Goal: Task Accomplishment & Management: Manage account settings

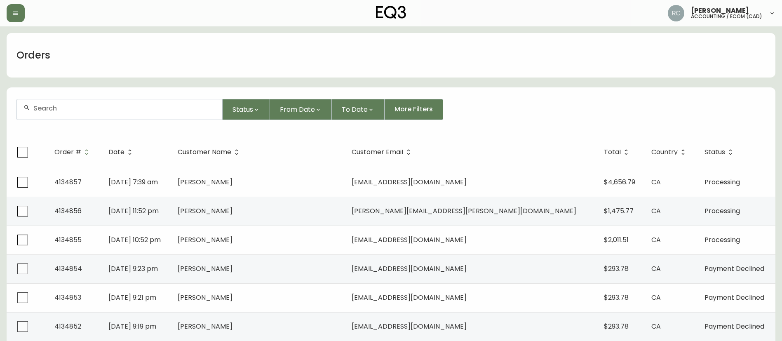
click at [307, 43] on div "Orders" at bounding box center [391, 55] width 769 height 45
click at [233, 62] on div "Orders" at bounding box center [391, 55] width 769 height 45
click at [305, 114] on span "From Date" at bounding box center [297, 109] width 35 height 10
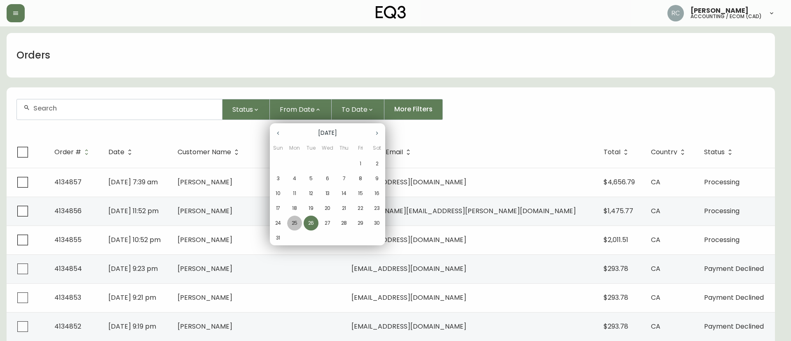
click at [291, 225] on span "25" at bounding box center [294, 222] width 15 height 7
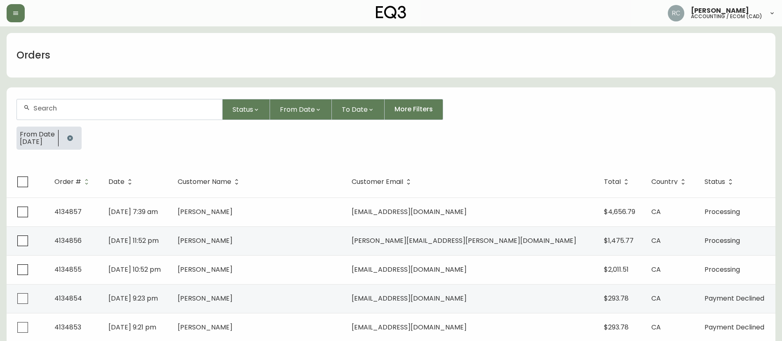
click at [351, 103] on button "To Date" at bounding box center [358, 109] width 53 height 21
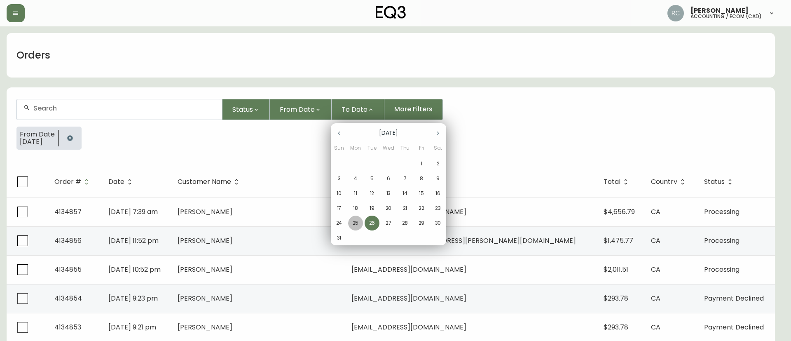
click at [354, 225] on p "25" at bounding box center [356, 222] width 6 height 7
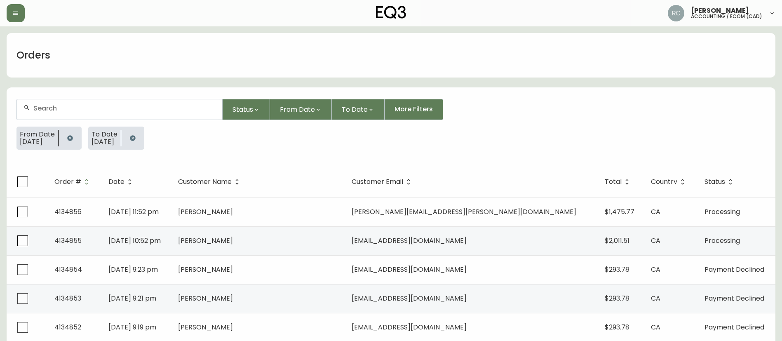
click at [241, 217] on td "[PERSON_NAME]" at bounding box center [258, 211] width 174 height 29
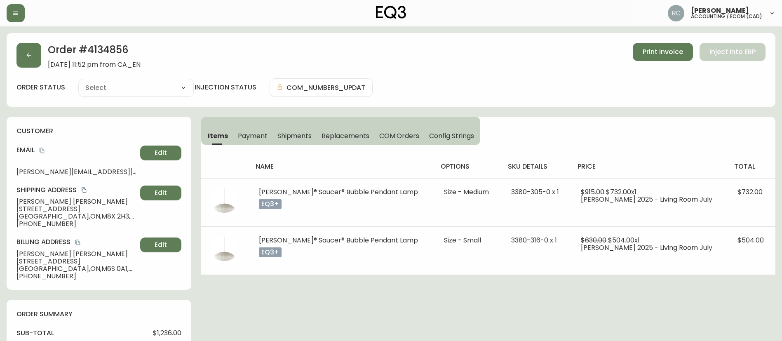
type input "Processing"
select select "PROCESSING"
click at [253, 130] on button "Payment" at bounding box center [253, 136] width 40 height 18
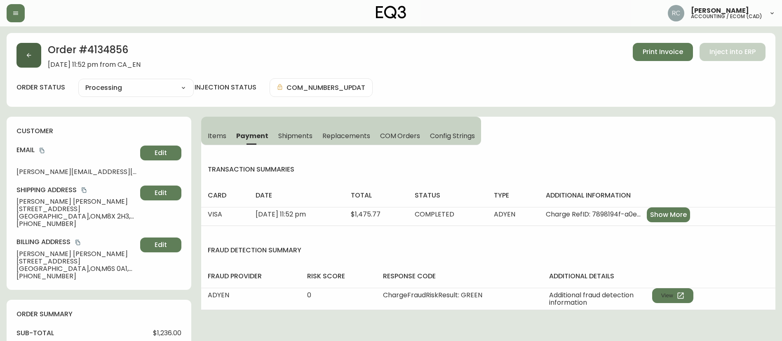
click at [23, 56] on button "button" at bounding box center [28, 55] width 25 height 25
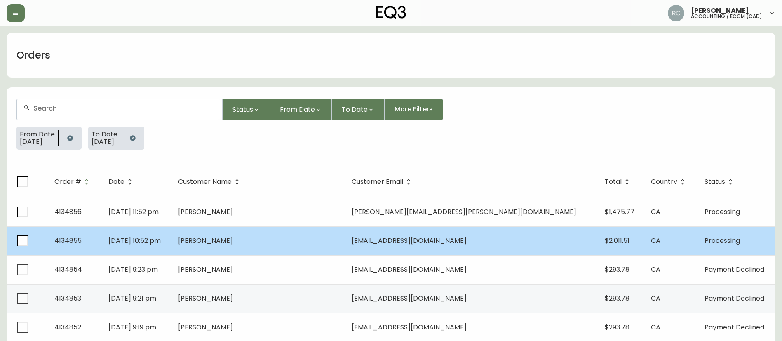
click at [233, 241] on span "[PERSON_NAME]" at bounding box center [205, 240] width 55 height 9
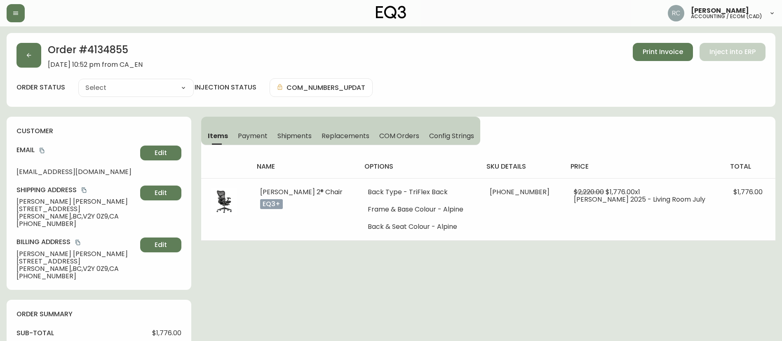
type input "Processing"
select select "PROCESSING"
click at [26, 54] on icon "button" at bounding box center [29, 55] width 7 height 7
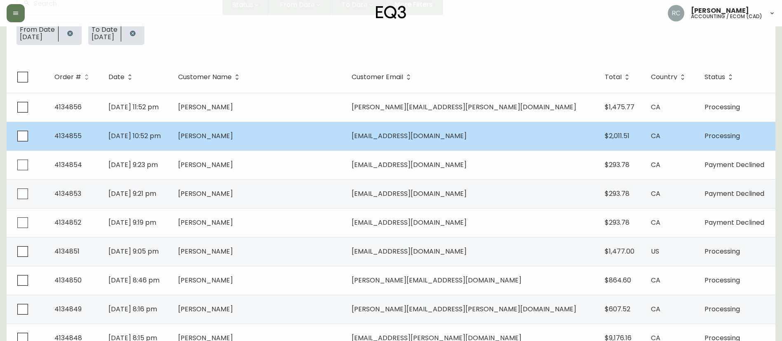
scroll to position [124, 0]
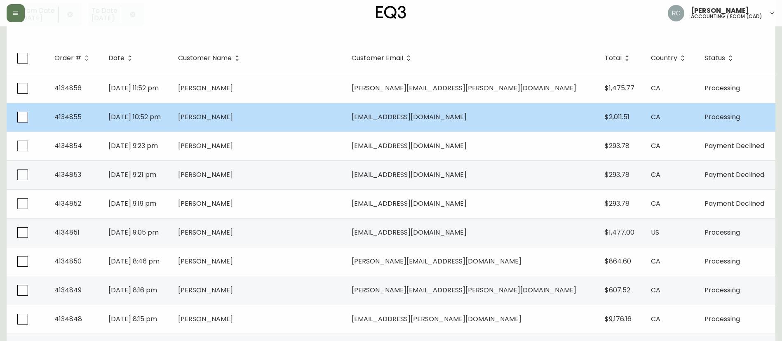
click at [233, 234] on span "[PERSON_NAME]" at bounding box center [205, 231] width 55 height 9
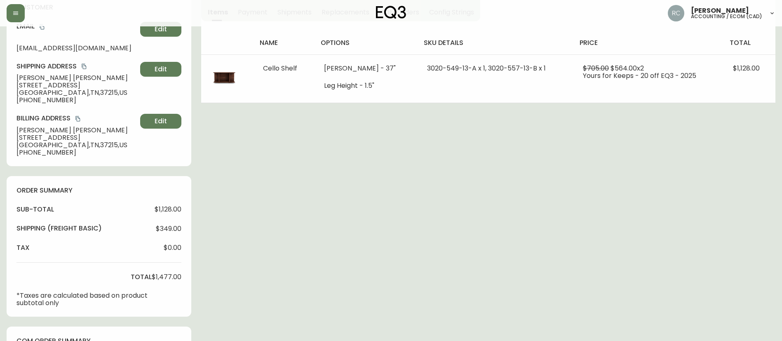
type input "Processing"
select select "PROCESSING"
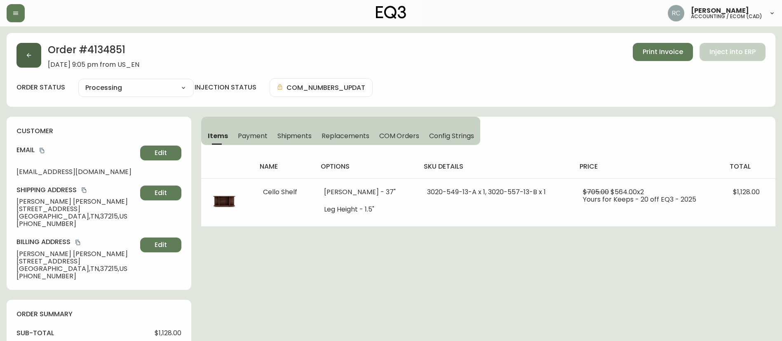
click at [28, 56] on icon "button" at bounding box center [29, 55] width 5 height 5
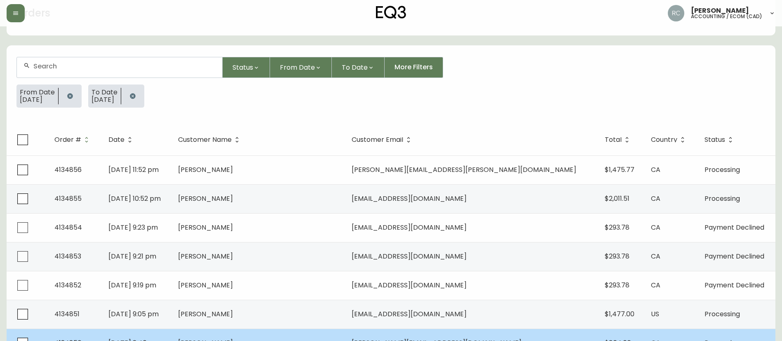
scroll to position [82, 0]
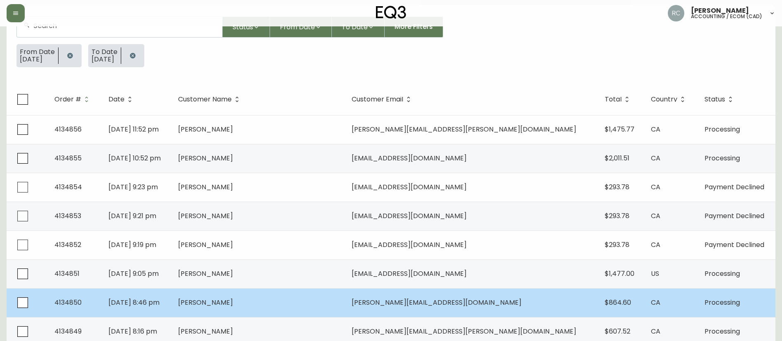
click at [233, 301] on span "[PERSON_NAME]" at bounding box center [205, 302] width 55 height 9
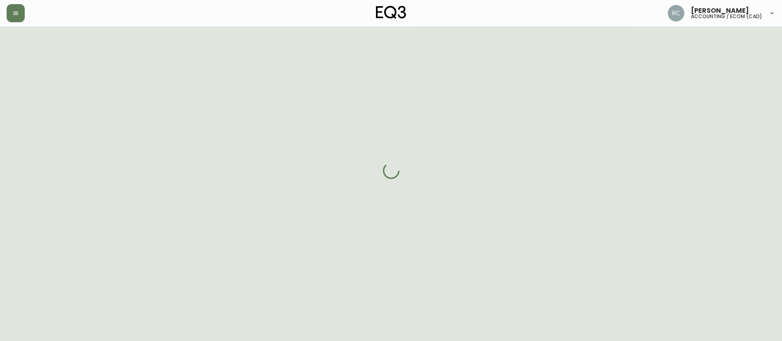
scroll to position [82, 0]
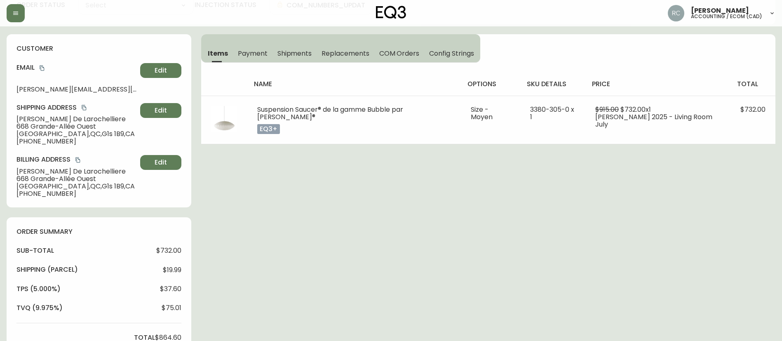
type input "Processing"
select select "PROCESSING"
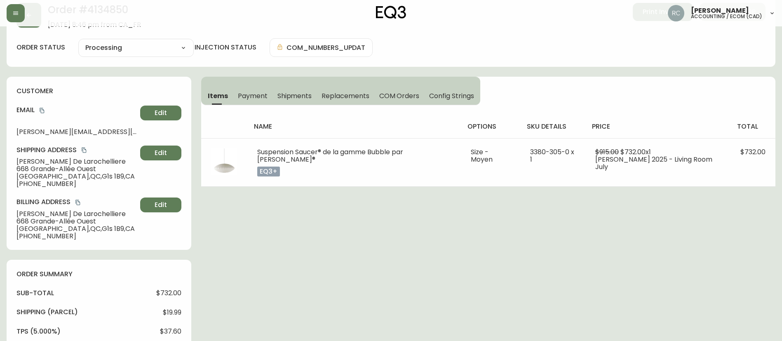
scroll to position [0, 0]
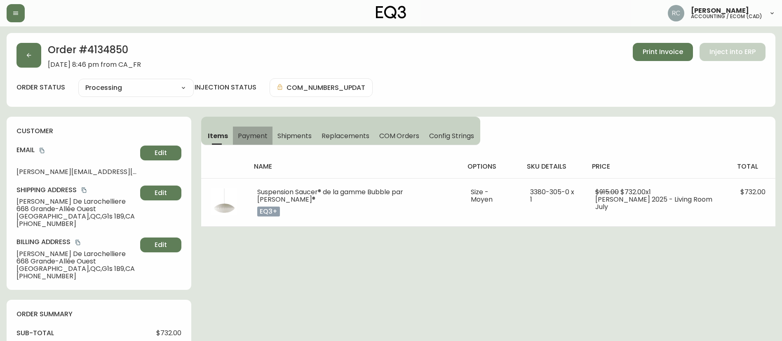
click at [248, 132] on span "Payment" at bounding box center [253, 135] width 30 height 9
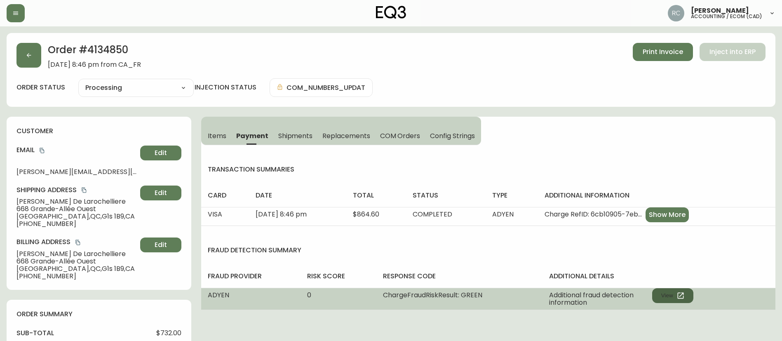
click at [669, 296] on button "View" at bounding box center [672, 295] width 41 height 15
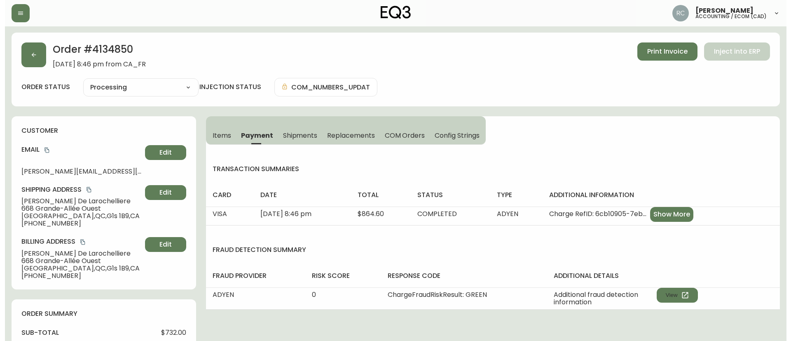
scroll to position [305, 0]
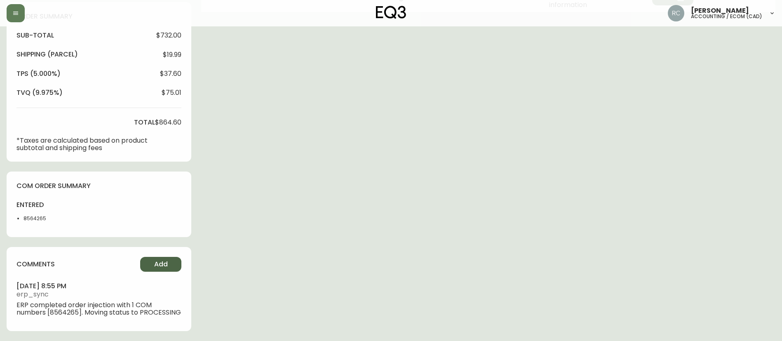
click at [167, 257] on button "Add" at bounding box center [160, 264] width 41 height 15
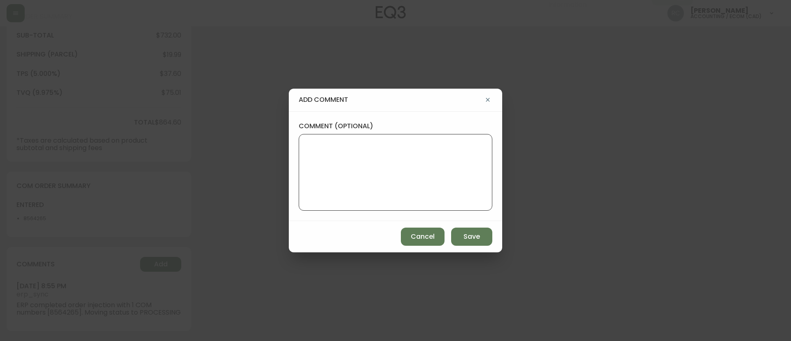
click at [349, 156] on textarea "comment (optional)" at bounding box center [396, 172] width 180 height 66
paste textarea "MANUAL FRAUD REVIEW - APPROVED - same shipping and billing address -"
paste textarea "Time since an authorized payment was first seen with email address 3yr 353d"
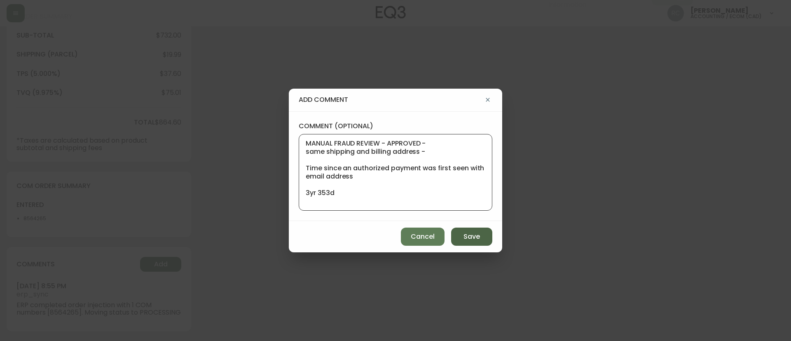
type textarea "MANUAL FRAUD REVIEW - APPROVED - same shipping and billing address - Time since…"
click at [469, 235] on span "Save" at bounding box center [472, 236] width 16 height 9
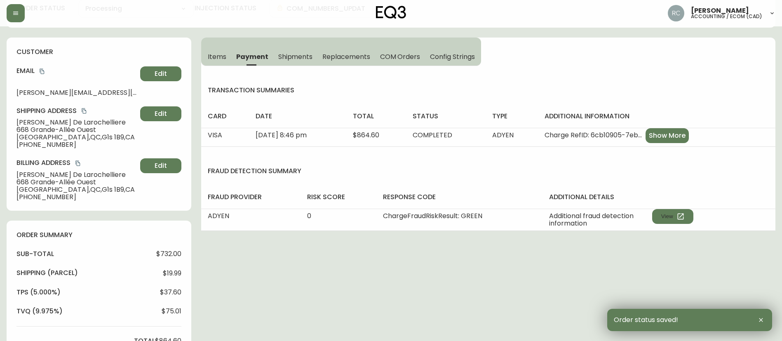
scroll to position [0, 0]
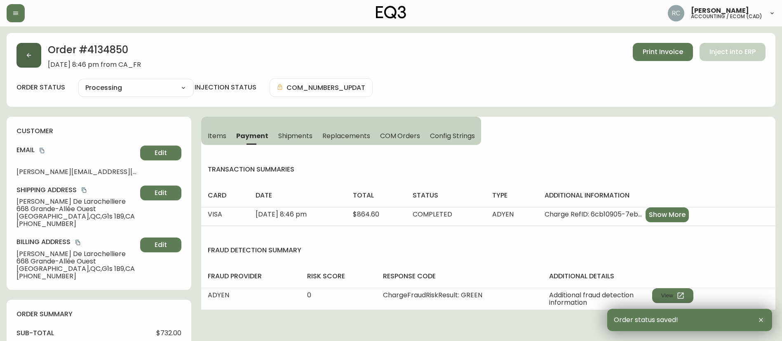
click at [37, 53] on button "button" at bounding box center [28, 55] width 25 height 25
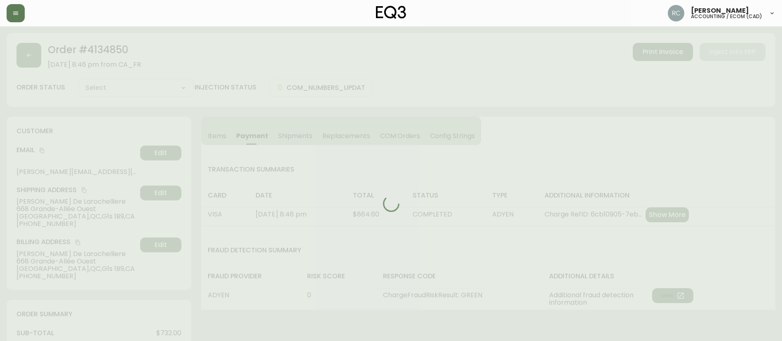
type input "Processing"
select select "PROCESSING"
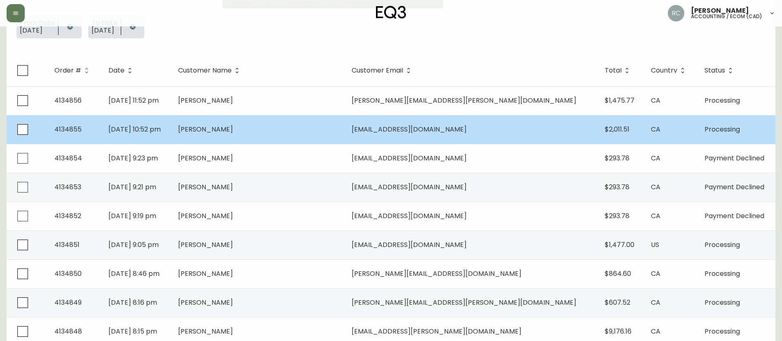
scroll to position [124, 0]
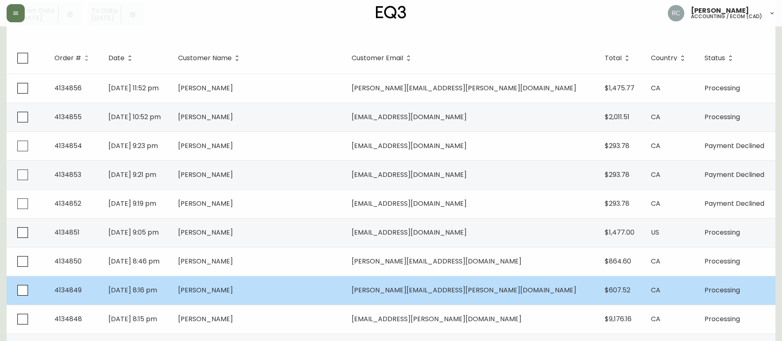
click at [233, 287] on span "[PERSON_NAME]" at bounding box center [205, 289] width 55 height 9
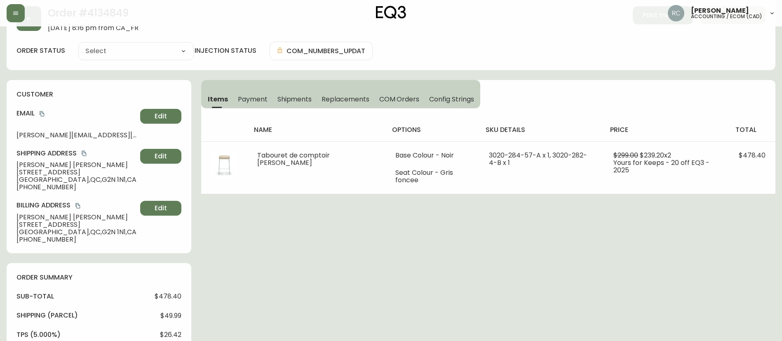
type input "Processing"
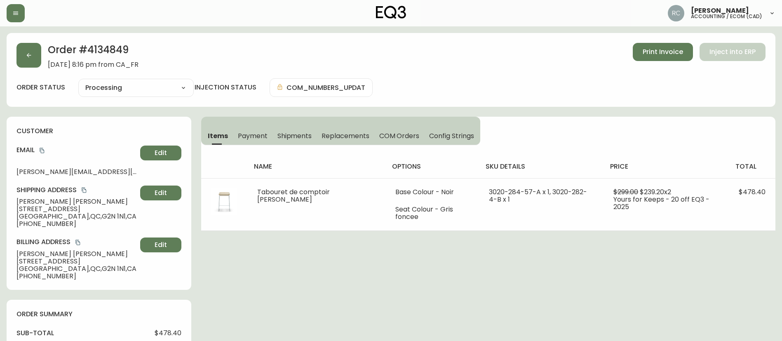
select select "PROCESSING"
click at [260, 135] on span "Payment" at bounding box center [253, 135] width 30 height 9
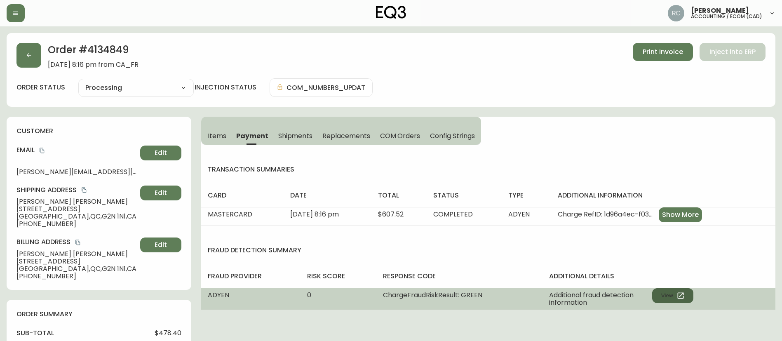
click at [688, 293] on button "View" at bounding box center [672, 295] width 41 height 15
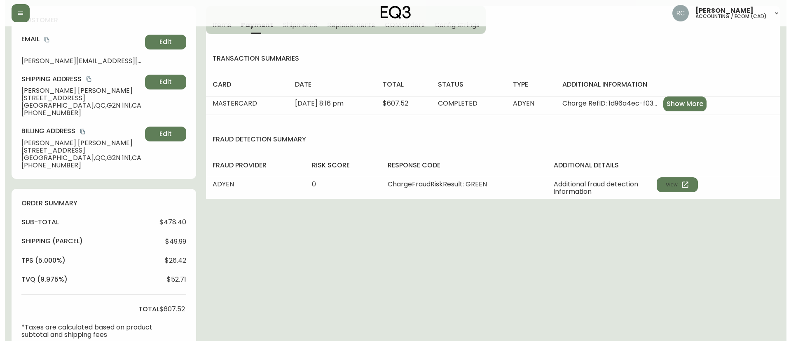
scroll to position [314, 0]
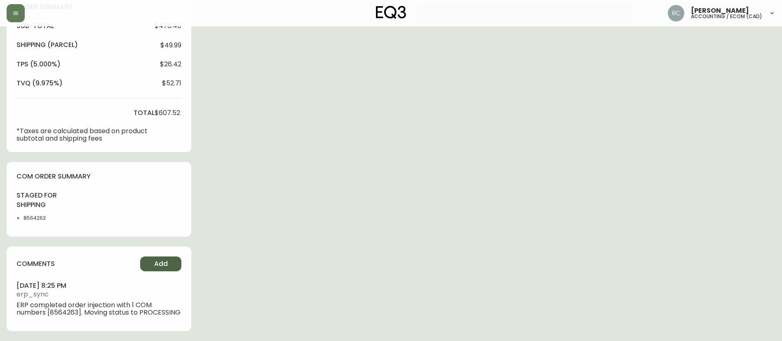
click at [161, 261] on button "Add" at bounding box center [160, 263] width 41 height 15
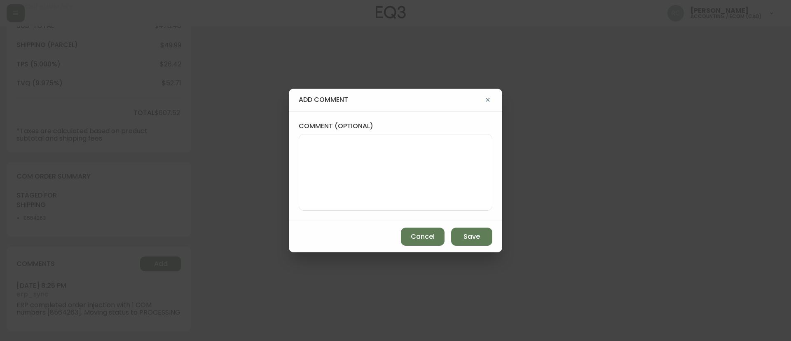
drag, startPoint x: 428, startPoint y: 145, endPoint x: 424, endPoint y: 124, distance: 22.2
click at [427, 145] on textarea "comment (optional)" at bounding box center [396, 172] width 180 height 66
paste textarea "MANUAL FRAUD REVIEW - APPROVED - same shipping and billing address -"
paste textarea "Based on Adyen's global transaction data Authorization rate of IP address Last …"
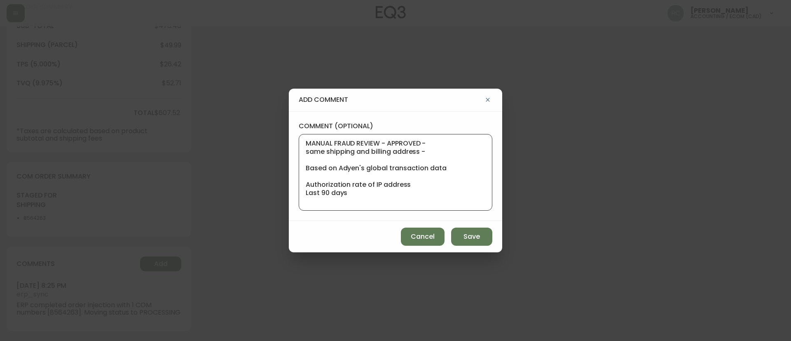
scroll to position [42, 0]
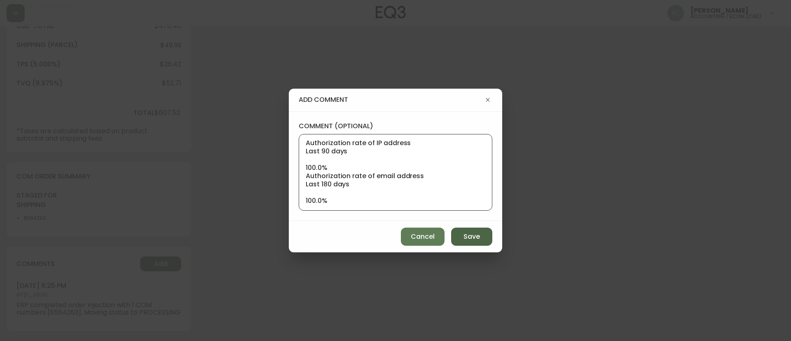
type textarea "MANUAL FRAUD REVIEW - APPROVED - same shipping and billing address - Based on A…"
click at [461, 237] on button "Save" at bounding box center [471, 236] width 41 height 18
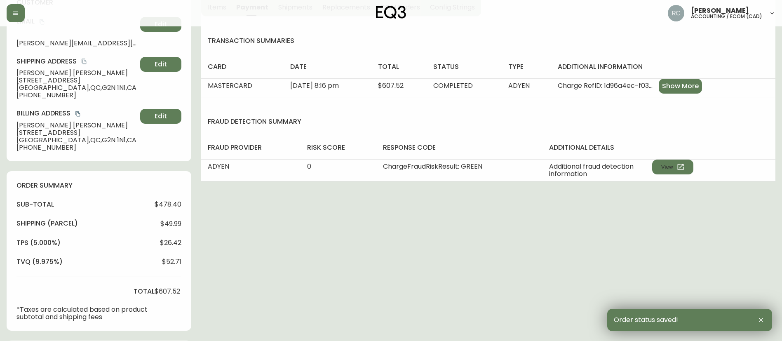
scroll to position [0, 0]
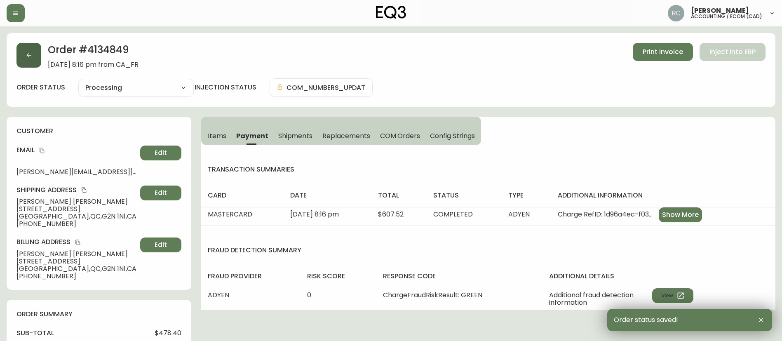
click at [32, 50] on button "button" at bounding box center [28, 55] width 25 height 25
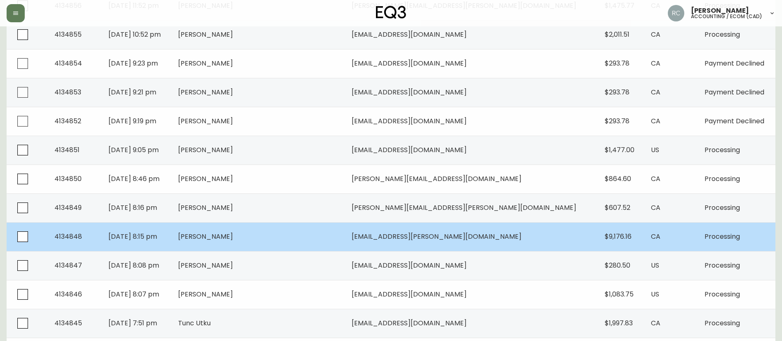
click at [294, 242] on td "[PERSON_NAME]" at bounding box center [258, 236] width 174 height 29
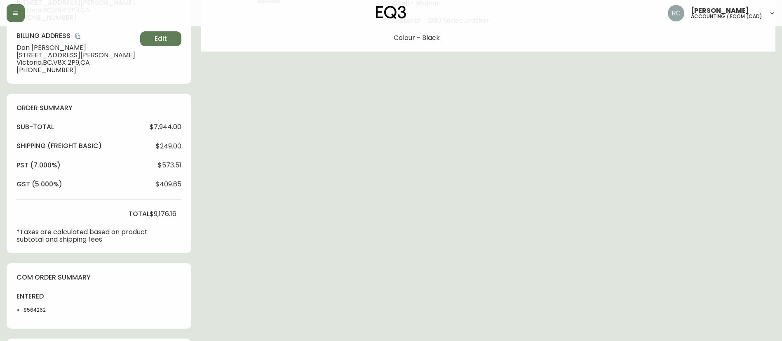
type input "Processing"
select select "PROCESSING"
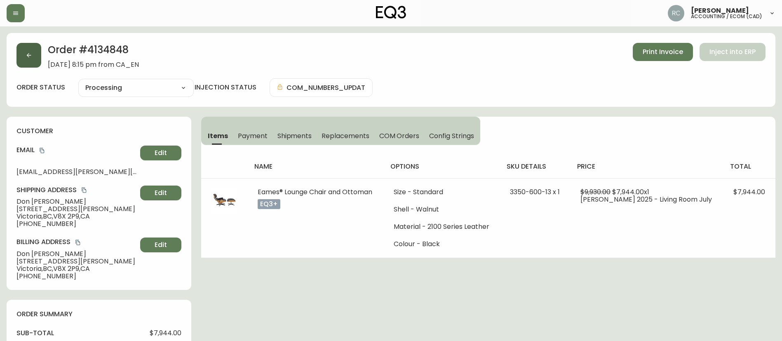
click at [23, 51] on button "button" at bounding box center [28, 55] width 25 height 25
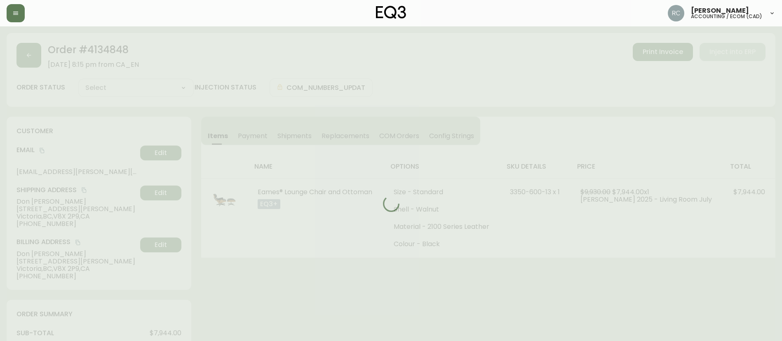
type input "Processing"
select select "PROCESSING"
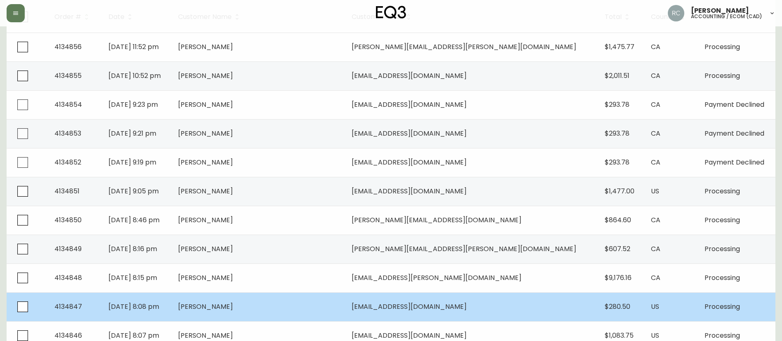
click at [284, 311] on td "[PERSON_NAME]" at bounding box center [258, 306] width 174 height 29
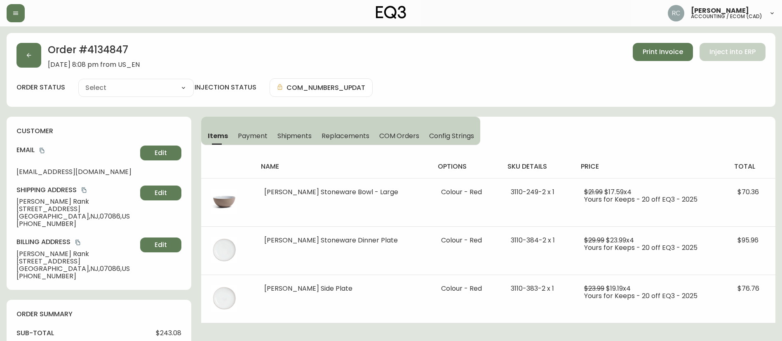
type input "Processing"
select select "PROCESSING"
click at [21, 56] on button "button" at bounding box center [28, 55] width 25 height 25
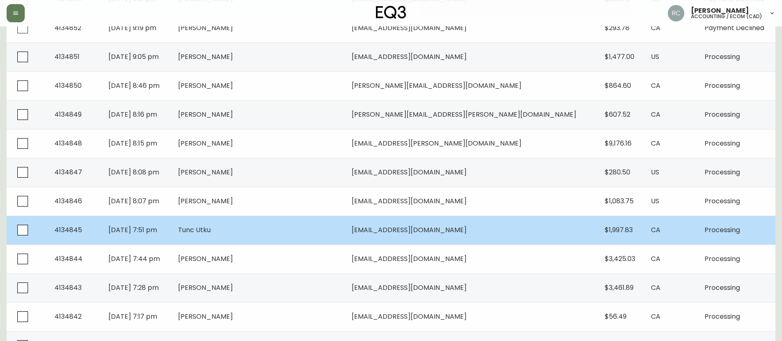
scroll to position [330, 0]
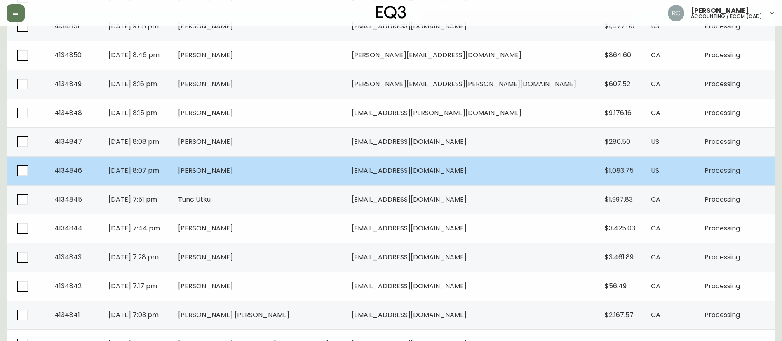
click at [233, 172] on span "[PERSON_NAME]" at bounding box center [205, 170] width 55 height 9
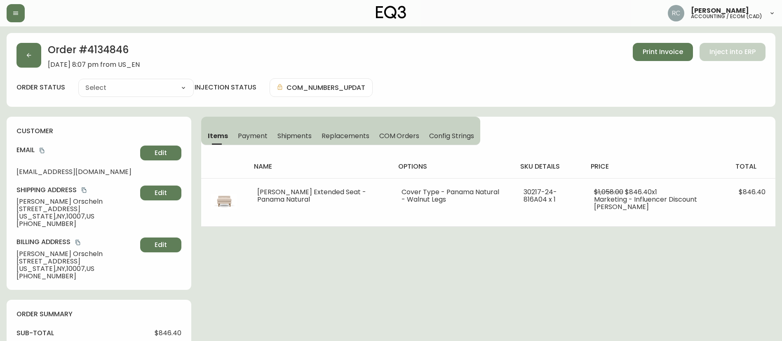
type input "Processing"
select select "PROCESSING"
click at [35, 52] on button "button" at bounding box center [28, 55] width 25 height 25
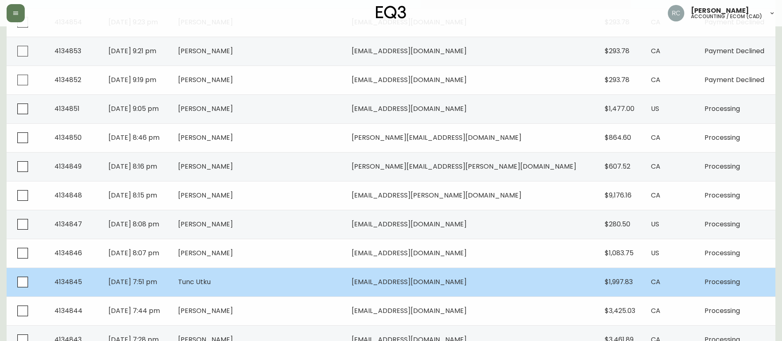
click at [247, 287] on td "Tunc Utku" at bounding box center [258, 281] width 174 height 29
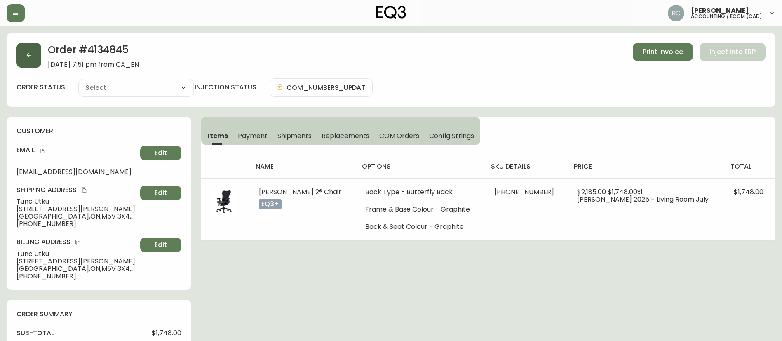
type input "Processing"
select select "PROCESSING"
click at [32, 50] on button "button" at bounding box center [28, 55] width 25 height 25
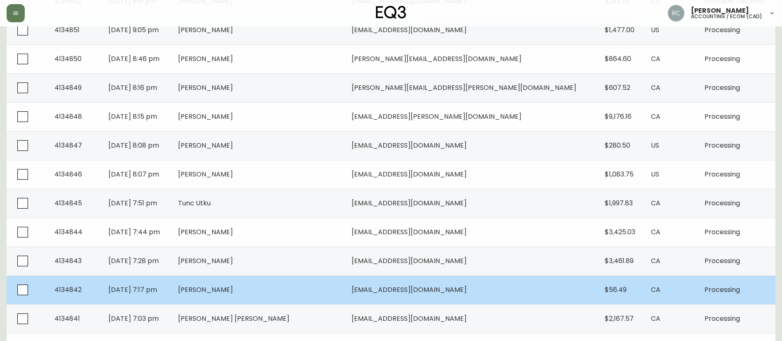
scroll to position [330, 0]
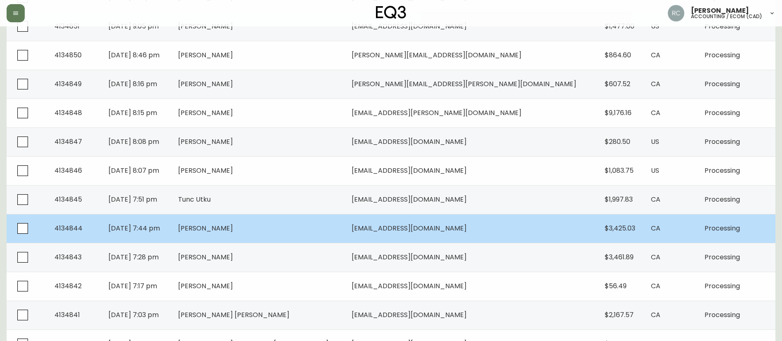
click at [233, 232] on span "[PERSON_NAME]" at bounding box center [205, 227] width 55 height 9
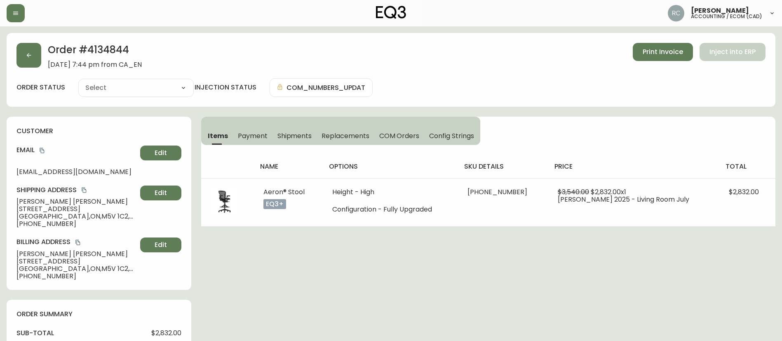
type input "Processing"
select select "PROCESSING"
click at [38, 45] on button "button" at bounding box center [28, 55] width 25 height 25
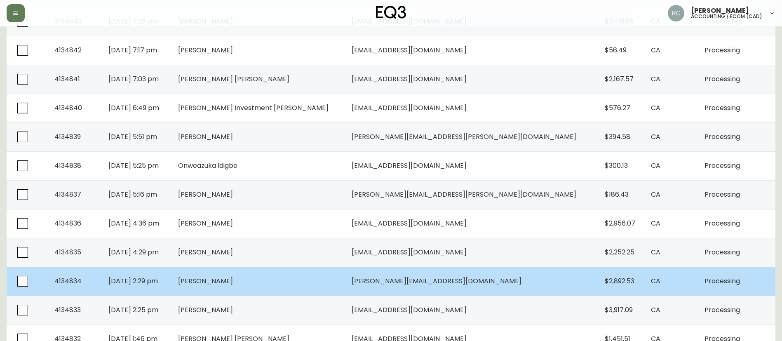
scroll to position [596, 0]
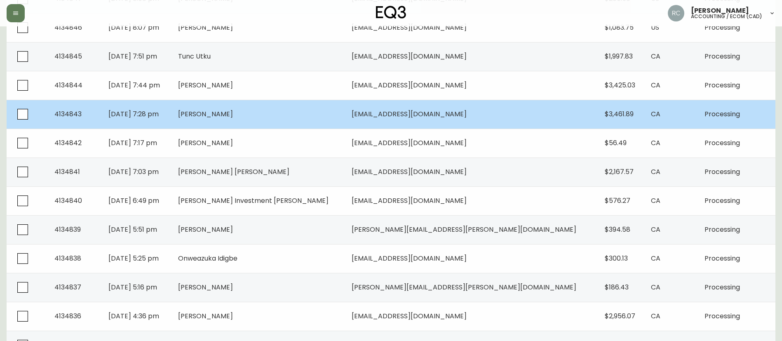
click at [272, 113] on td "[PERSON_NAME]" at bounding box center [258, 114] width 174 height 29
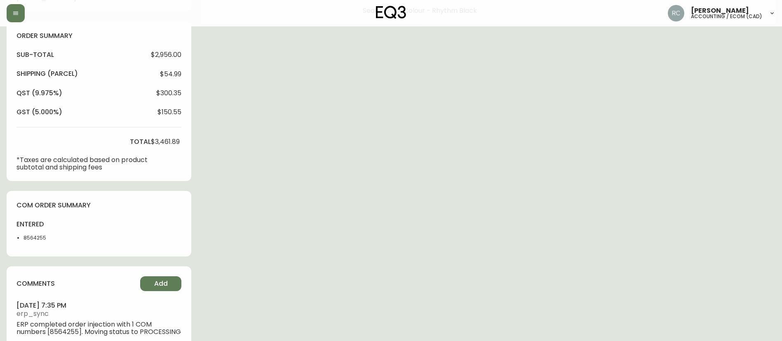
type input "Processing"
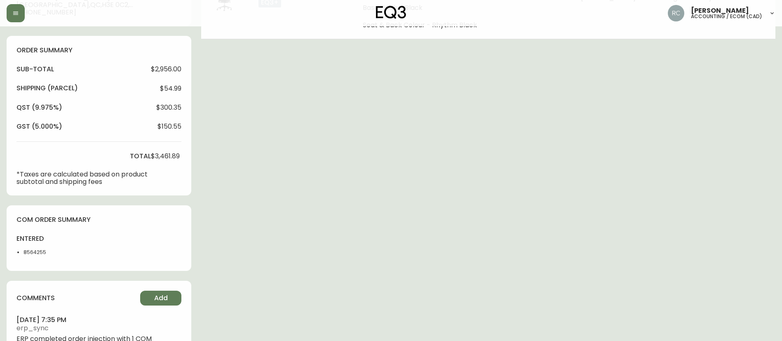
select select "PROCESSING"
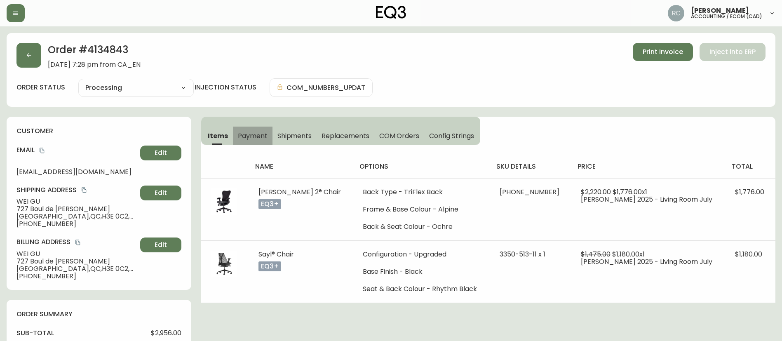
click at [248, 134] on span "Payment" at bounding box center [253, 135] width 30 height 9
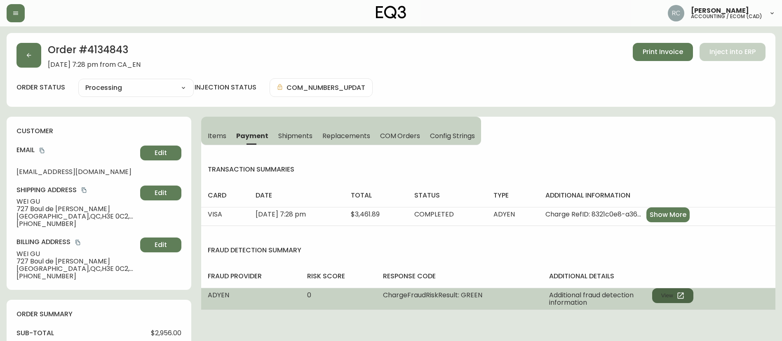
click at [674, 295] on button "View" at bounding box center [672, 295] width 41 height 15
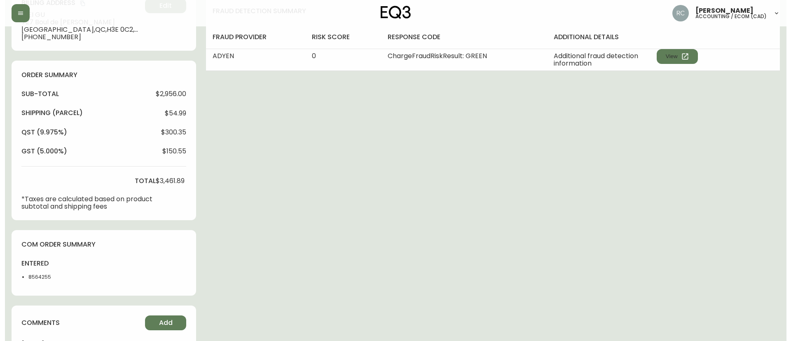
scroll to position [305, 0]
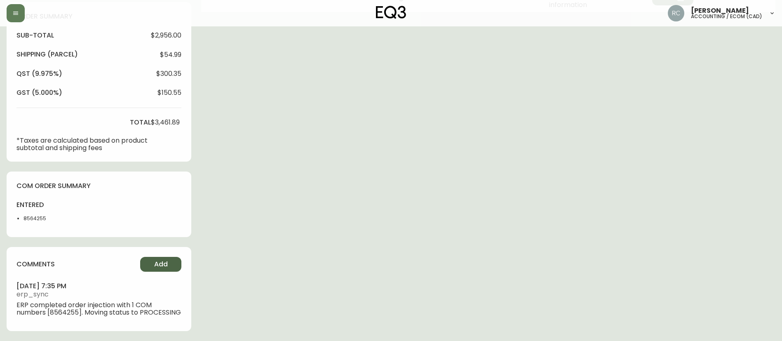
click at [160, 257] on button "Add" at bounding box center [160, 264] width 41 height 15
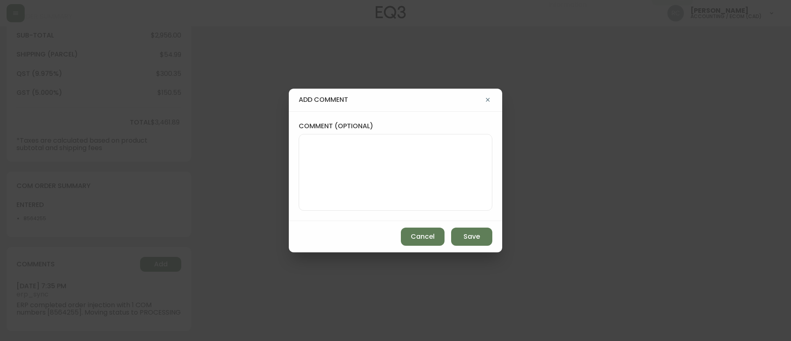
click at [454, 137] on div at bounding box center [396, 172] width 194 height 77
paste textarea "MANUAL FRAUD REVIEW - APPROVED - same shipping and billing address -"
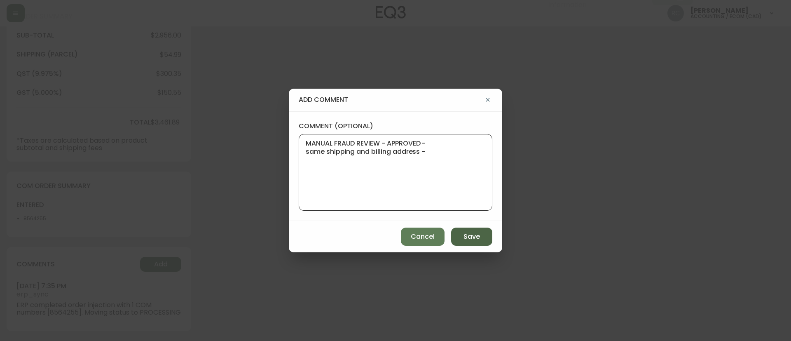
paste textarea "Time since an authorized payment was first seen with email address 4yr 8d"
type textarea "MANUAL FRAUD REVIEW - APPROVED - same shipping and billing address - Time since…"
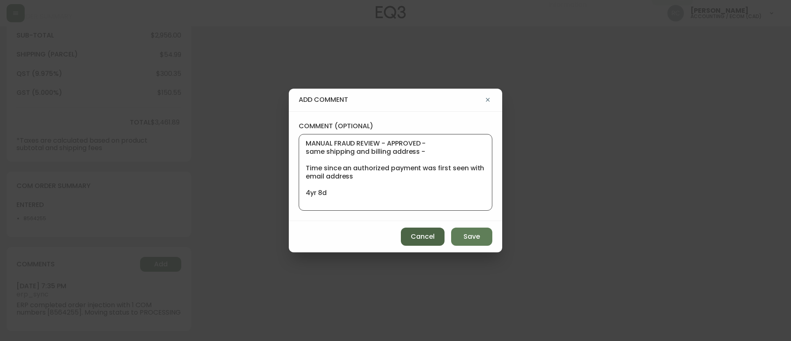
drag, startPoint x: 467, startPoint y: 234, endPoint x: 442, endPoint y: 231, distance: 25.4
click at [467, 235] on span "Save" at bounding box center [472, 236] width 16 height 9
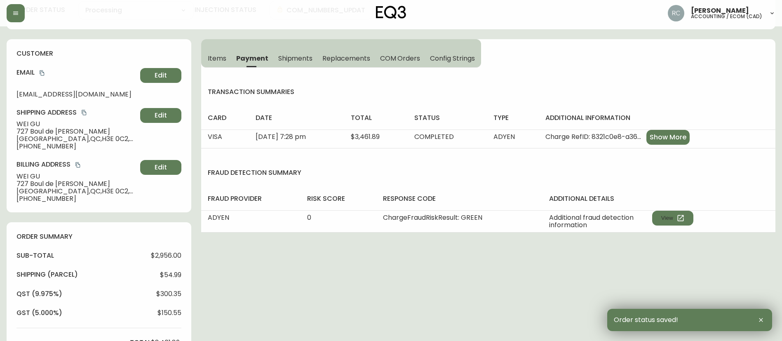
scroll to position [0, 0]
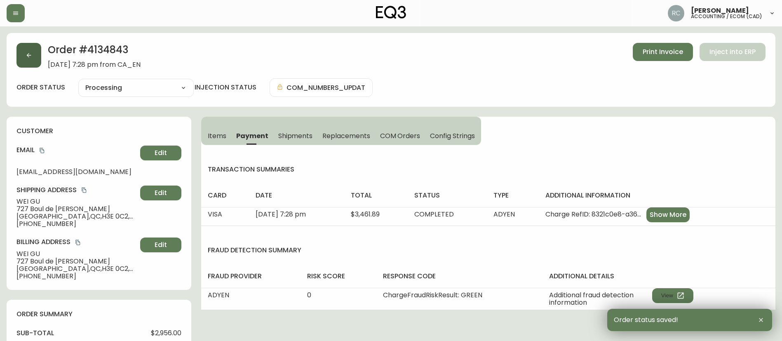
click at [31, 52] on icon "button" at bounding box center [29, 55] width 7 height 7
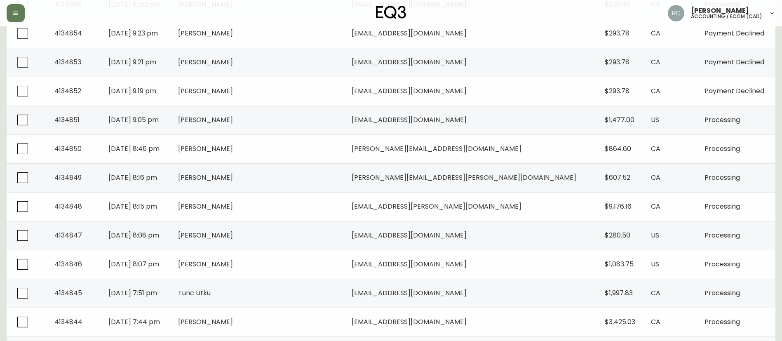
scroll to position [495, 0]
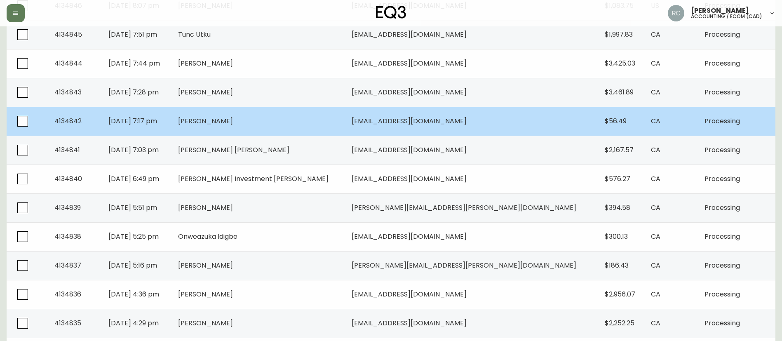
click at [233, 124] on span "[PERSON_NAME]" at bounding box center [205, 120] width 55 height 9
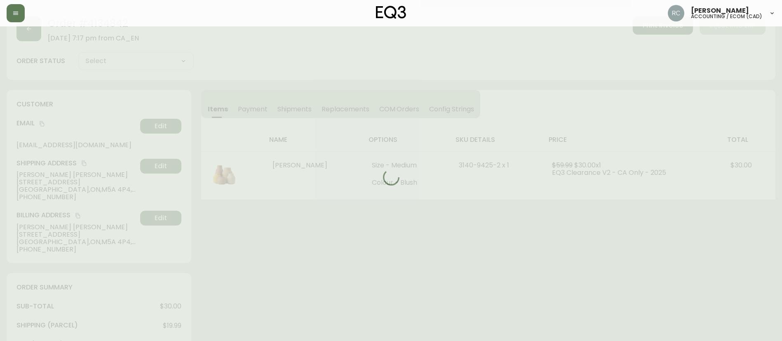
scroll to position [295, 0]
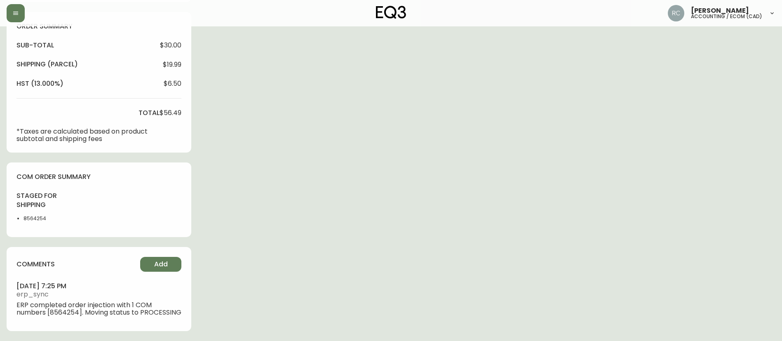
type input "Processing"
select select "PROCESSING"
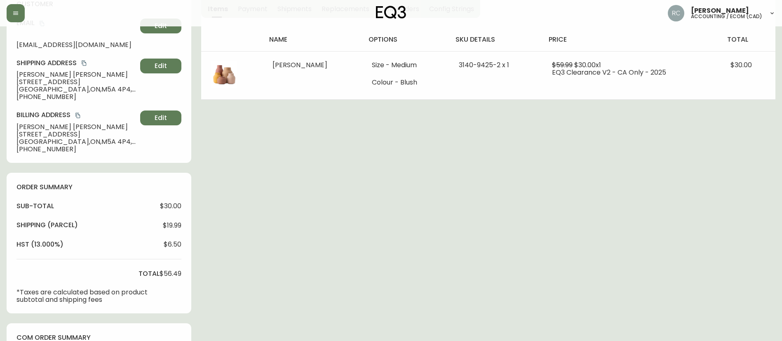
scroll to position [0, 0]
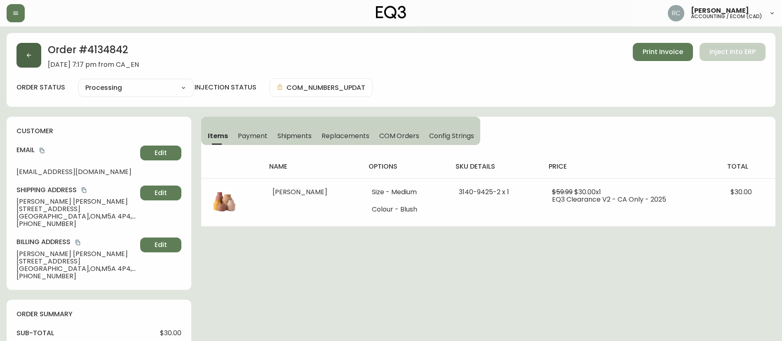
click at [30, 53] on icon "button" at bounding box center [29, 55] width 7 height 7
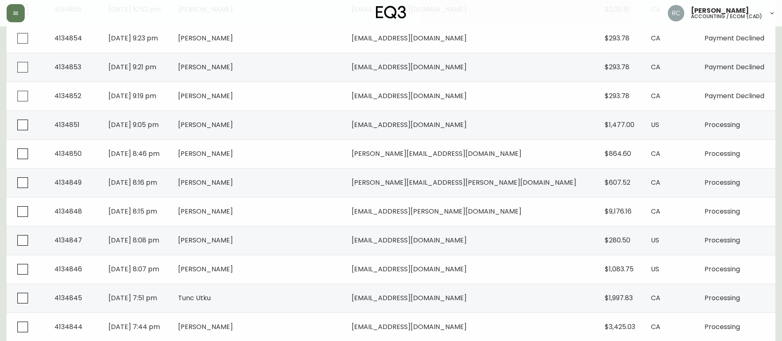
scroll to position [596, 0]
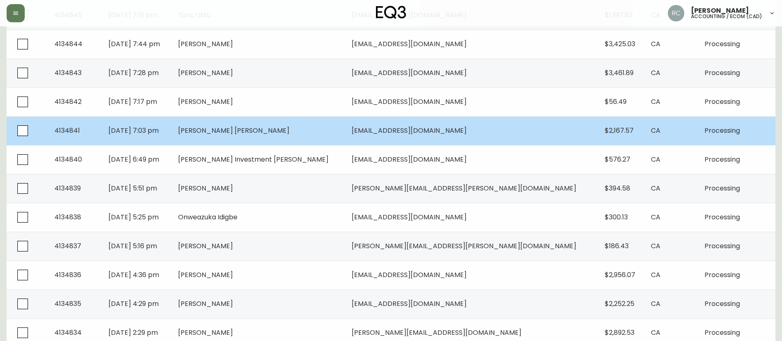
click at [271, 130] on span "[PERSON_NAME] [PERSON_NAME]" at bounding box center [233, 130] width 111 height 9
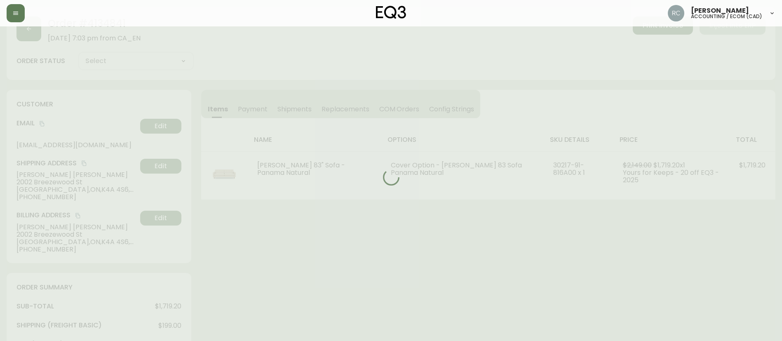
scroll to position [286, 0]
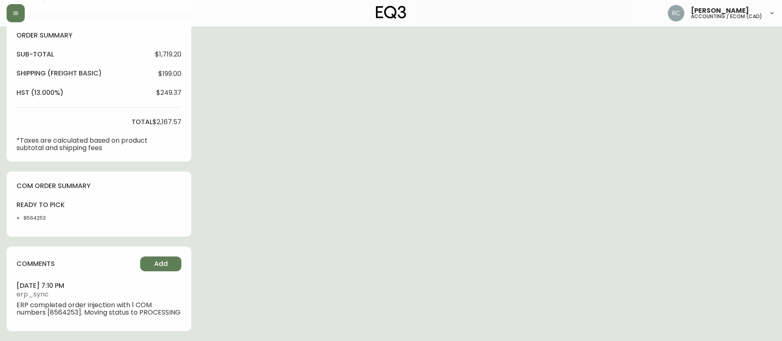
type input "Processing"
select select "PROCESSING"
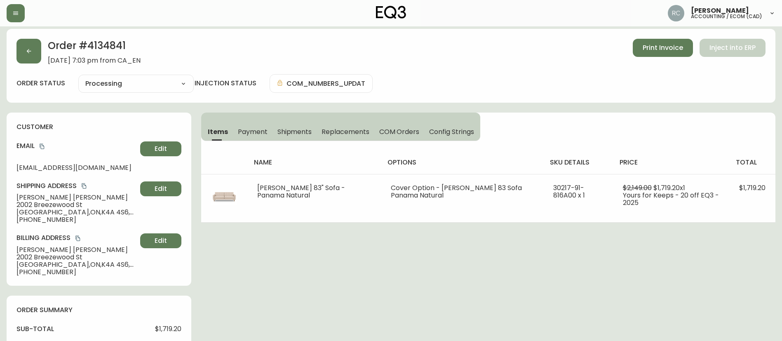
scroll to position [0, 0]
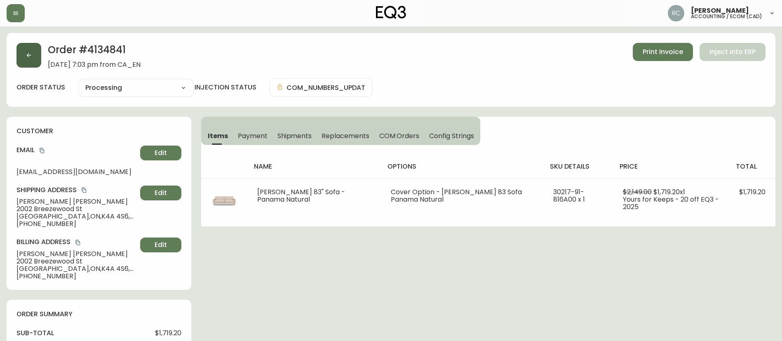
click at [26, 55] on icon "button" at bounding box center [29, 55] width 7 height 7
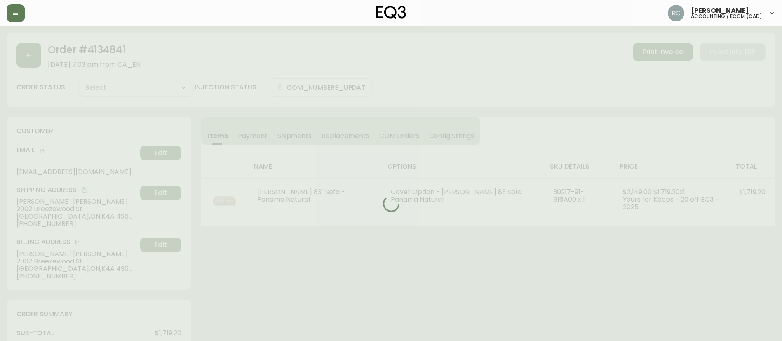
type input "Processing"
select select "PROCESSING"
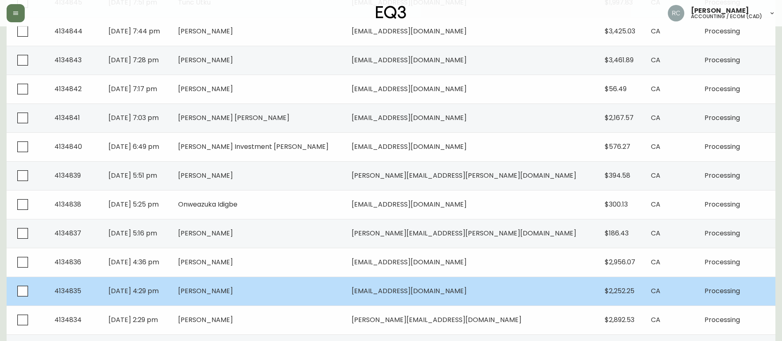
scroll to position [596, 0]
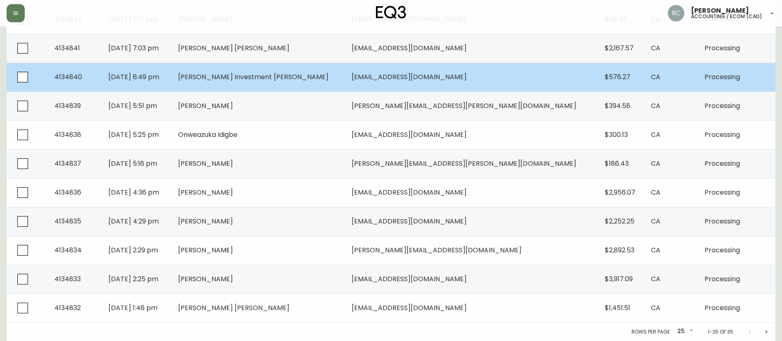
click at [266, 85] on td "[PERSON_NAME] Investment [PERSON_NAME]" at bounding box center [258, 77] width 174 height 29
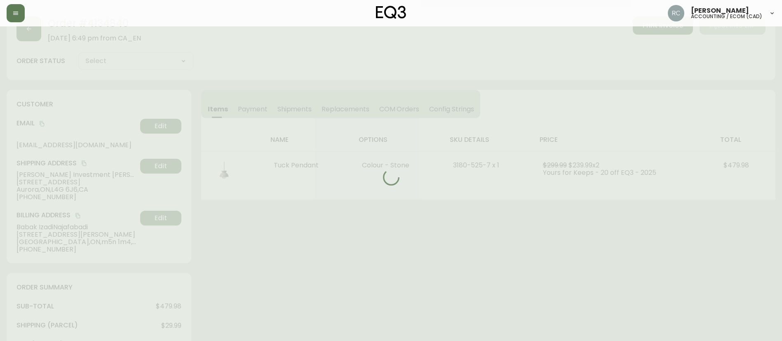
scroll to position [295, 0]
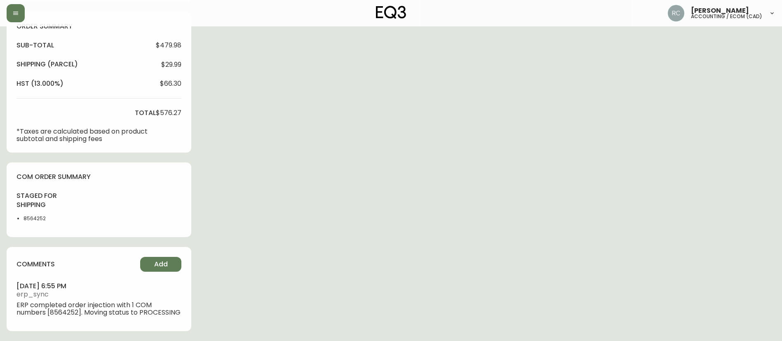
type input "Processing"
select select "PROCESSING"
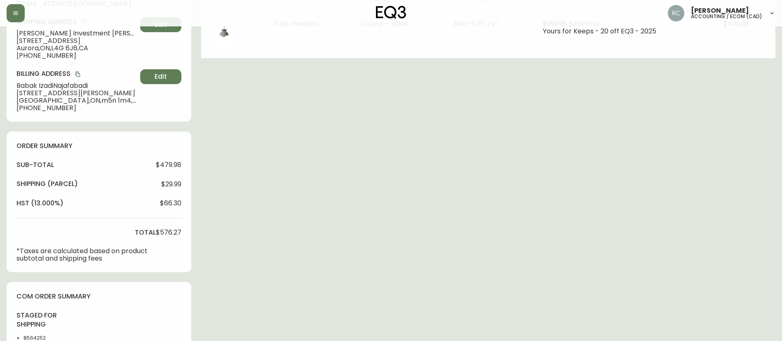
scroll to position [0, 0]
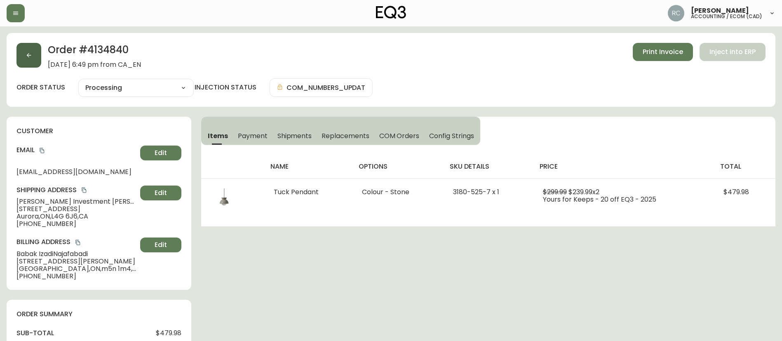
click at [27, 56] on icon "button" at bounding box center [29, 55] width 7 height 7
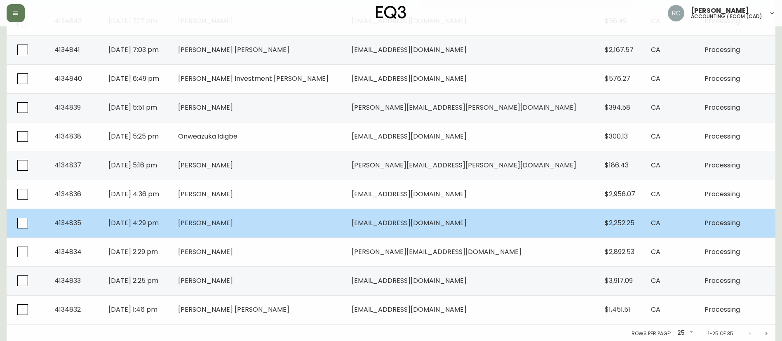
scroll to position [596, 0]
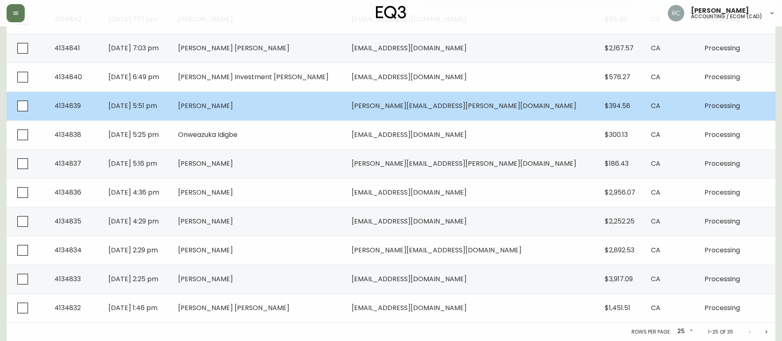
click at [238, 107] on td "[PERSON_NAME]" at bounding box center [258, 105] width 174 height 29
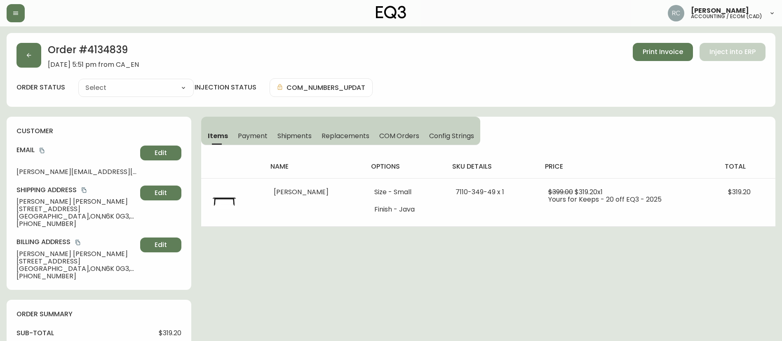
type input "Processing"
select select "PROCESSING"
click at [24, 54] on button "button" at bounding box center [28, 55] width 25 height 25
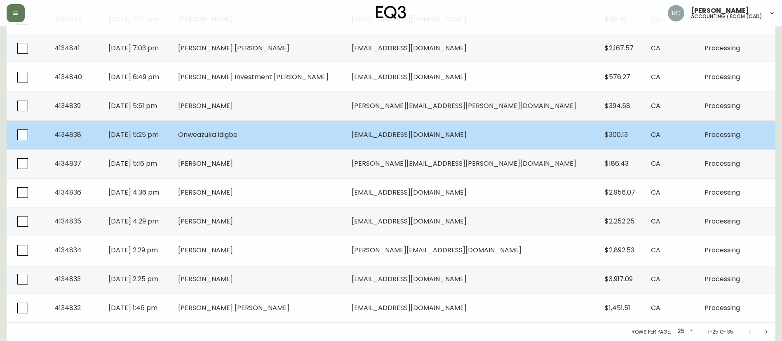
click at [171, 141] on td "[DATE] 5:25 pm" at bounding box center [137, 134] width 70 height 29
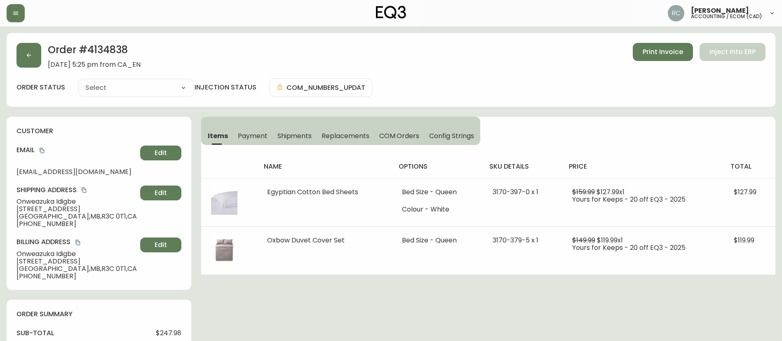
type input "Processing"
select select "PROCESSING"
click at [35, 56] on button "button" at bounding box center [28, 55] width 25 height 25
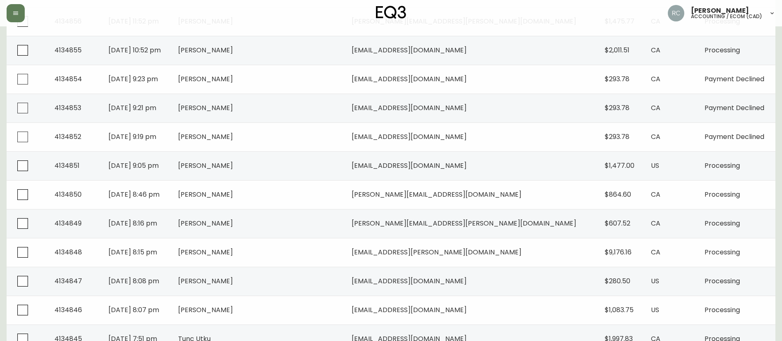
scroll to position [596, 0]
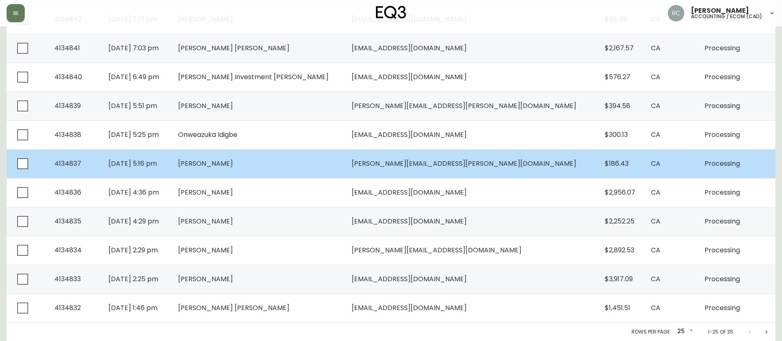
click at [266, 169] on td "[PERSON_NAME]" at bounding box center [258, 163] width 174 height 29
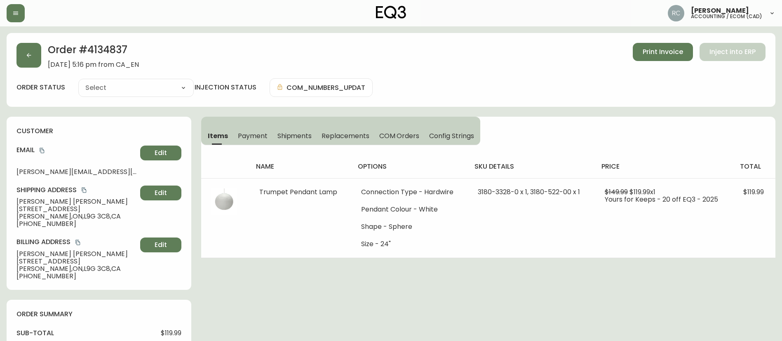
type input "Processing"
select select "PROCESSING"
click at [28, 62] on button "button" at bounding box center [28, 55] width 25 height 25
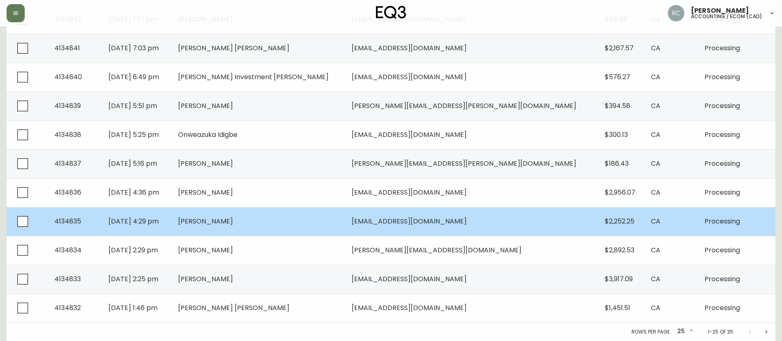
click at [171, 211] on td "[DATE] 4:29 pm" at bounding box center [137, 221] width 70 height 29
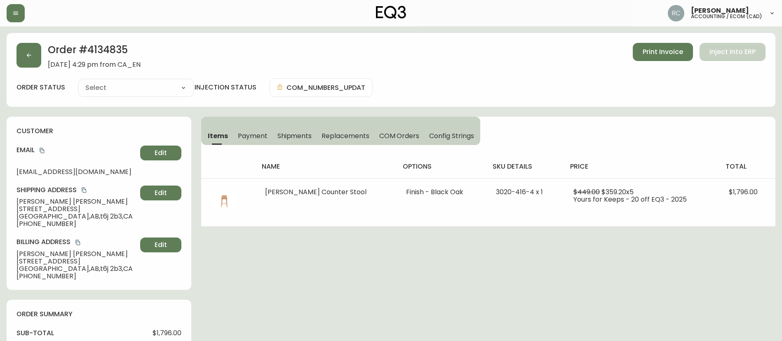
type input "Processing"
select select "PROCESSING"
click at [21, 43] on button "button" at bounding box center [28, 55] width 25 height 25
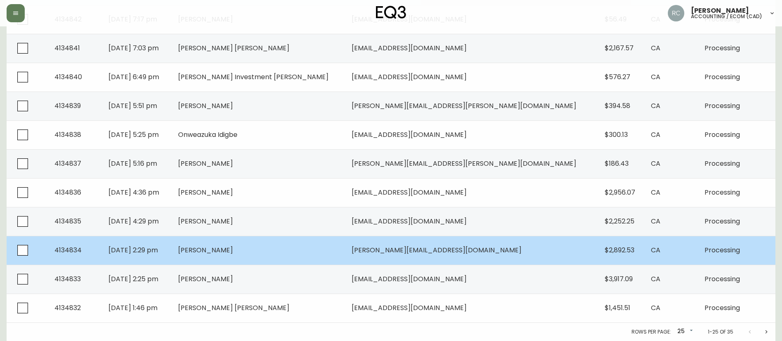
click at [171, 256] on td "Aug 25 2025, 2:29 pm" at bounding box center [137, 250] width 70 height 29
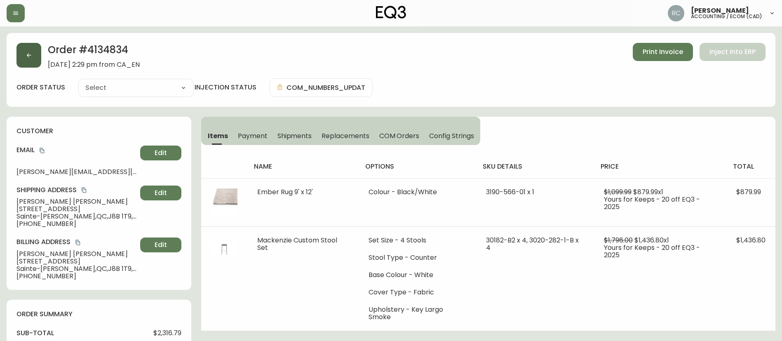
type input "Processing"
select select "PROCESSING"
click at [254, 136] on span "Payment" at bounding box center [253, 135] width 30 height 9
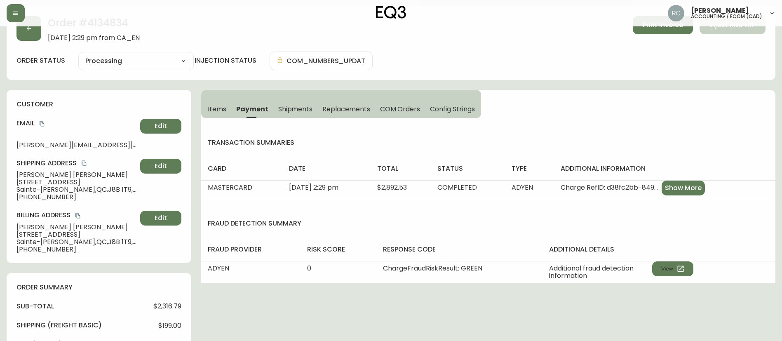
scroll to position [41, 0]
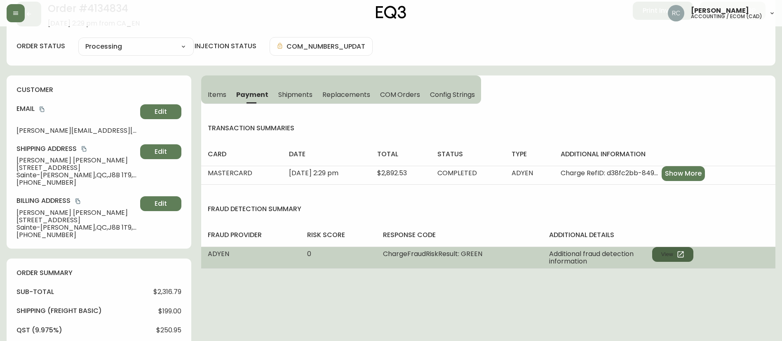
click at [673, 251] on button "View" at bounding box center [672, 254] width 41 height 15
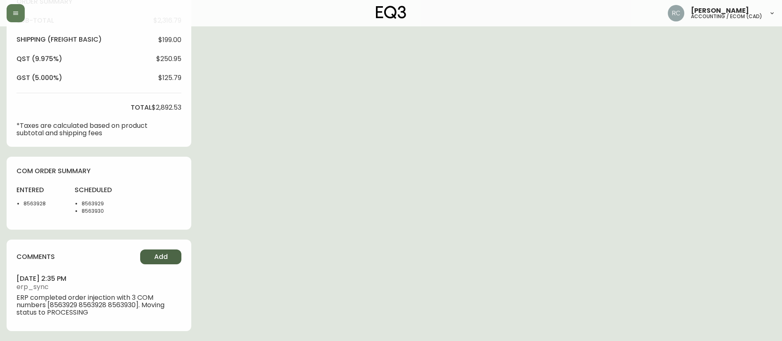
click at [156, 256] on span "Add" at bounding box center [161, 256] width 14 height 9
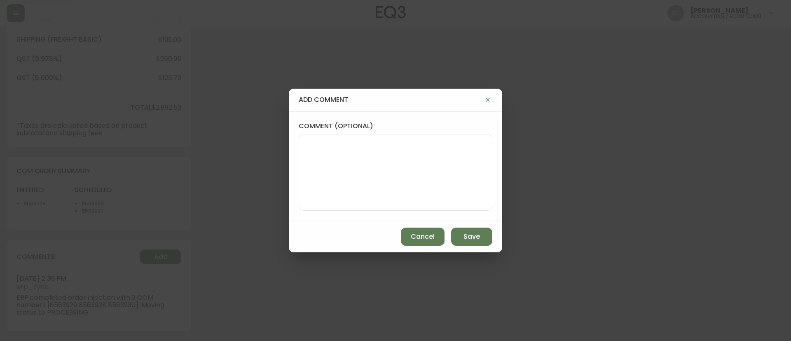
drag, startPoint x: 375, startPoint y: 156, endPoint x: 362, endPoint y: 78, distance: 78.9
click at [375, 156] on textarea "comment (optional)" at bounding box center [396, 172] width 180 height 66
paste textarea "MANUAL FRAUD REVIEW - APPROVED - same shipping and billing address -"
paste textarea "Time since an authorized payment was first seen with email address 3yr 265d"
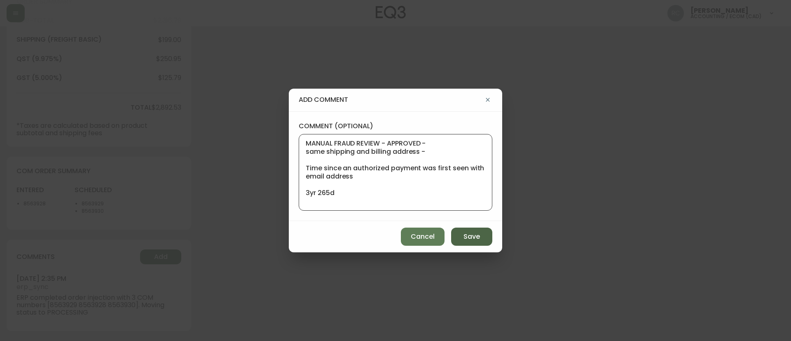
type textarea "MANUAL FRAUD REVIEW - APPROVED - same shipping and billing address - Time since…"
click at [471, 232] on span "Save" at bounding box center [472, 236] width 16 height 9
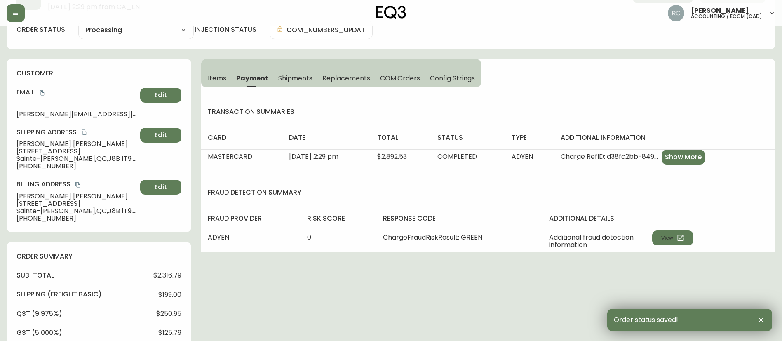
scroll to position [0, 0]
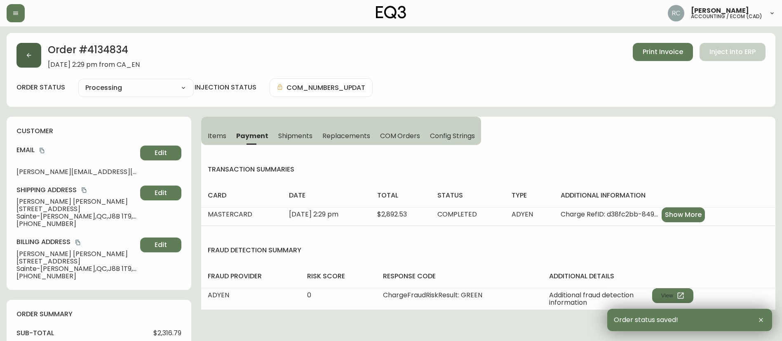
click at [30, 56] on icon "button" at bounding box center [29, 55] width 7 height 7
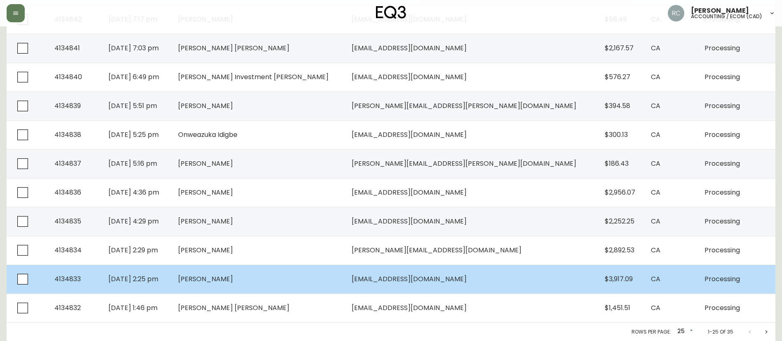
click at [254, 272] on td "Michael Smith" at bounding box center [258, 279] width 174 height 29
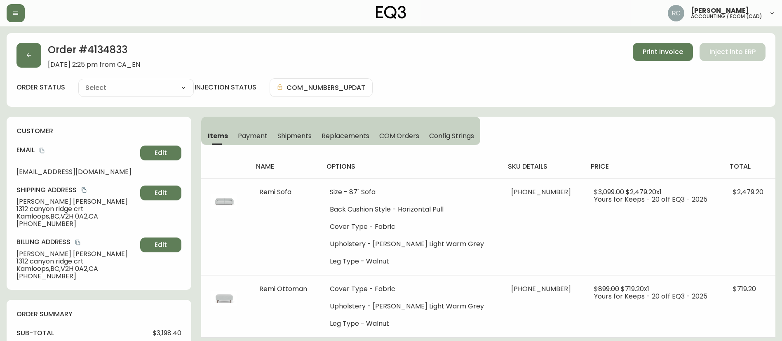
type input "Processing"
select select "PROCESSING"
click at [25, 53] on button "button" at bounding box center [28, 55] width 25 height 25
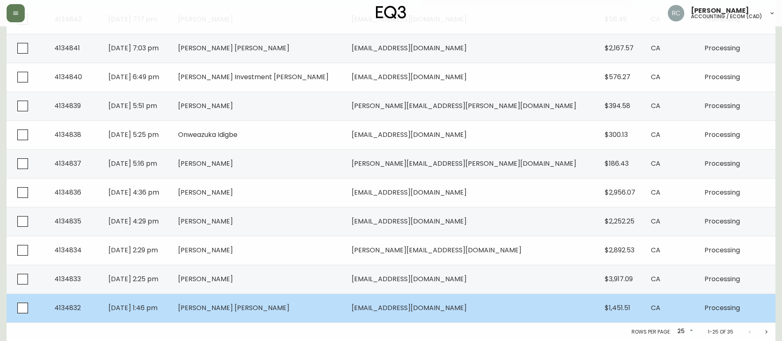
click at [281, 319] on td "Tinson Wang" at bounding box center [258, 307] width 174 height 29
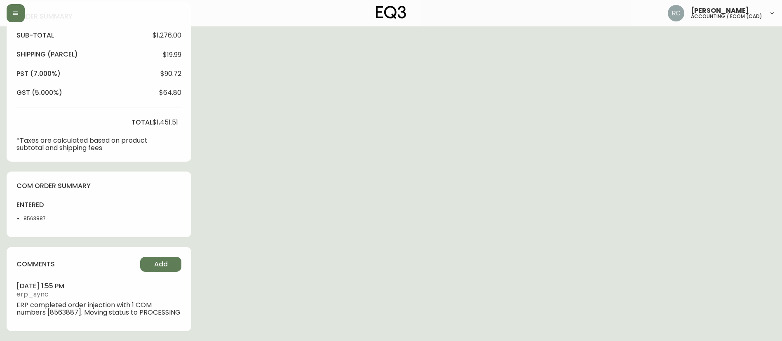
type input "Processing"
select select "PROCESSING"
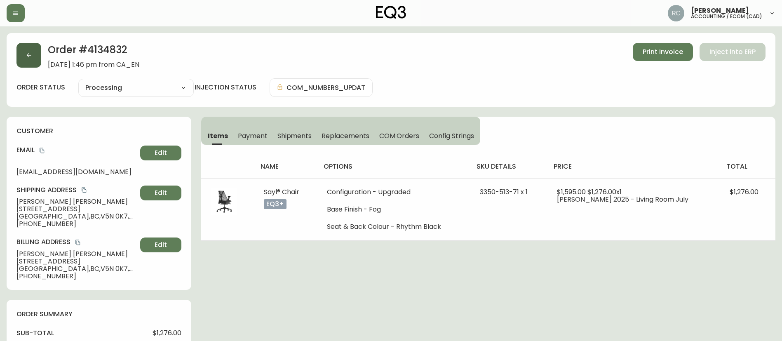
click at [29, 49] on button "button" at bounding box center [28, 55] width 25 height 25
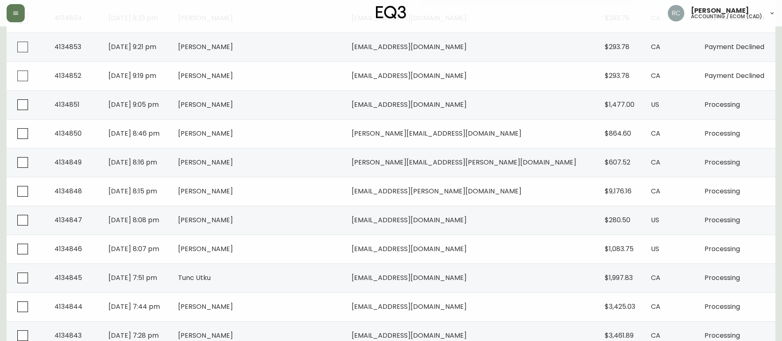
scroll to position [596, 0]
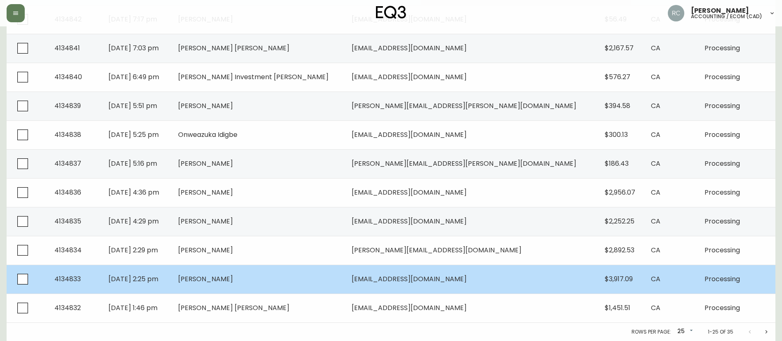
drag, startPoint x: 765, startPoint y: 330, endPoint x: 547, endPoint y: 268, distance: 226.3
click at [765, 331] on icon "Next page" at bounding box center [766, 331] width 7 height 7
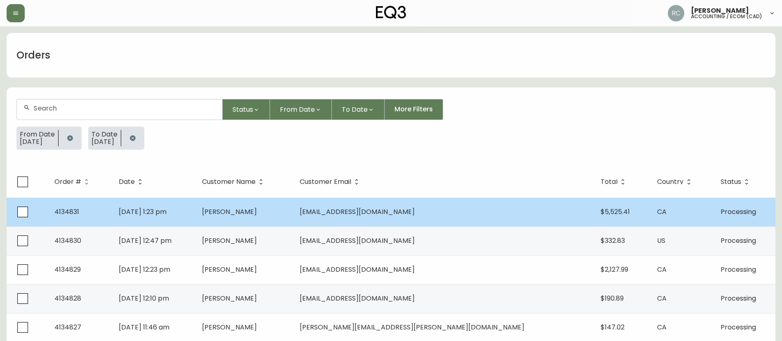
click at [195, 206] on td "Aug 25 2025, 1:23 pm" at bounding box center [153, 211] width 83 height 29
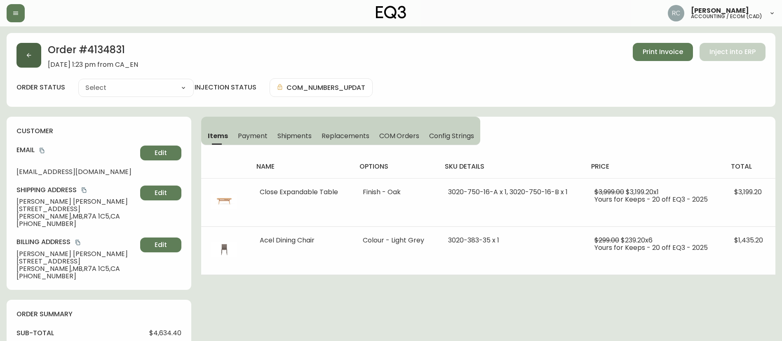
type input "Processing"
select select "PROCESSING"
click at [25, 50] on button "button" at bounding box center [28, 55] width 25 height 25
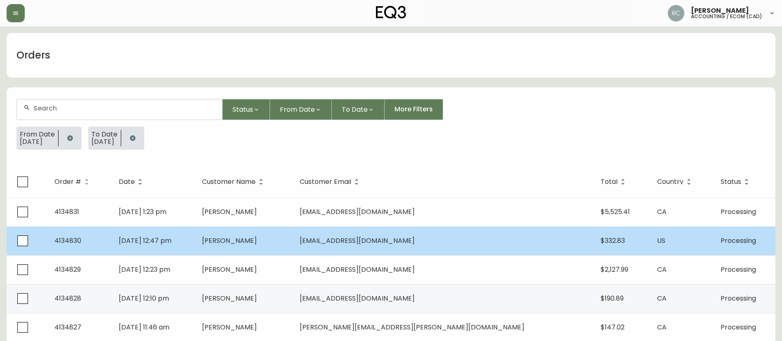
click at [195, 246] on td "Aug 25 2025, 12:47 pm" at bounding box center [153, 240] width 83 height 29
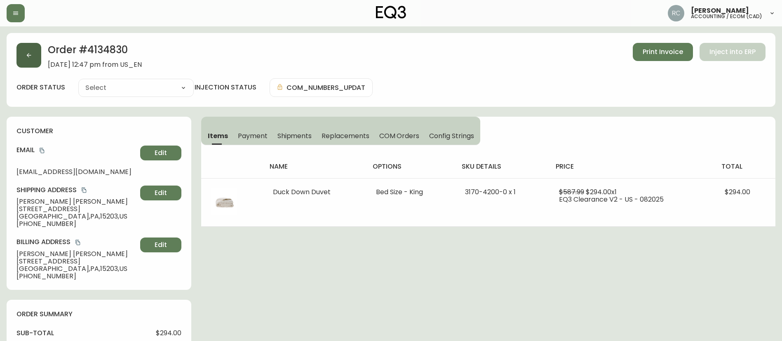
type input "Processing"
select select "PROCESSING"
click at [32, 54] on icon "button" at bounding box center [29, 55] width 7 height 7
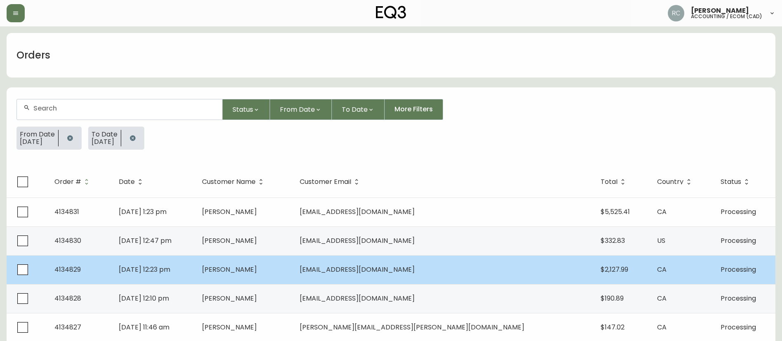
click at [257, 267] on span "James Greff" at bounding box center [229, 269] width 55 height 9
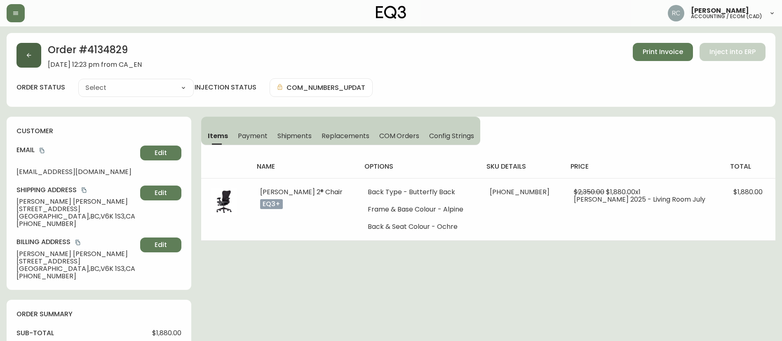
type input "Processing"
select select "PROCESSING"
click at [30, 57] on icon "button" at bounding box center [29, 55] width 7 height 7
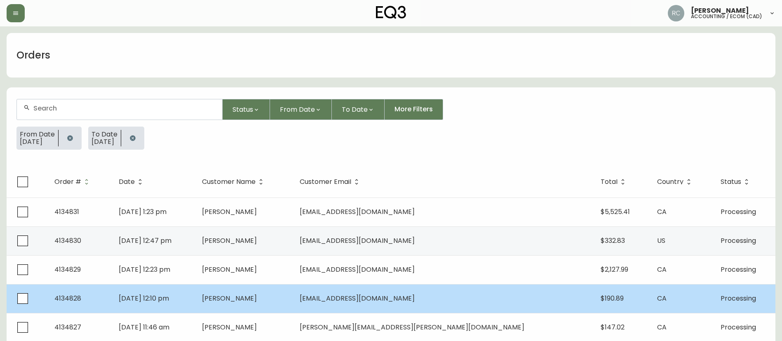
click at [195, 294] on td "Aug 25 2025, 12:10 pm" at bounding box center [153, 298] width 83 height 29
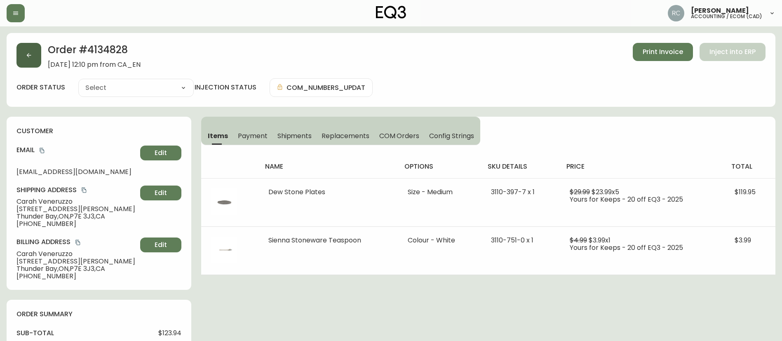
type input "Processing"
select select "PROCESSING"
click at [21, 56] on button "button" at bounding box center [28, 55] width 25 height 25
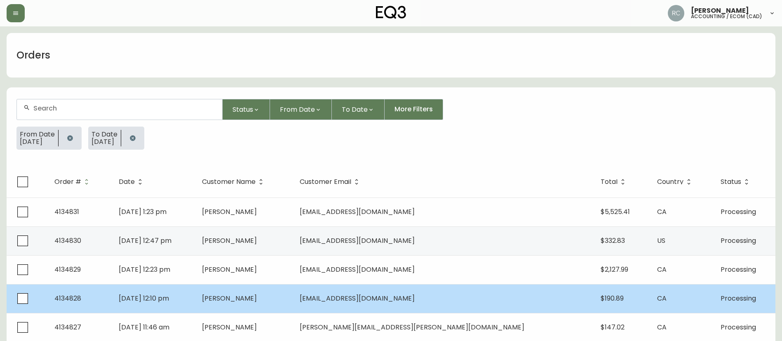
click at [195, 295] on td "Aug 25 2025, 12:10 pm" at bounding box center [153, 298] width 83 height 29
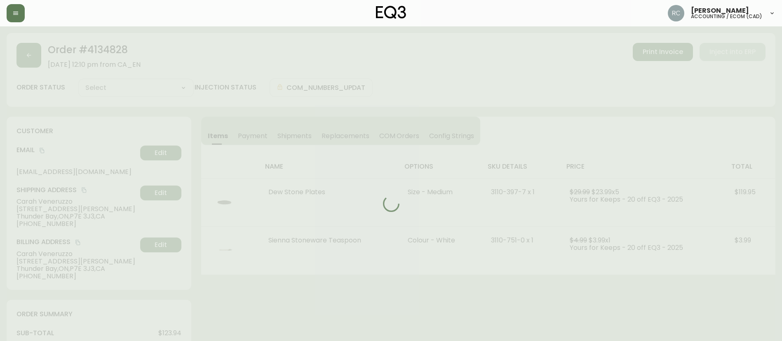
type input "Processing"
select select "PROCESSING"
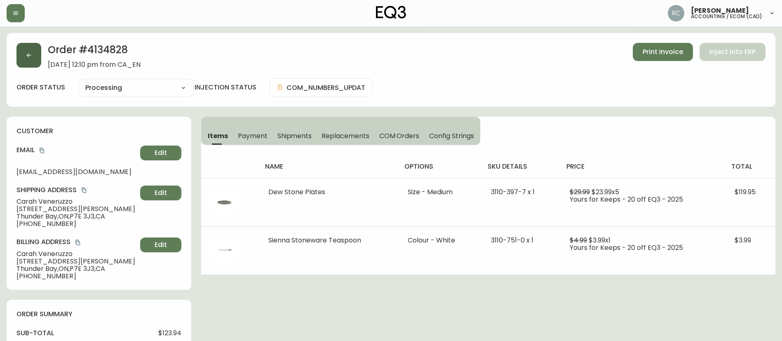
click at [25, 53] on button "button" at bounding box center [28, 55] width 25 height 25
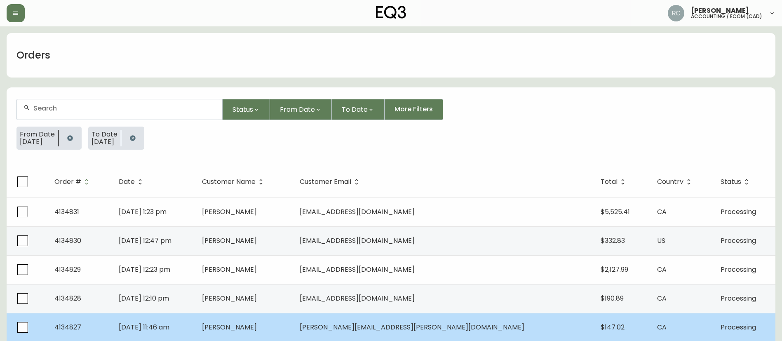
click at [290, 317] on td "joanie Leblanc" at bounding box center [244, 327] width 98 height 29
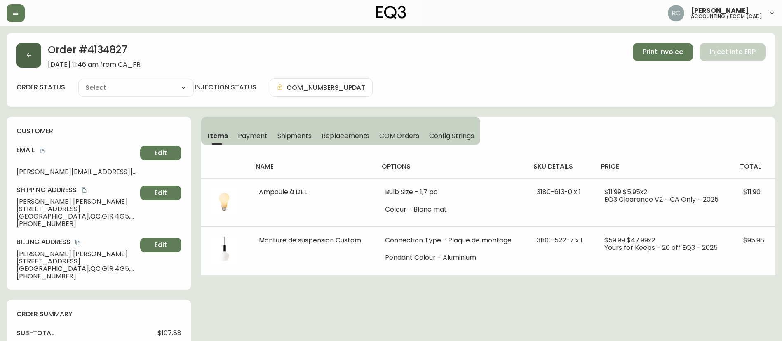
type input "Processing"
select select "PROCESSING"
click at [25, 53] on button "button" at bounding box center [28, 55] width 25 height 25
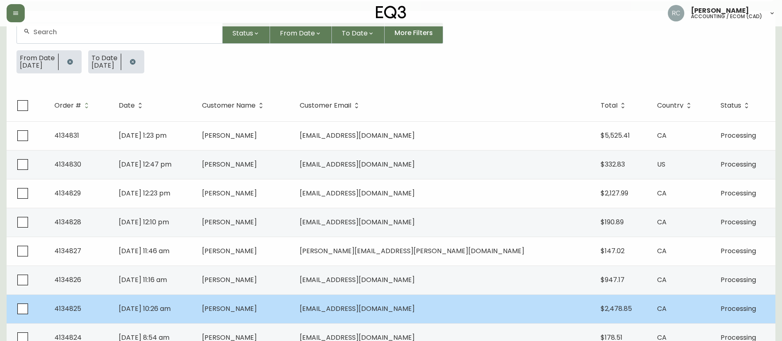
scroll to position [164, 0]
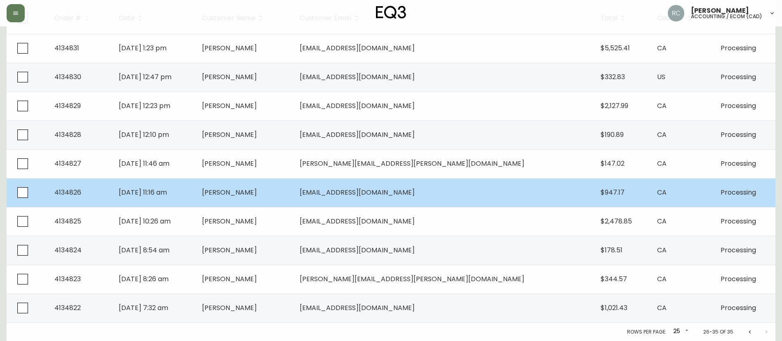
click at [257, 196] on span "Sharon Cameron" at bounding box center [229, 192] width 55 height 9
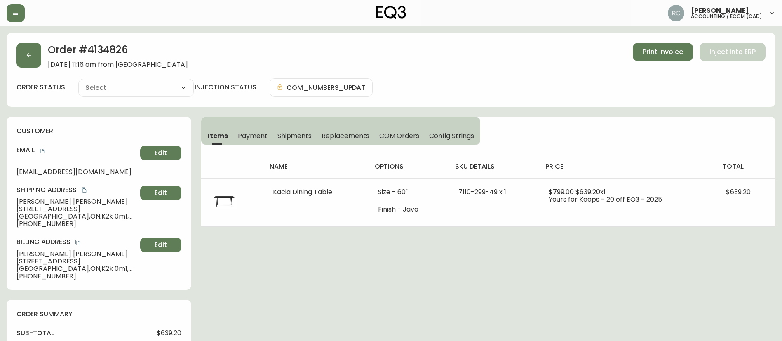
type input "Processing"
select select "PROCESSING"
click at [20, 47] on button "button" at bounding box center [28, 55] width 25 height 25
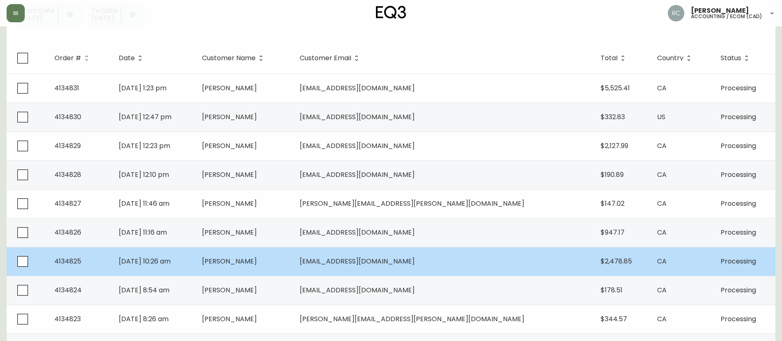
click at [257, 258] on span "Franz Seebacher" at bounding box center [229, 260] width 55 height 9
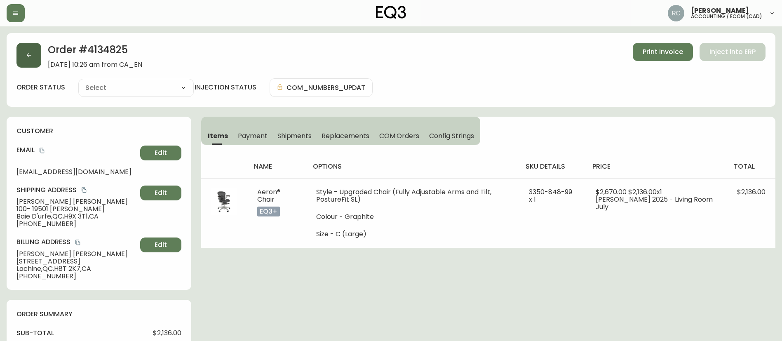
type input "Processing"
select select "PROCESSING"
click at [30, 54] on icon "button" at bounding box center [29, 55] width 7 height 7
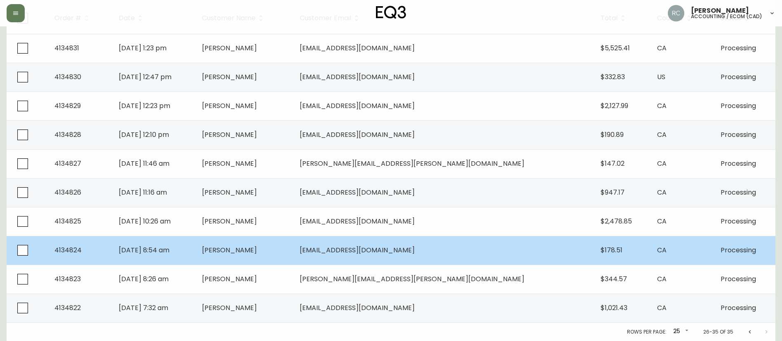
click at [257, 250] on span "Alana Chinn" at bounding box center [229, 249] width 55 height 9
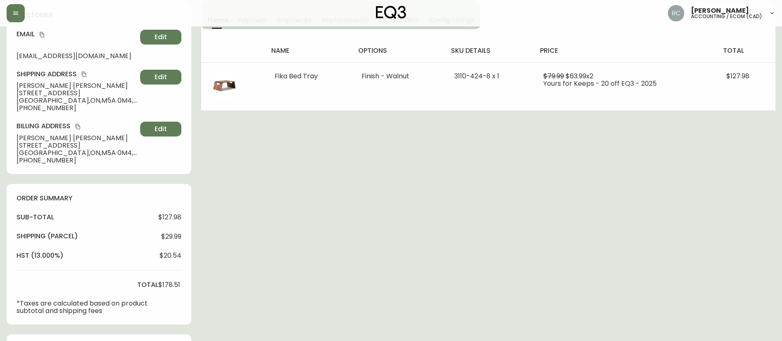
scroll to position [12, 0]
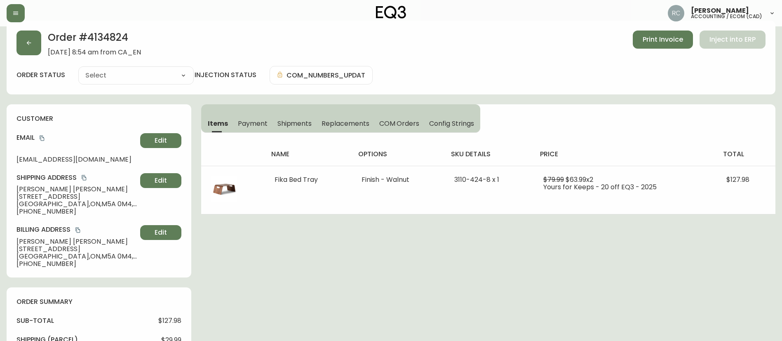
type input "Processing"
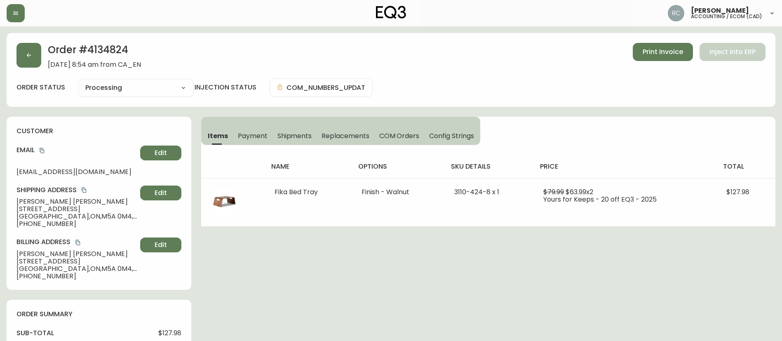
select select "PROCESSING"
click at [26, 53] on icon "button" at bounding box center [29, 55] width 7 height 7
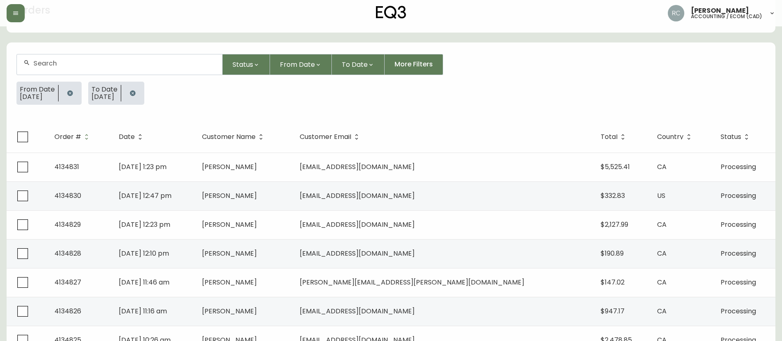
scroll to position [82, 0]
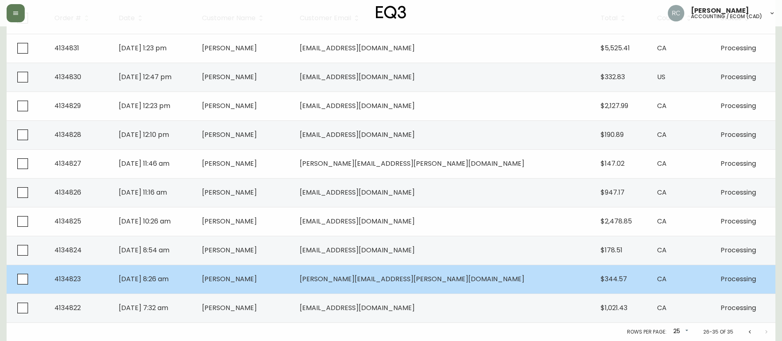
click at [257, 279] on span "Sergio Rodriguez" at bounding box center [229, 278] width 55 height 9
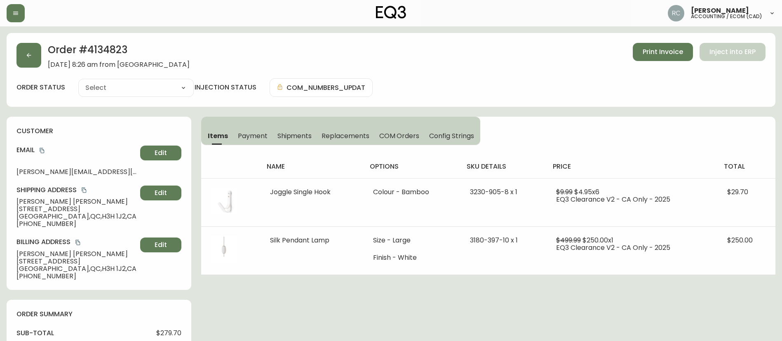
type input "Processing"
select select "PROCESSING"
click at [258, 134] on span "Payment" at bounding box center [253, 135] width 30 height 9
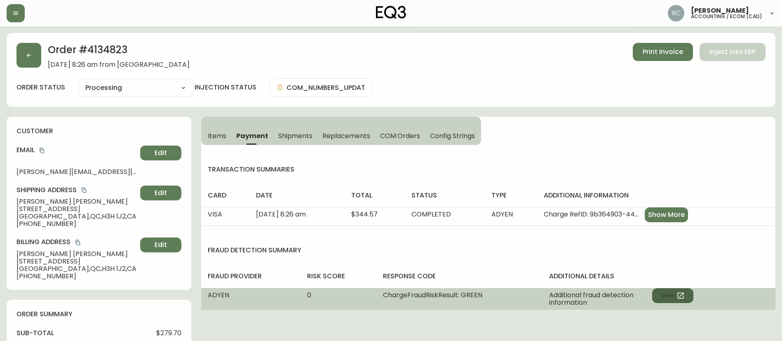
click at [676, 295] on button "View" at bounding box center [672, 295] width 41 height 15
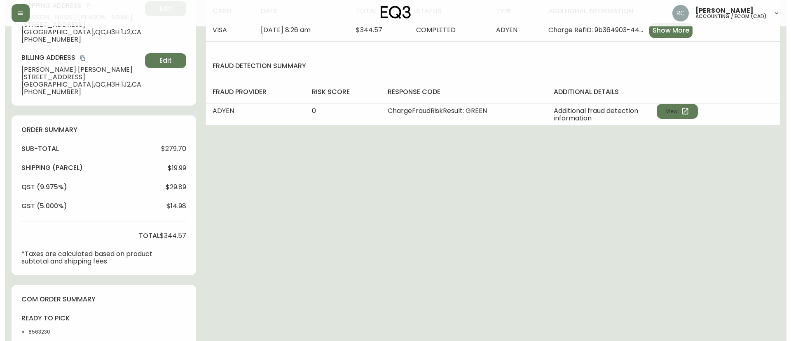
scroll to position [305, 0]
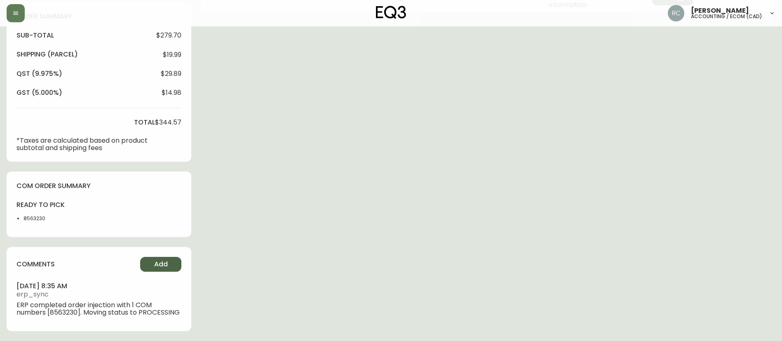
click at [164, 260] on span "Add" at bounding box center [161, 264] width 14 height 9
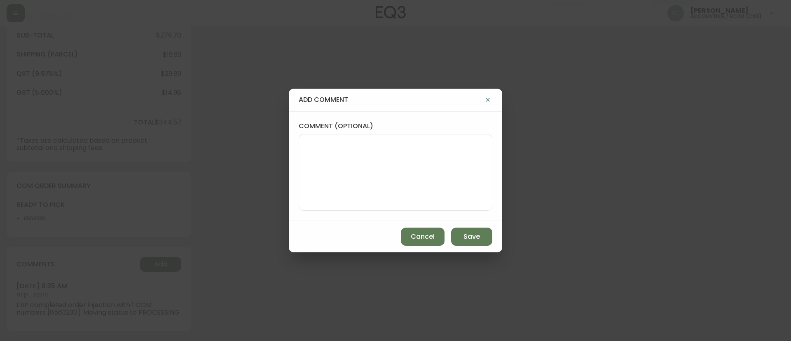
click at [311, 172] on textarea "comment (optional)" at bounding box center [396, 172] width 180 height 66
paste textarea "MANUAL FRAUD REVIEW - APPROVED - same shipping and billing address -"
paste textarea "Time since an authorized payment was first seen with email address 2yr 247d"
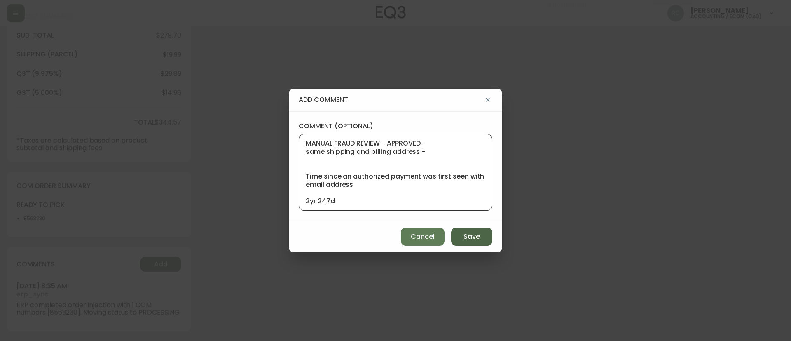
scroll to position [0, 0]
type textarea "MANUAL FRAUD REVIEW - APPROVED - same shipping and billing address - Time since…"
click at [480, 235] on span "Save" at bounding box center [472, 236] width 16 height 9
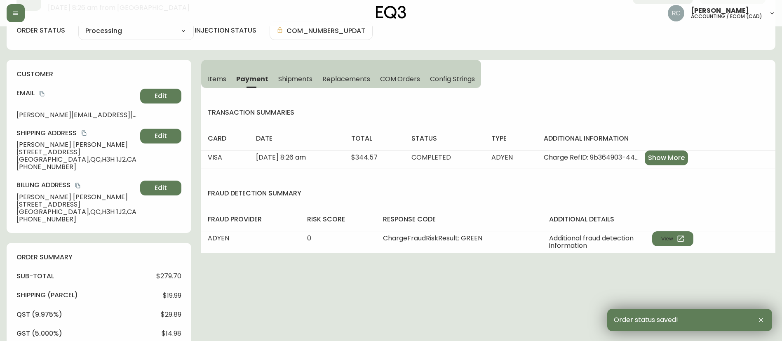
scroll to position [0, 0]
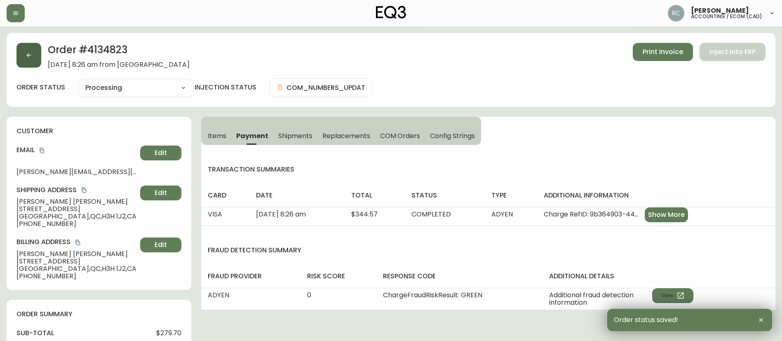
click at [30, 54] on icon "button" at bounding box center [29, 55] width 7 height 7
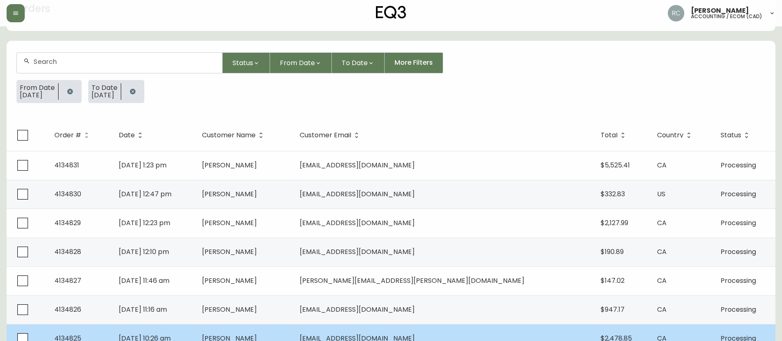
scroll to position [164, 0]
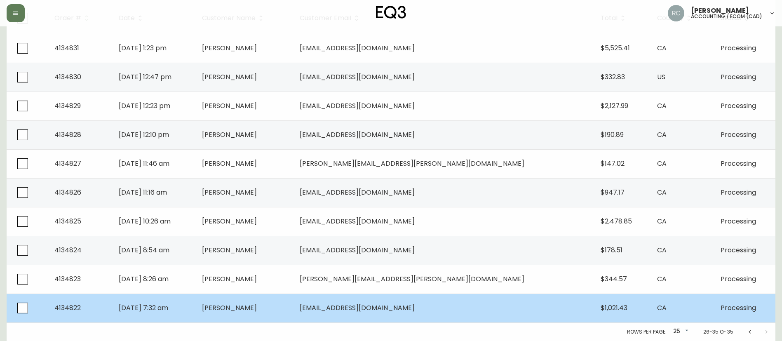
click at [268, 314] on td "GABRIELA Nunes" at bounding box center [244, 307] width 98 height 29
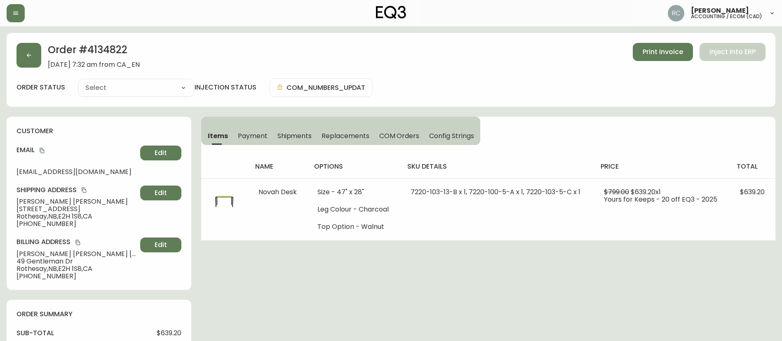
type input "Processing"
select select "PROCESSING"
click at [36, 56] on button "button" at bounding box center [28, 55] width 25 height 25
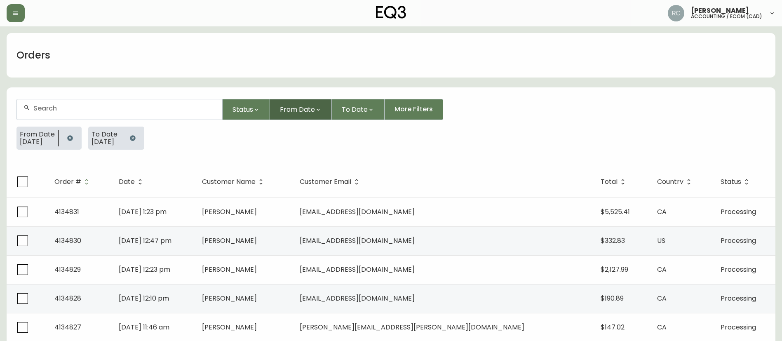
click at [287, 101] on button "From Date" at bounding box center [301, 109] width 62 height 21
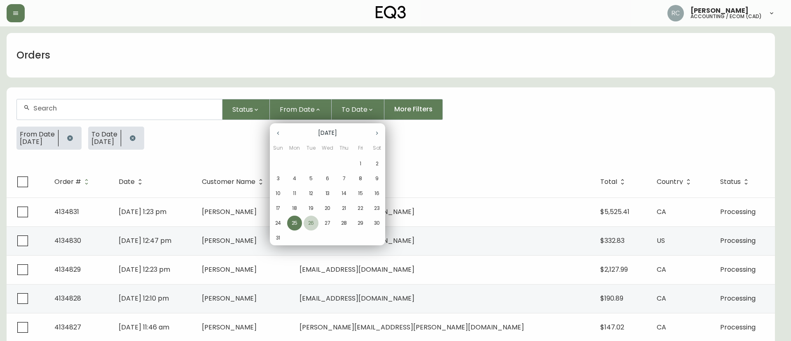
click at [309, 223] on p "26" at bounding box center [311, 222] width 6 height 7
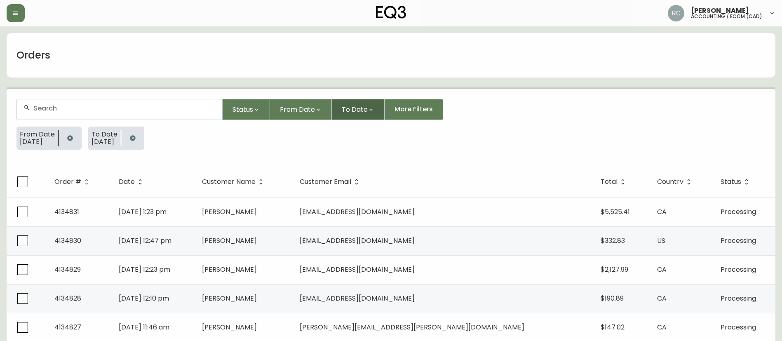
click at [359, 109] on span "To Date" at bounding box center [355, 109] width 26 height 10
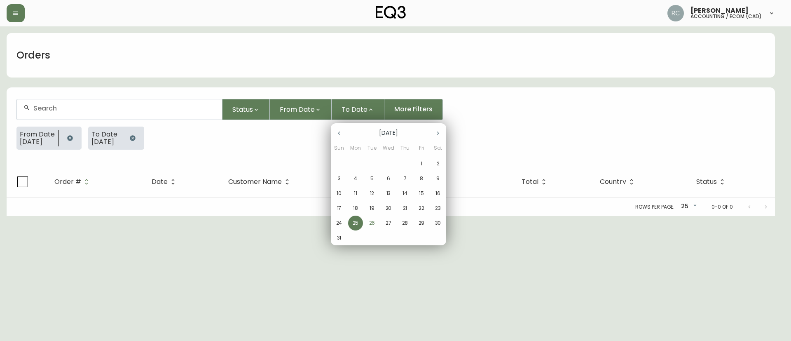
click at [369, 224] on p "26" at bounding box center [372, 222] width 6 height 7
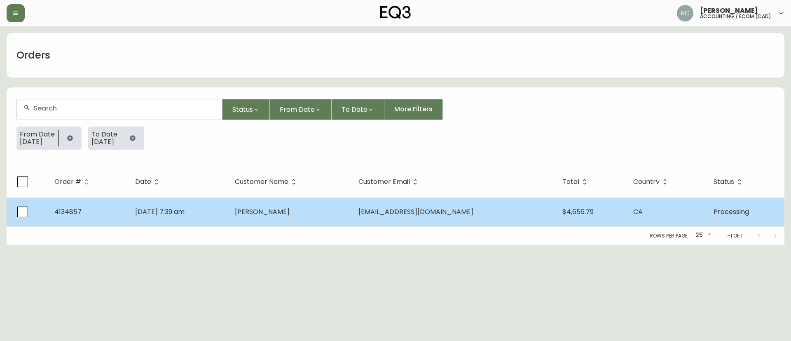
click at [296, 218] on td "[PERSON_NAME]" at bounding box center [290, 211] width 124 height 29
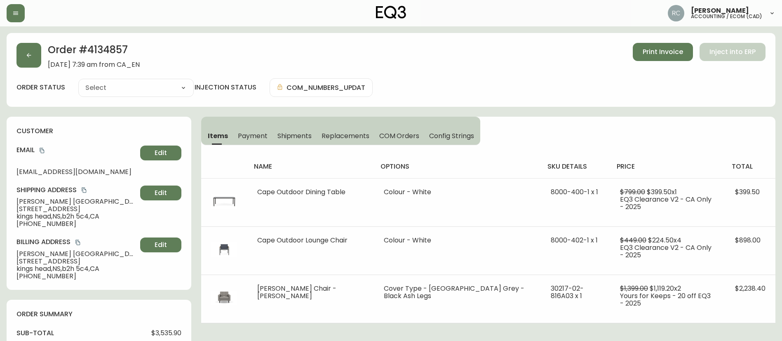
type input "Processing"
select select "PROCESSING"
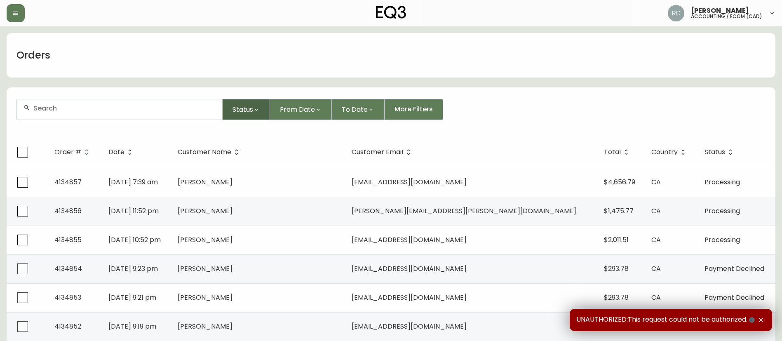
click at [248, 108] on span "Status" at bounding box center [242, 109] width 21 height 10
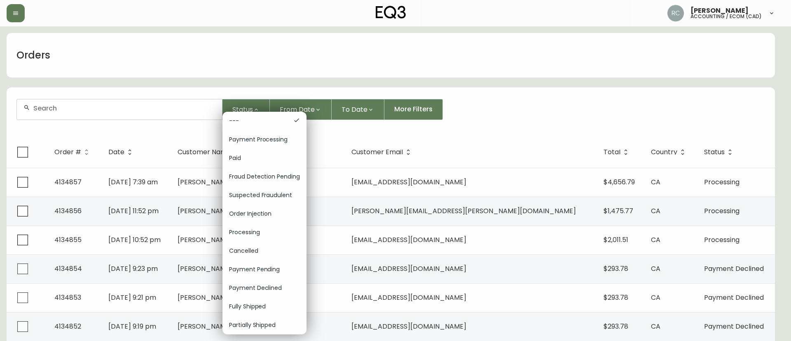
click at [256, 208] on div "Order Injection" at bounding box center [265, 213] width 84 height 19
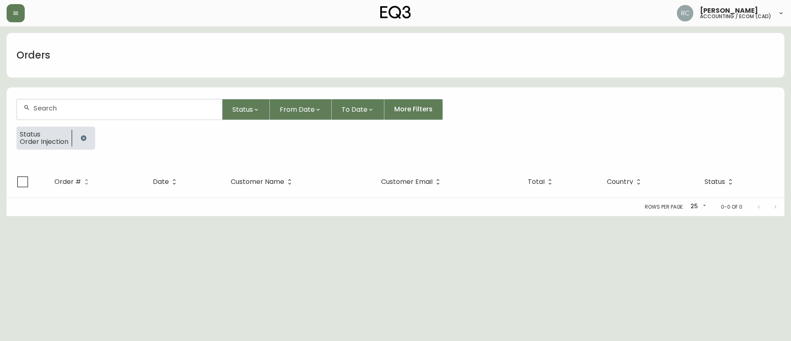
click at [85, 138] on icon "button" at bounding box center [83, 137] width 5 height 5
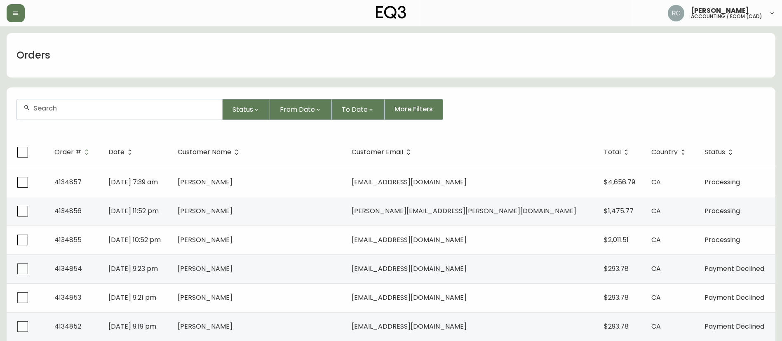
click at [126, 114] on div at bounding box center [119, 109] width 205 height 20
paste input "8564253"
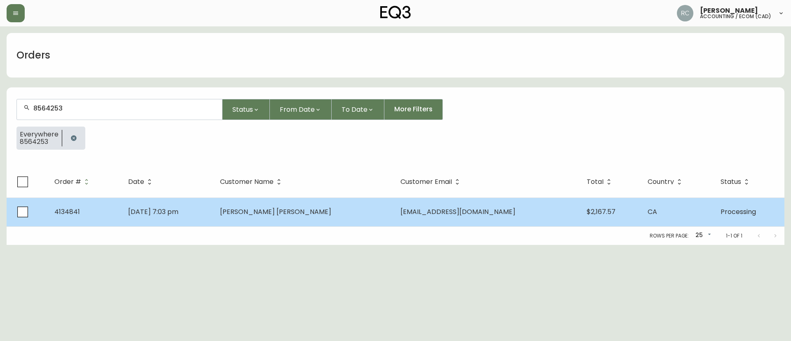
type input "8564253"
click at [295, 211] on span "[PERSON_NAME] [PERSON_NAME]" at bounding box center [275, 211] width 111 height 9
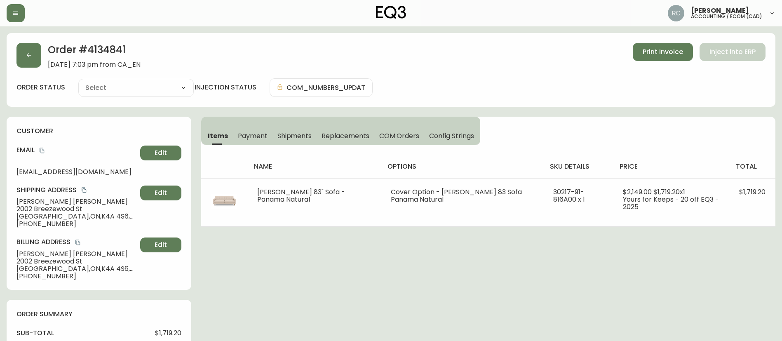
type input "Processing"
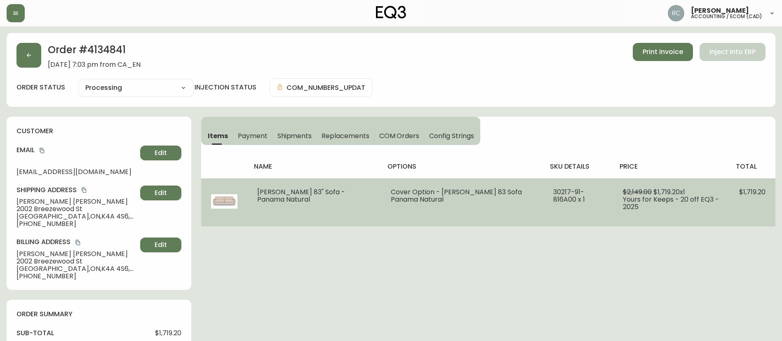
select select "PROCESSING"
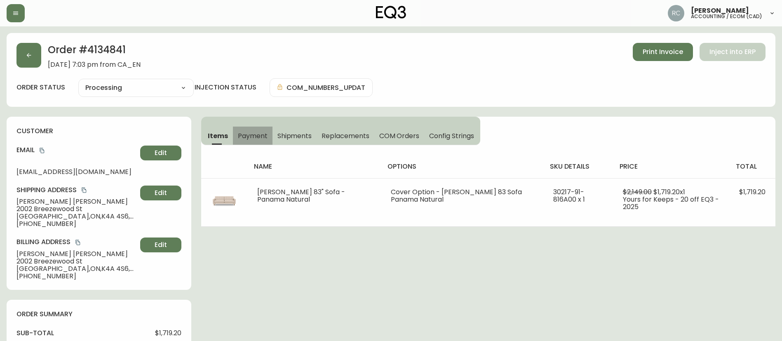
click at [244, 131] on span "Payment" at bounding box center [253, 135] width 30 height 9
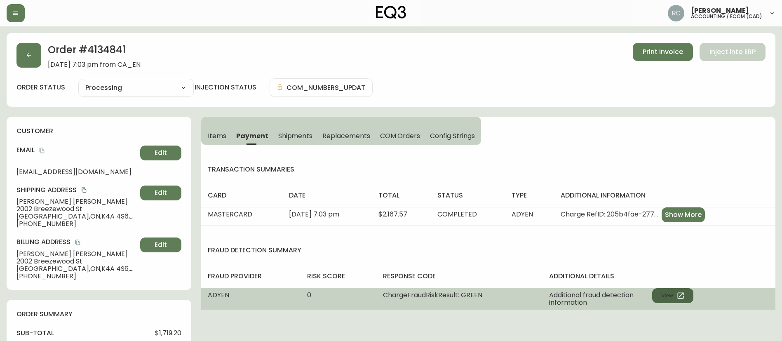
click at [668, 292] on button "View" at bounding box center [672, 295] width 41 height 15
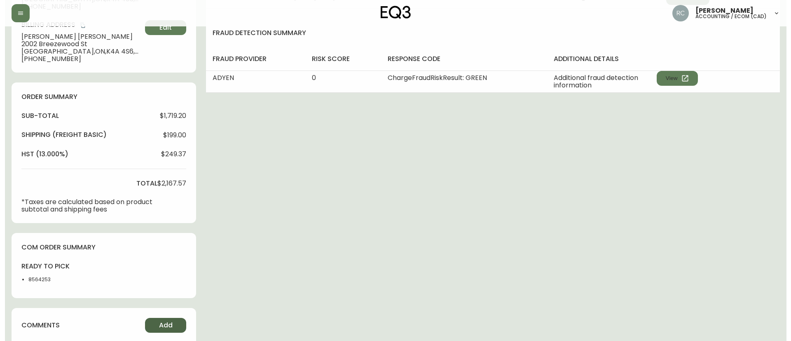
scroll to position [286, 0]
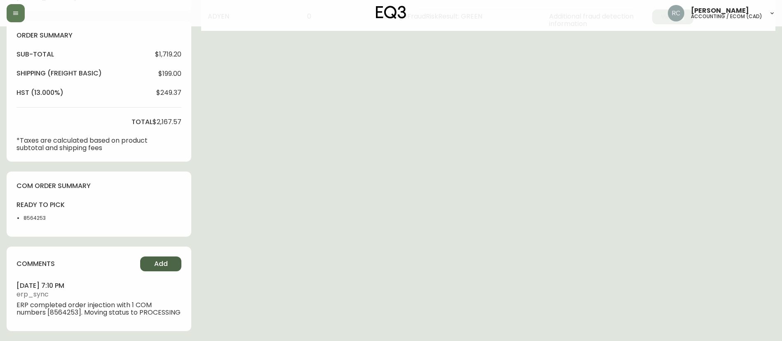
click at [159, 259] on span "Add" at bounding box center [161, 263] width 14 height 9
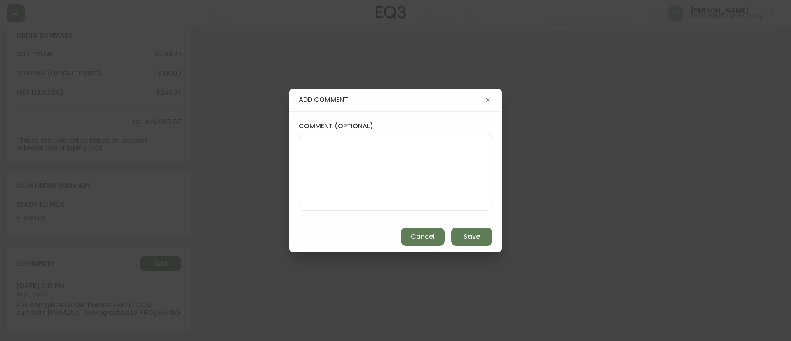
click at [321, 164] on textarea "comment (optional)" at bounding box center [396, 172] width 180 height 66
paste textarea "MANUAL FRAUD REVIEW - APPROVED - same shipping and billing address -"
paste textarea "Time since an authorized payment was first seen with email address 3yr 364d"
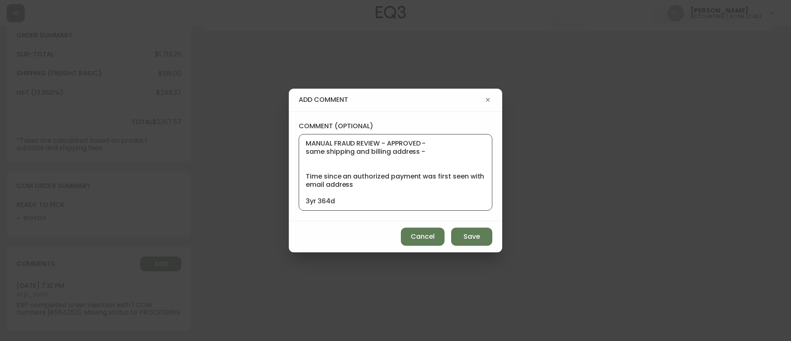
scroll to position [0, 0]
type textarea "MANUAL FRAUD REVIEW - APPROVED - same shipping and billing address - Time since…"
click at [462, 241] on button "Save" at bounding box center [471, 236] width 41 height 18
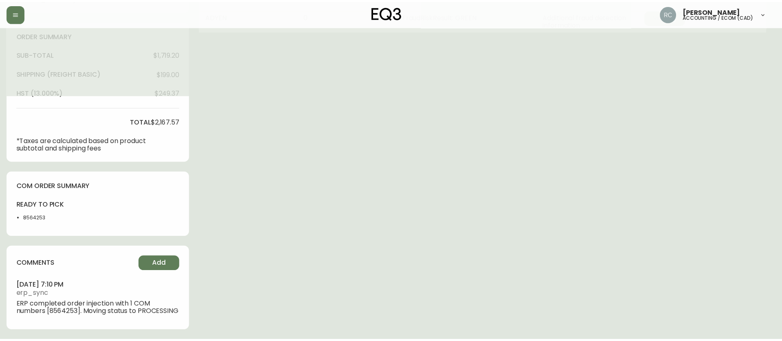
scroll to position [279, 0]
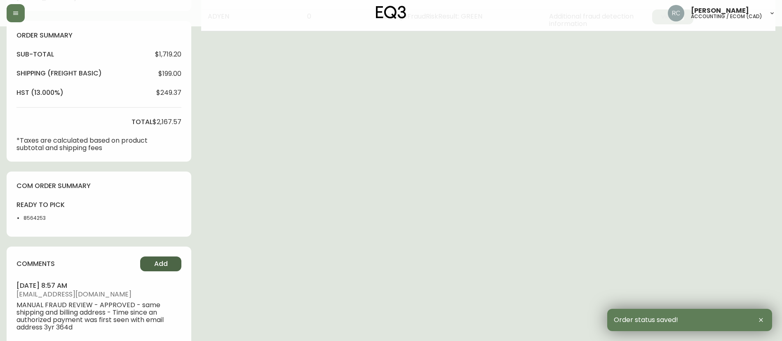
click at [151, 263] on button "Add" at bounding box center [160, 263] width 41 height 15
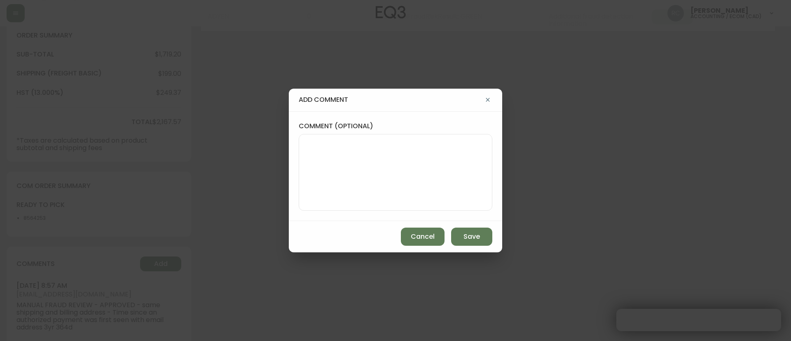
click at [296, 202] on div "comment (optional)" at bounding box center [395, 166] width 213 height 110
click at [404, 184] on textarea "comment (optional)" at bounding box center [396, 172] width 180 height 66
paste textarea "*automatic message sent to ldc to pull from stock*"
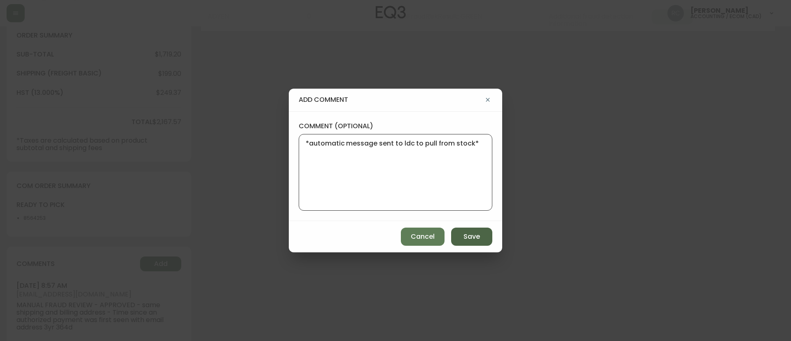
type textarea "*automatic message sent to ldc to pull from stock*"
click at [475, 230] on button "Save" at bounding box center [471, 236] width 41 height 18
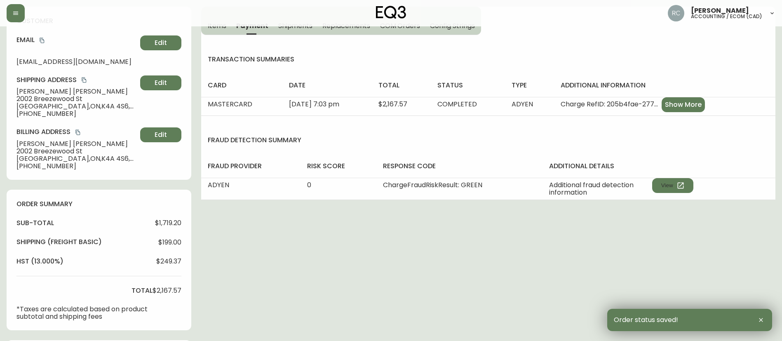
scroll to position [73, 0]
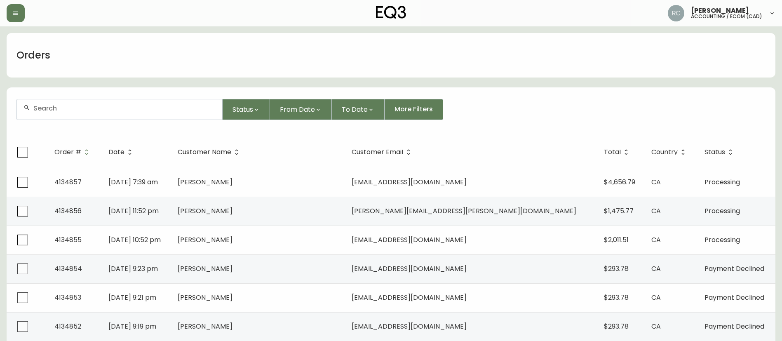
click at [194, 111] on input "text" at bounding box center [124, 108] width 182 height 8
paste input "8564273"
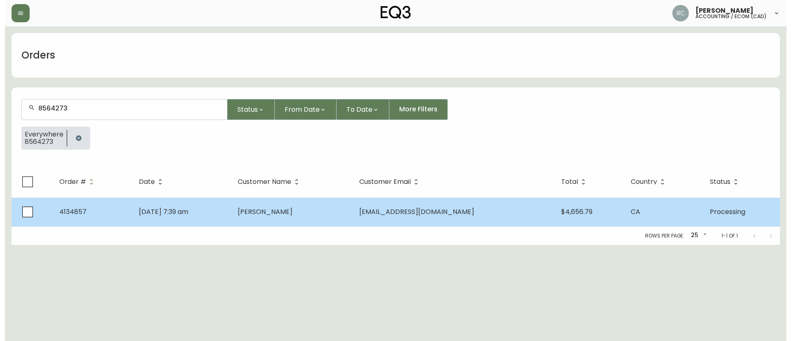
scroll to position [0, 0]
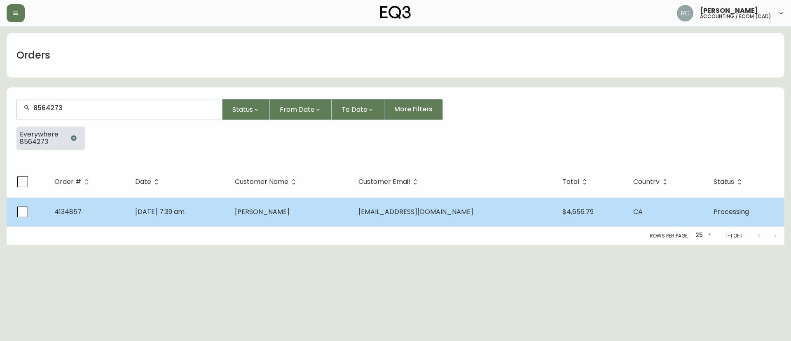
type input "8564273"
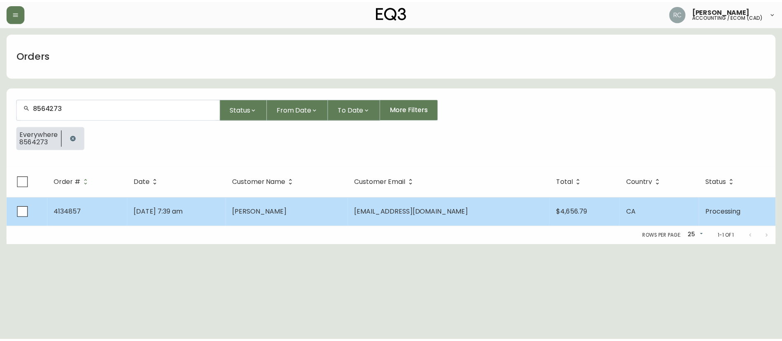
scroll to position [0, 0]
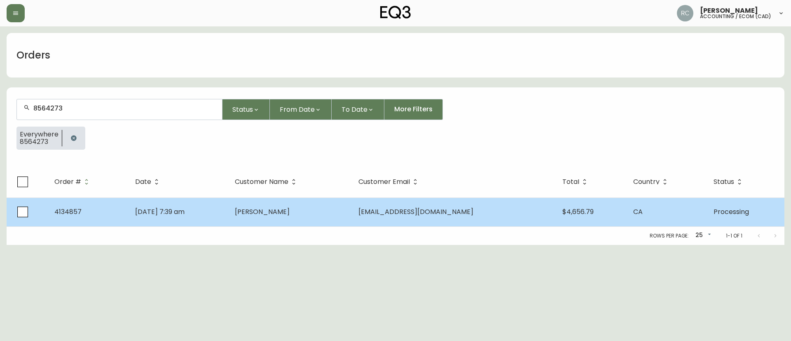
click at [196, 205] on td "[DATE] 7:39 am" at bounding box center [179, 211] width 100 height 29
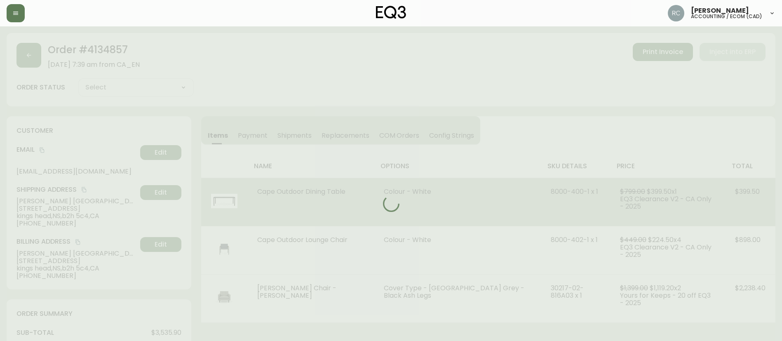
type input "Processing"
select select "PROCESSING"
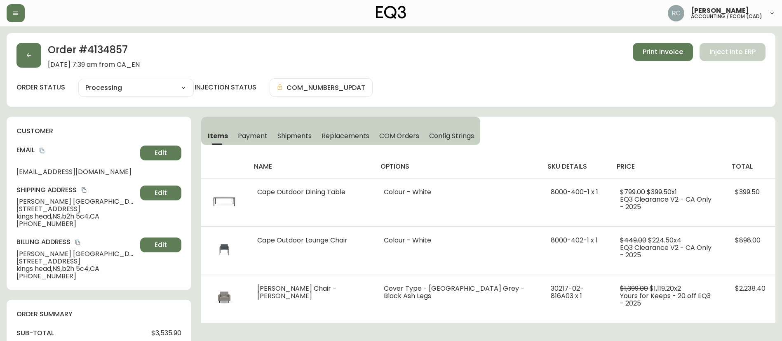
click at [267, 133] on button "Payment" at bounding box center [253, 136] width 40 height 18
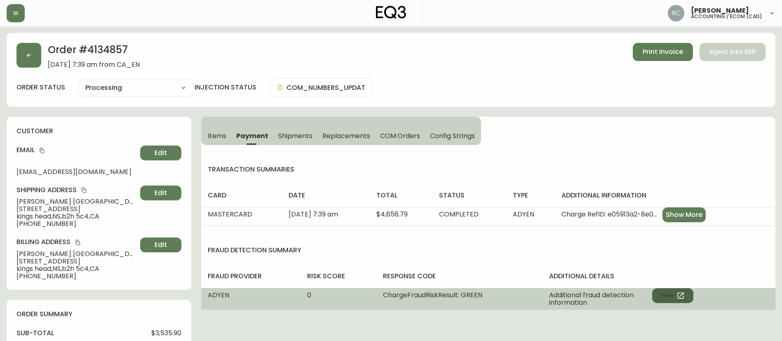
click at [660, 291] on button "View" at bounding box center [672, 295] width 41 height 15
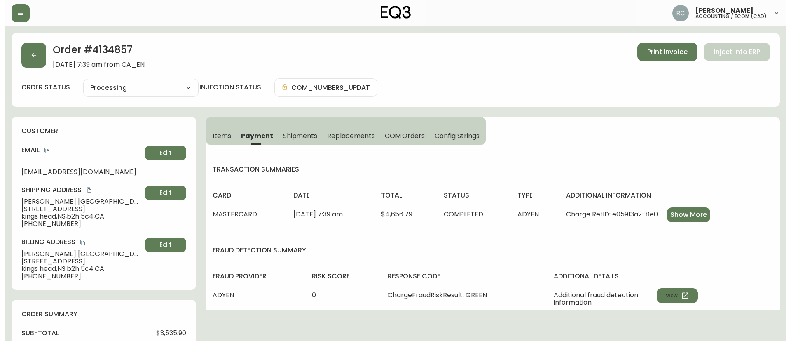
scroll to position [286, 0]
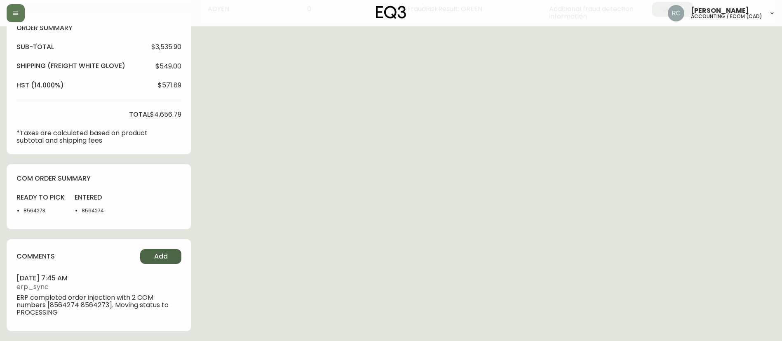
click at [162, 260] on span "Add" at bounding box center [161, 256] width 14 height 9
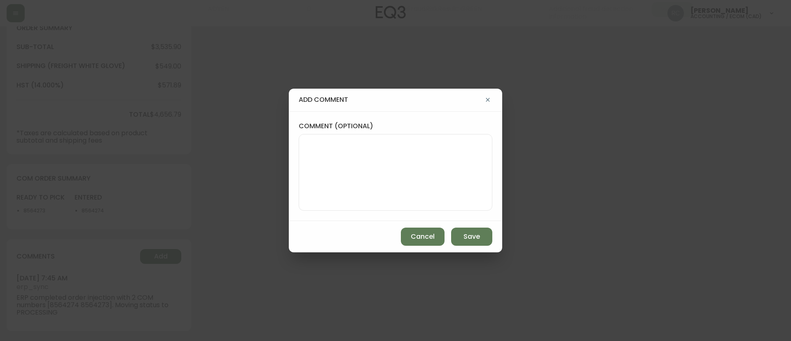
click at [349, 138] on div at bounding box center [396, 172] width 194 height 77
paste textarea "MANUAL FRAUD REVIEW - APPROVED - same shipping and billing address -"
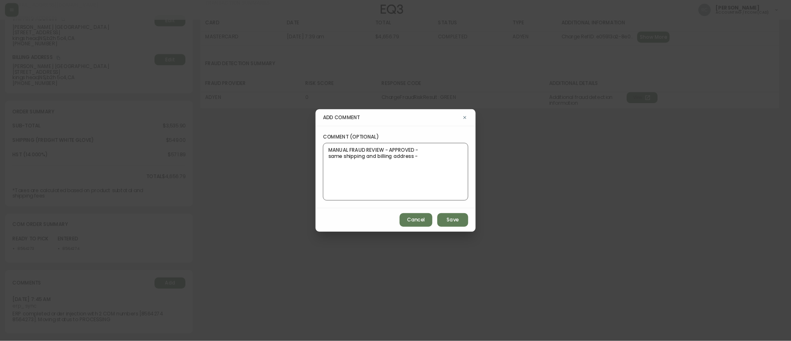
scroll to position [165, 0]
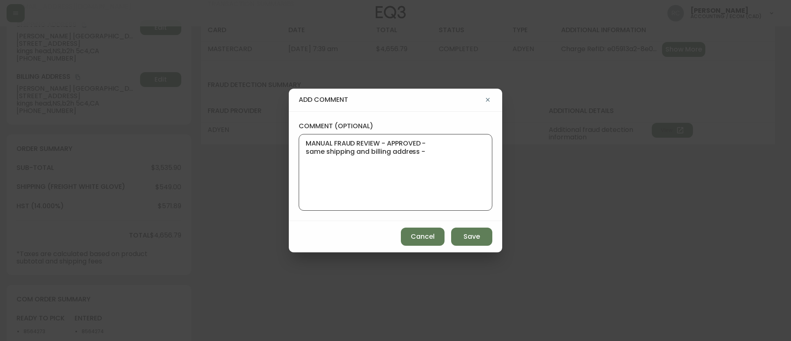
type textarea "MANUAL FRAUD REVIEW - APPROVED - same shipping and billing address -"
click at [472, 235] on span "Save" at bounding box center [472, 236] width 16 height 9
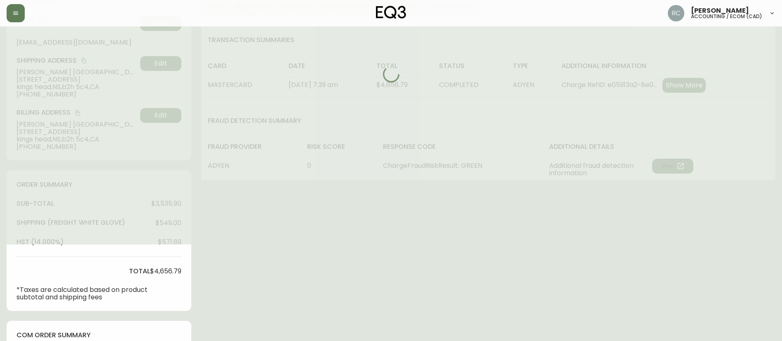
scroll to position [0, 0]
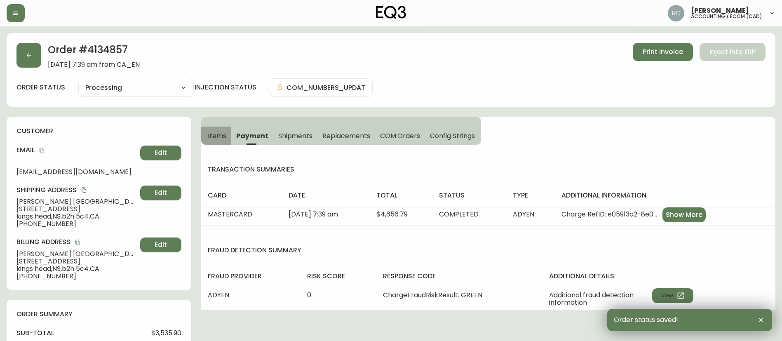
click at [221, 131] on span "Items" at bounding box center [217, 135] width 19 height 9
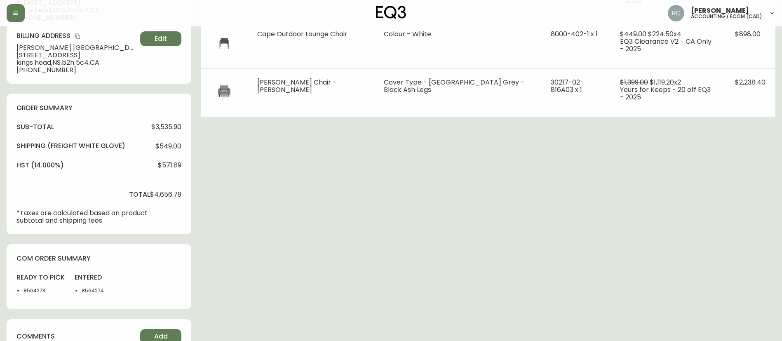
scroll to position [330, 0]
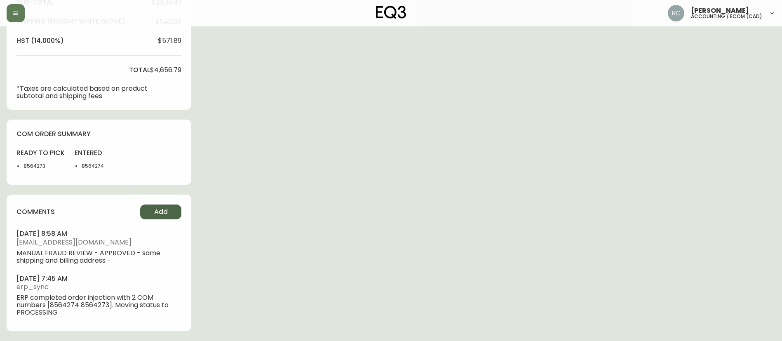
click at [174, 210] on button "Add" at bounding box center [160, 211] width 41 height 15
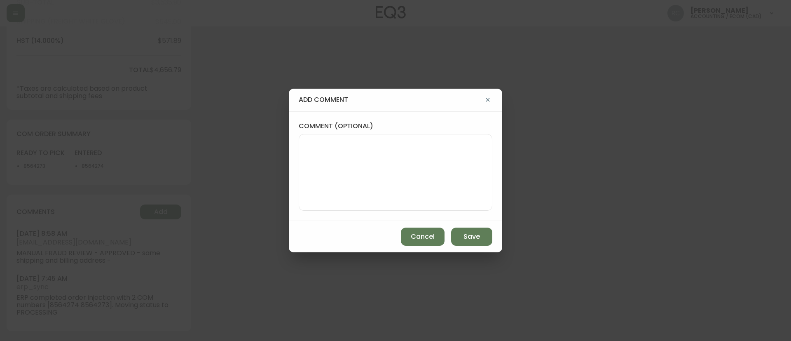
drag, startPoint x: 378, startPoint y: 145, endPoint x: 382, endPoint y: 149, distance: 5.0
click at [379, 147] on textarea "comment (optional)" at bounding box center [396, 172] width 180 height 66
paste textarea "*automatic message sent to ldc to pull from stock*"
type textarea "*automatic message sent to ldc to pull from stock*"
click at [467, 236] on span "Save" at bounding box center [472, 236] width 16 height 9
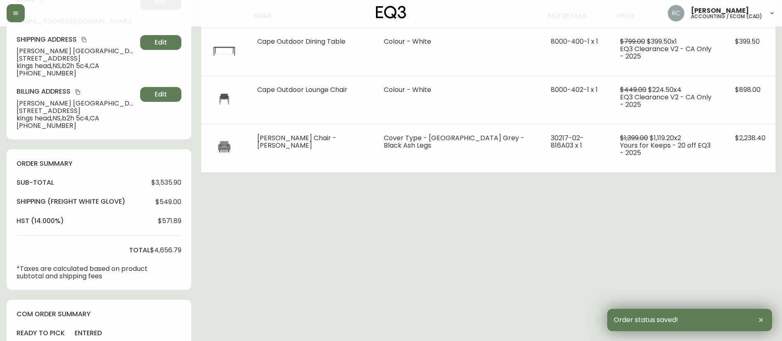
scroll to position [0, 0]
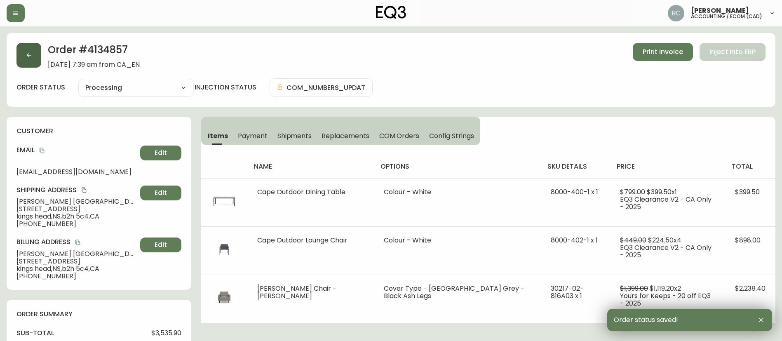
click at [23, 55] on button "button" at bounding box center [28, 55] width 25 height 25
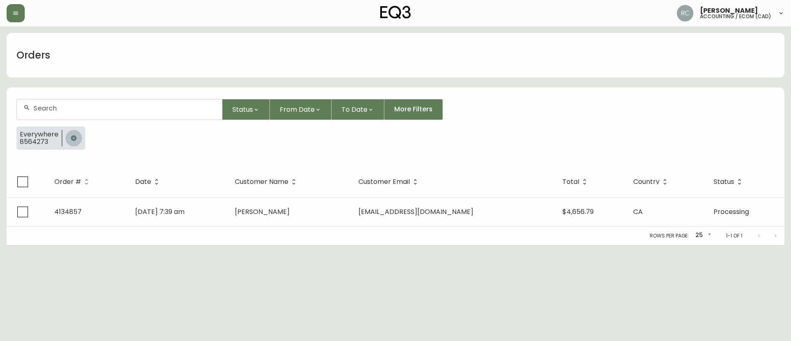
click at [68, 136] on button "button" at bounding box center [74, 138] width 16 height 16
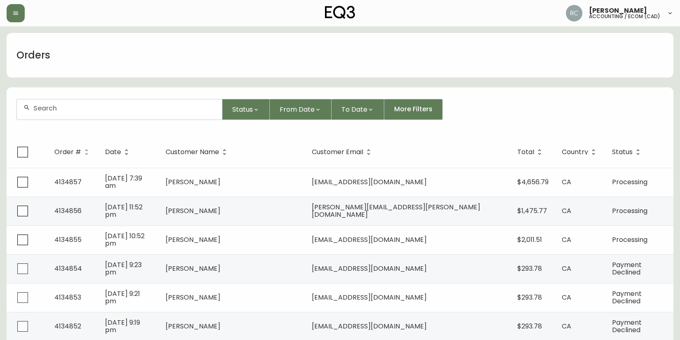
click at [132, 111] on input "text" at bounding box center [124, 108] width 182 height 8
paste input "4134843"
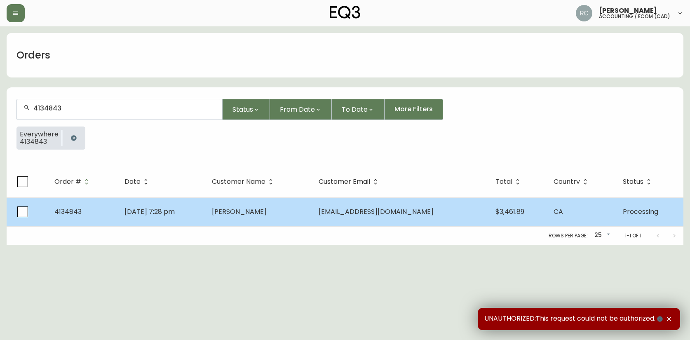
type input "4134843"
click at [278, 204] on td "[PERSON_NAME]" at bounding box center [258, 211] width 107 height 29
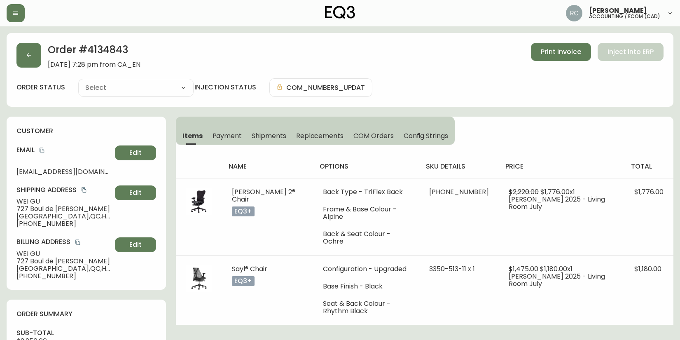
type input "Processing"
select select "PROCESSING"
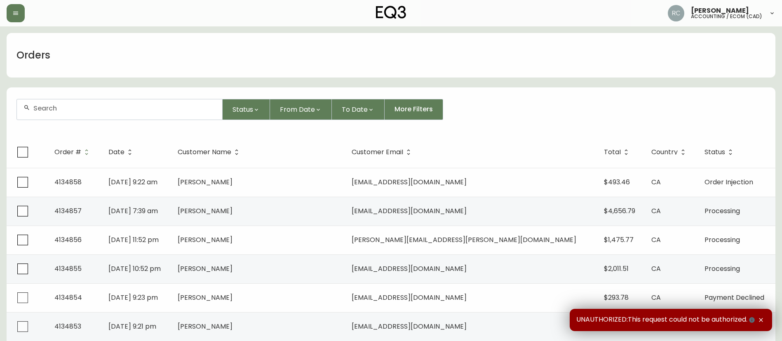
click at [168, 102] on div at bounding box center [119, 109] width 205 height 20
paste input "4134104"
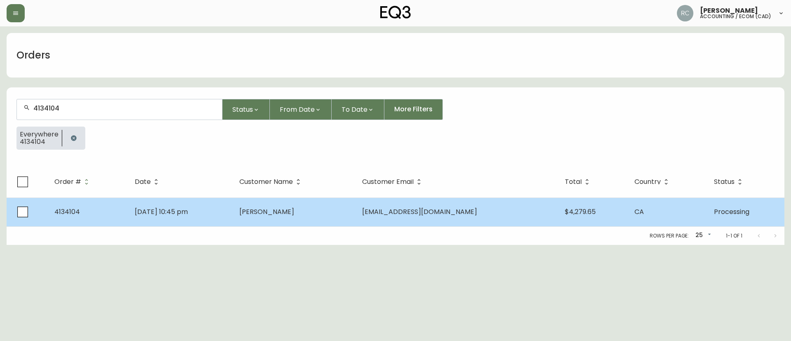
type input "4134104"
click at [307, 216] on td "[PERSON_NAME]" at bounding box center [294, 211] width 122 height 29
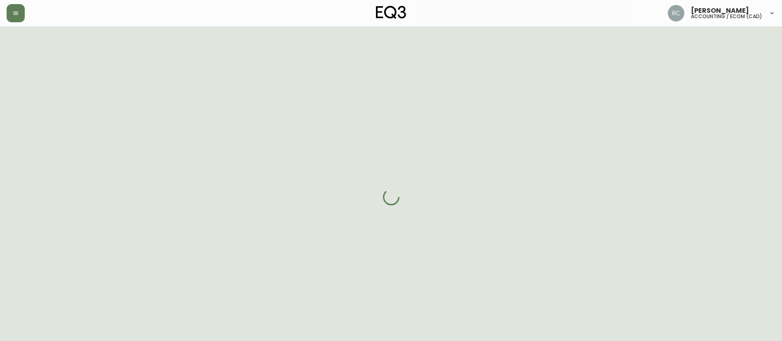
scroll to position [26, 0]
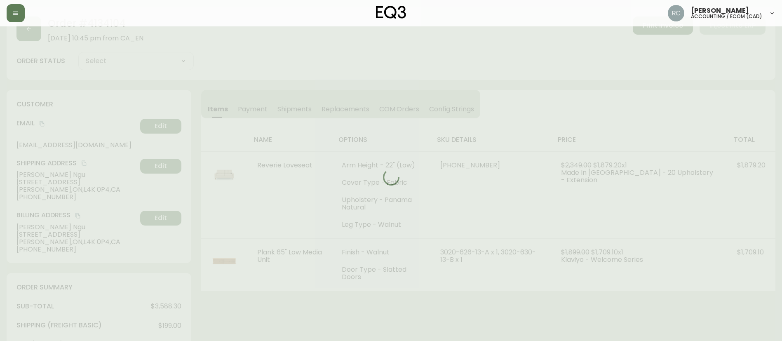
type input "Processing"
select select "PROCESSING"
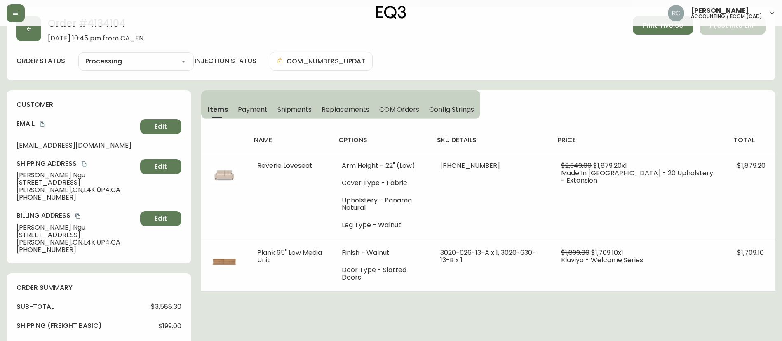
click at [562, 69] on div "order status Processing Cancelled Fully Shipped Processing Partially Shipped in…" at bounding box center [390, 61] width 749 height 19
click at [420, 61] on div "order status Processing Cancelled Fully Shipped Processing Partially Shipped in…" at bounding box center [390, 61] width 749 height 19
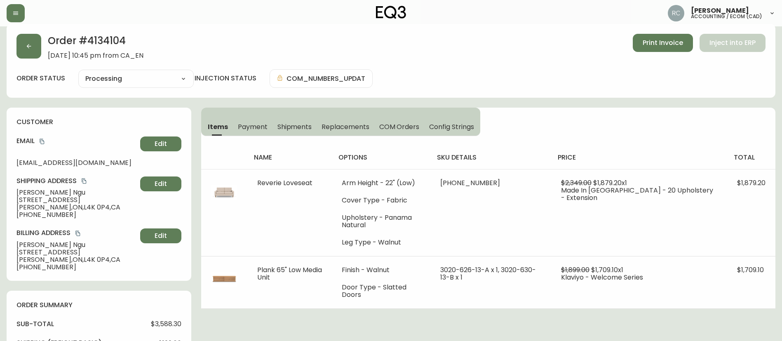
scroll to position [0, 0]
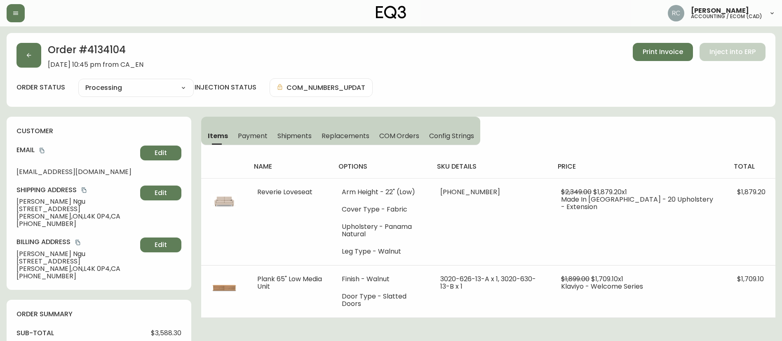
click at [424, 69] on div "Order # 4134104 July 12, 2025 at 10:45 pm from CA_EN Print Invoice Inject into …" at bounding box center [391, 70] width 769 height 74
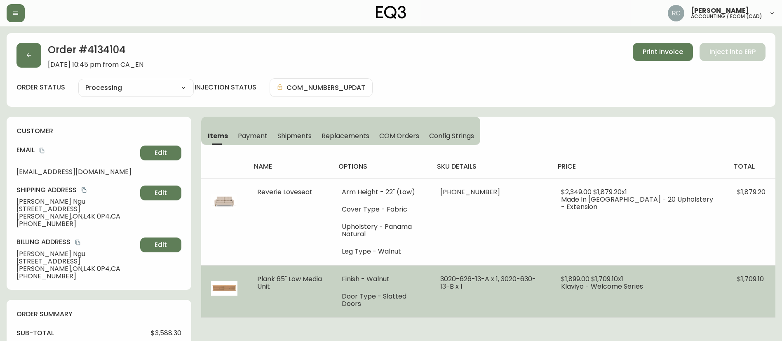
click at [589, 280] on span "$1,899.00" at bounding box center [575, 278] width 28 height 9
copy span "1,899.00"
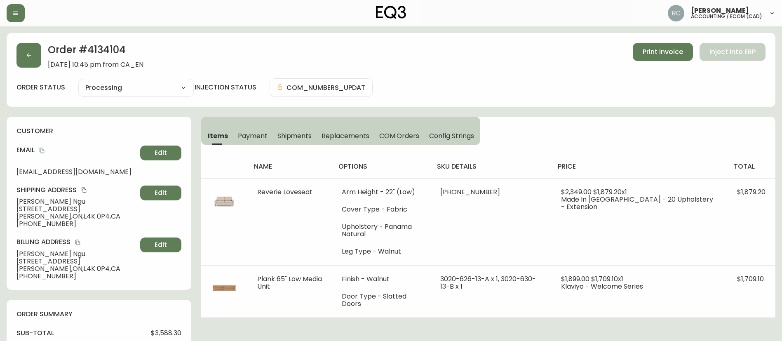
click at [43, 202] on span "Kenny Ngu" at bounding box center [76, 201] width 120 height 7
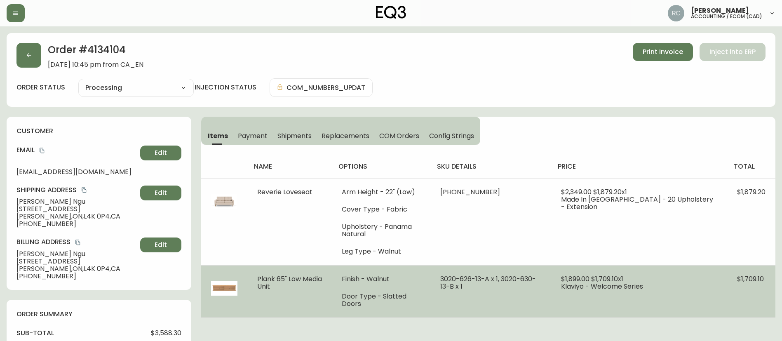
click at [260, 281] on span "Plank 65" Low Media Unit" at bounding box center [289, 282] width 65 height 17
drag, startPoint x: 260, startPoint y: 281, endPoint x: 256, endPoint y: 279, distance: 4.5
click at [260, 281] on span "Plank 65" Low Media Unit" at bounding box center [289, 282] width 65 height 17
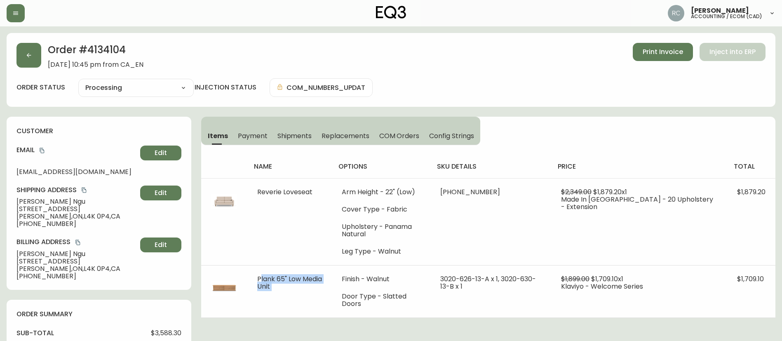
copy span "Plank 65" Low Media Unit"
click at [310, 165] on h4 "name" at bounding box center [289, 166] width 71 height 9
click at [390, 131] on span "COM Orders" at bounding box center [399, 135] width 40 height 9
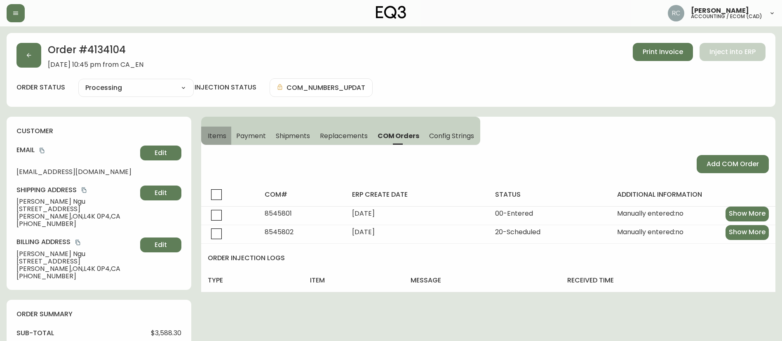
click at [205, 133] on button "Items" at bounding box center [216, 136] width 30 height 18
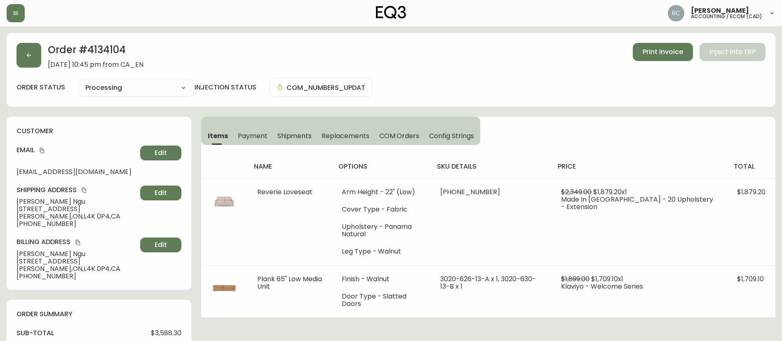
click at [107, 47] on h2 "Order # 4134104" at bounding box center [96, 52] width 96 height 18
copy h2 "4134104"
drag, startPoint x: 241, startPoint y: 132, endPoint x: 346, endPoint y: 158, distance: 107.8
click at [241, 134] on span "Payment" at bounding box center [253, 135] width 30 height 9
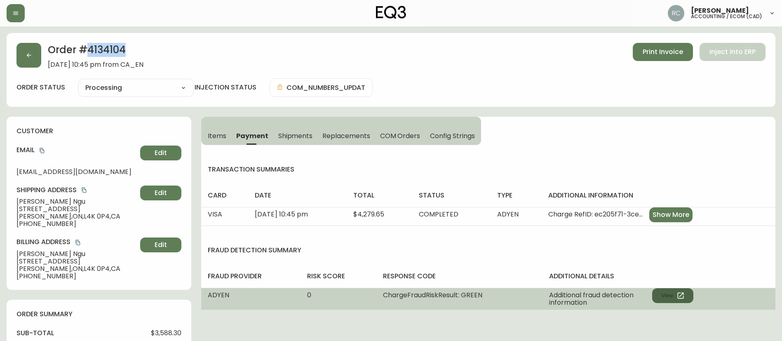
click at [655, 297] on button "View" at bounding box center [672, 295] width 41 height 15
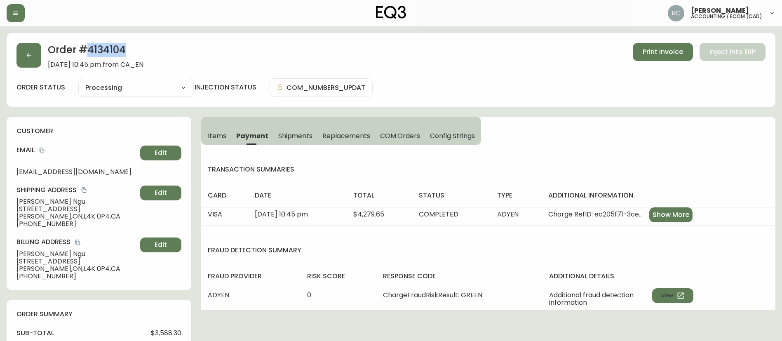
click at [225, 138] on span "Items" at bounding box center [217, 135] width 19 height 9
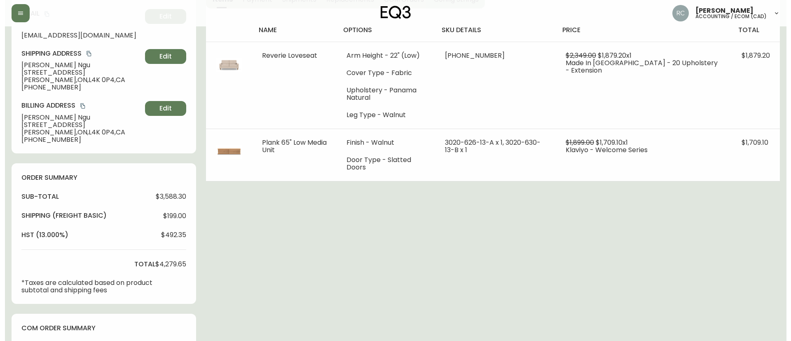
scroll to position [330, 0]
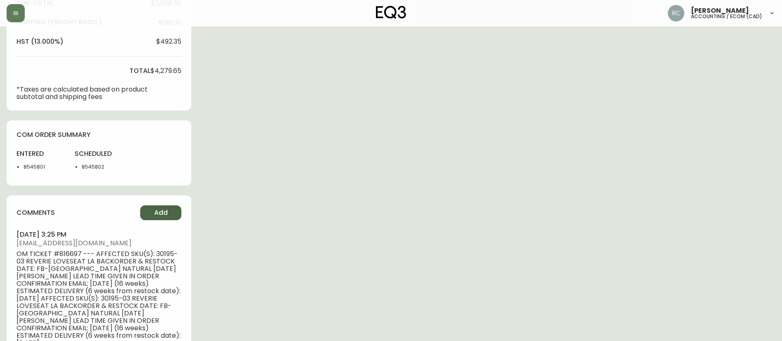
click at [173, 216] on button "Add" at bounding box center [160, 212] width 41 height 15
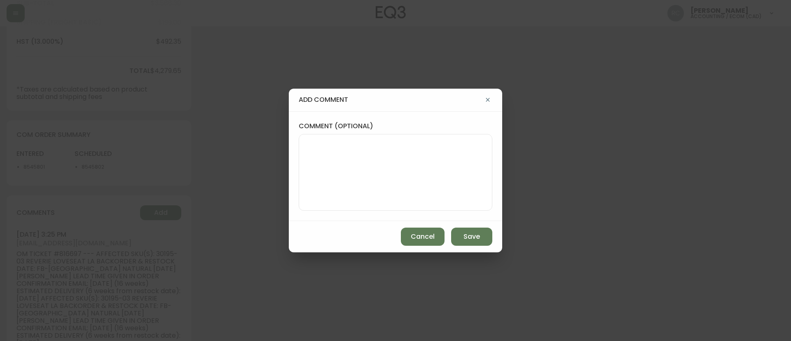
click at [324, 162] on textarea "comment (optional)" at bounding box center [396, 172] width 180 height 66
paste textarea "PRICE ADJUSTMENT - 10% TO 20% OFF TICKET# 822764 ORD# 4134104 SUBTOTAL: $189.90…"
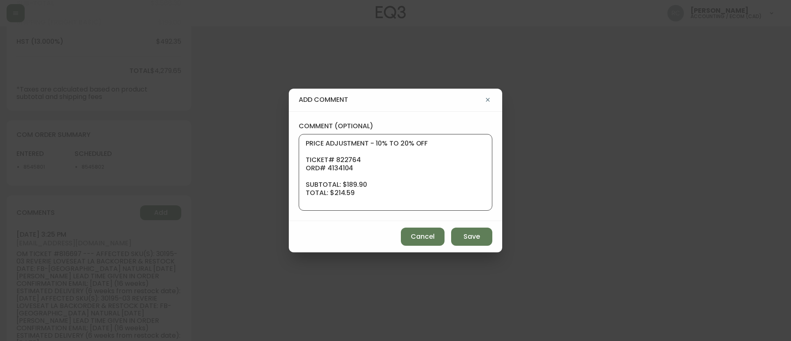
scroll to position [83, 0]
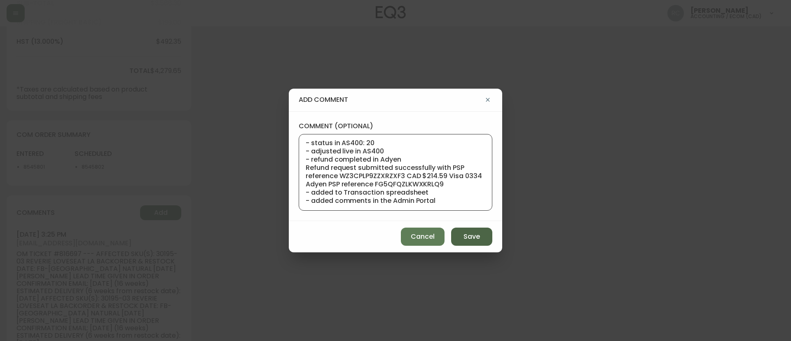
type textarea "PRICE ADJUSTMENT - 10% TO 20% OFF TICKET# 822764 ORD# 4134104 SUBTOTAL: $189.90…"
click at [473, 230] on button "Save" at bounding box center [471, 236] width 41 height 18
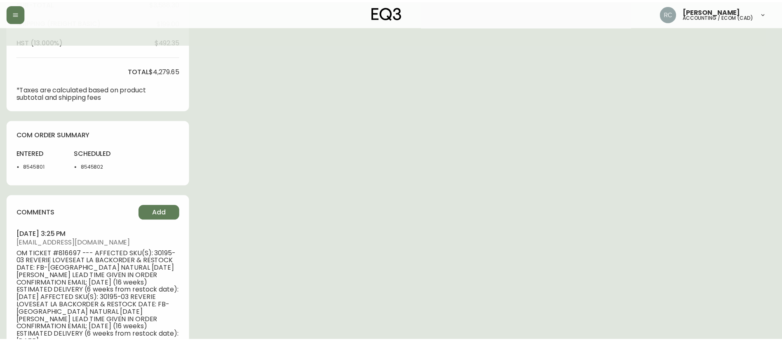
scroll to position [0, 0]
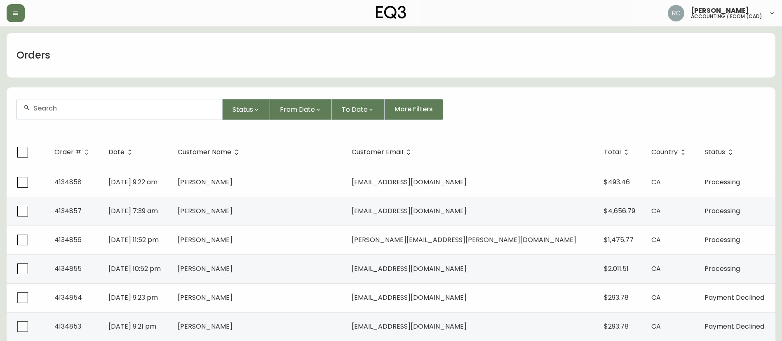
click at [79, 103] on div at bounding box center [119, 109] width 205 height 20
paste input "4134731"
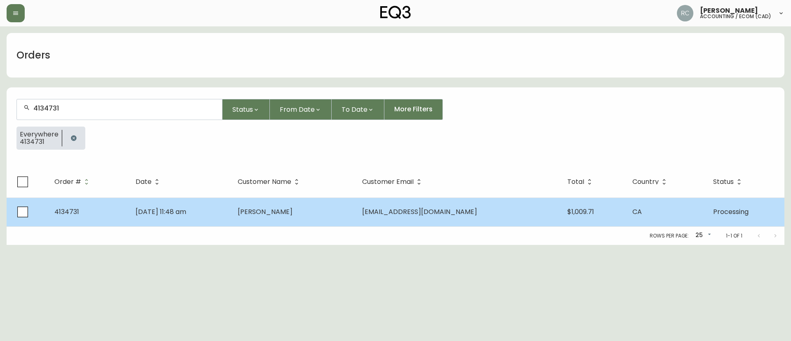
type input "4134731"
click at [355, 211] on td "[PERSON_NAME]" at bounding box center [293, 211] width 124 height 29
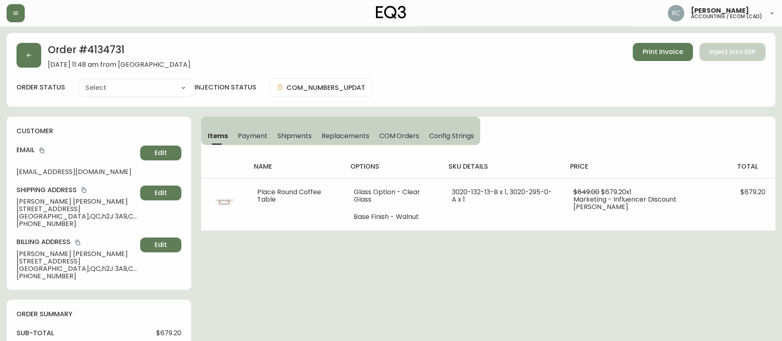
type input "Processing"
select select "PROCESSING"
click at [394, 134] on span "COM Orders" at bounding box center [399, 135] width 40 height 9
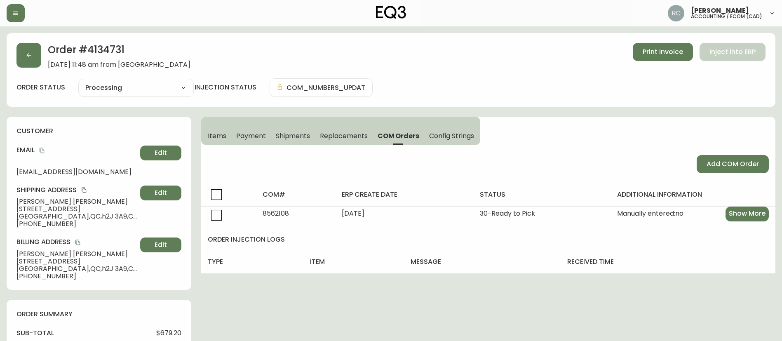
click at [206, 135] on button "Items" at bounding box center [216, 136] width 30 height 18
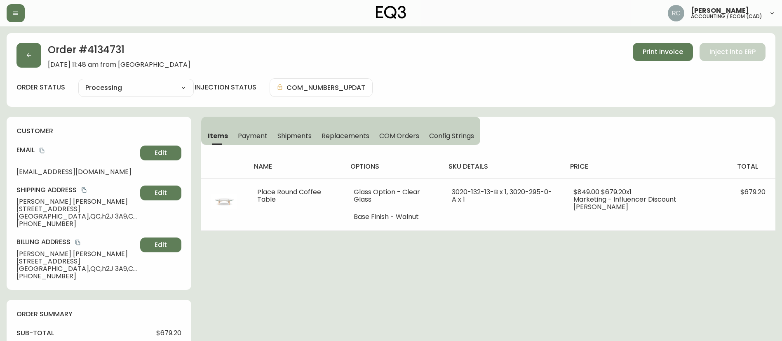
click at [260, 133] on span "Payment" at bounding box center [253, 135] width 30 height 9
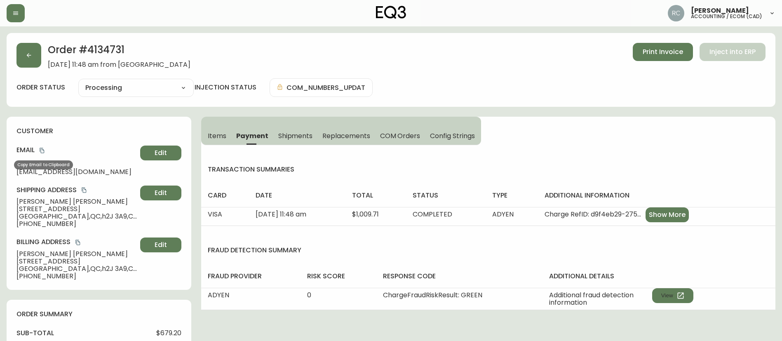
click at [43, 151] on icon "copy" at bounding box center [42, 151] width 6 height 6
click at [213, 142] on button "Items" at bounding box center [216, 136] width 30 height 18
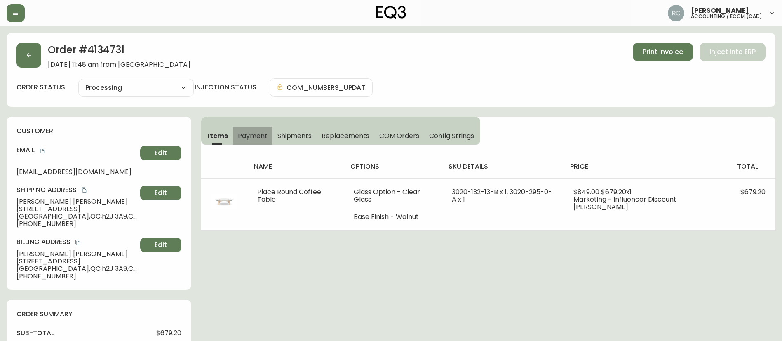
click at [245, 136] on span "Payment" at bounding box center [253, 135] width 30 height 9
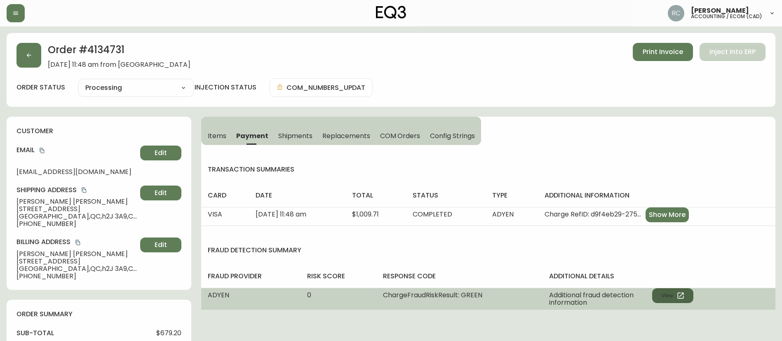
click at [665, 293] on button "View" at bounding box center [672, 295] width 41 height 15
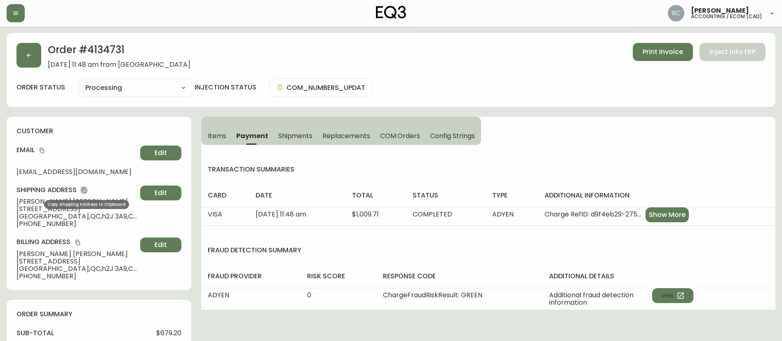
click at [88, 192] on button "copy" at bounding box center [84, 190] width 8 height 8
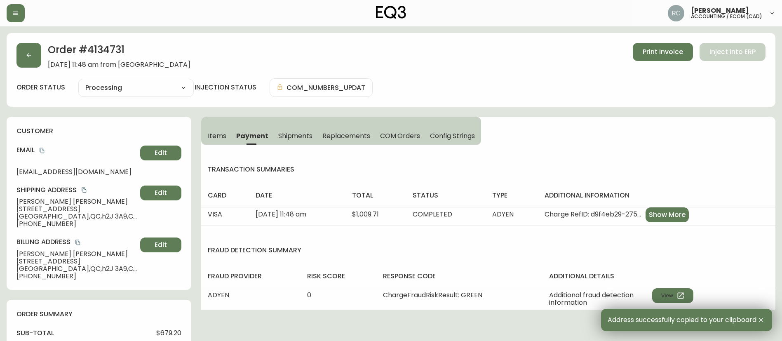
click at [230, 138] on button "Items" at bounding box center [216, 136] width 30 height 18
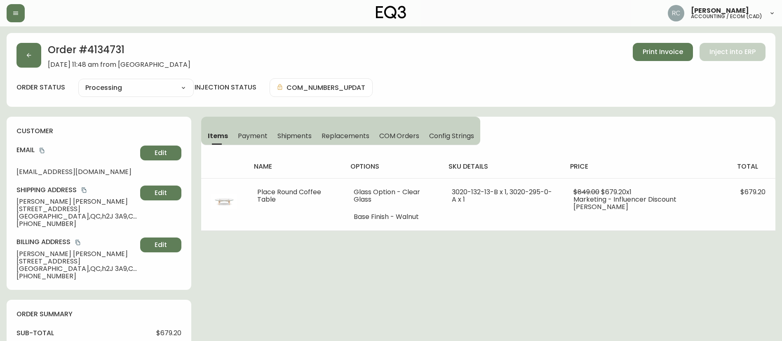
click at [415, 59] on div "Order # 4134731 [DATE] 11:48 am from CA_EN Print Invoice Inject into ERP" at bounding box center [390, 56] width 749 height 26
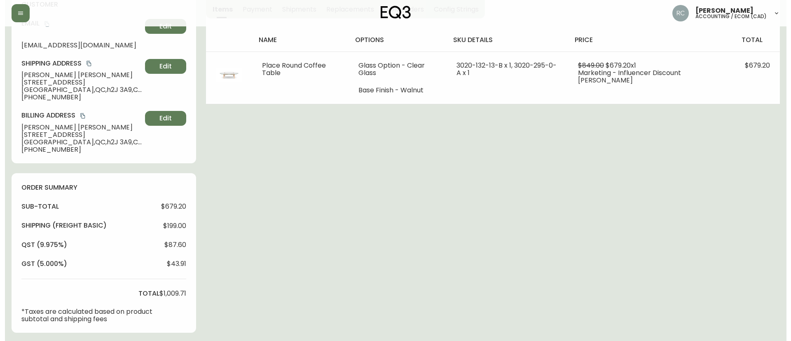
scroll to position [288, 0]
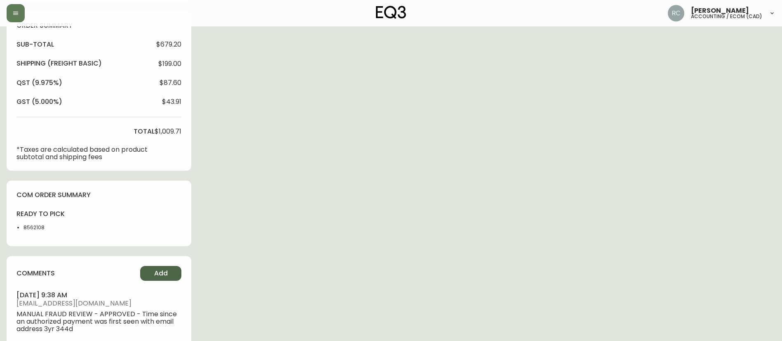
click at [156, 271] on span "Add" at bounding box center [161, 273] width 14 height 9
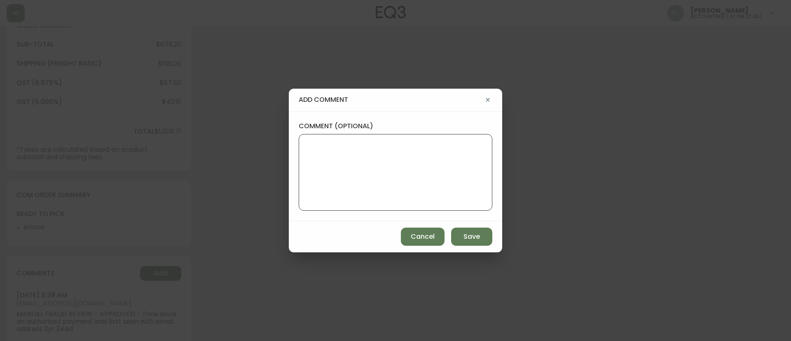
click at [381, 181] on textarea "comment (optional)" at bounding box center [396, 172] width 180 height 66
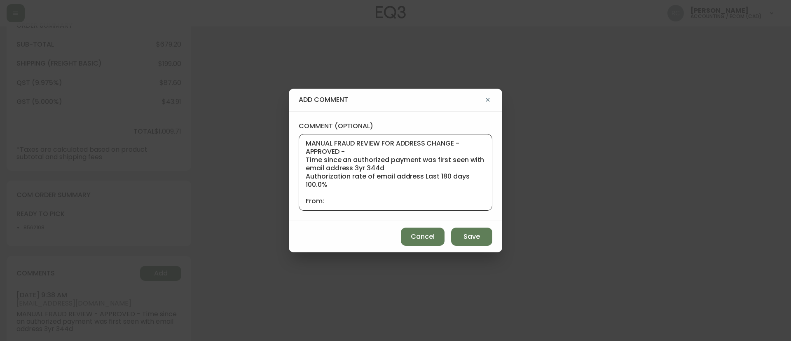
scroll to position [50, 0]
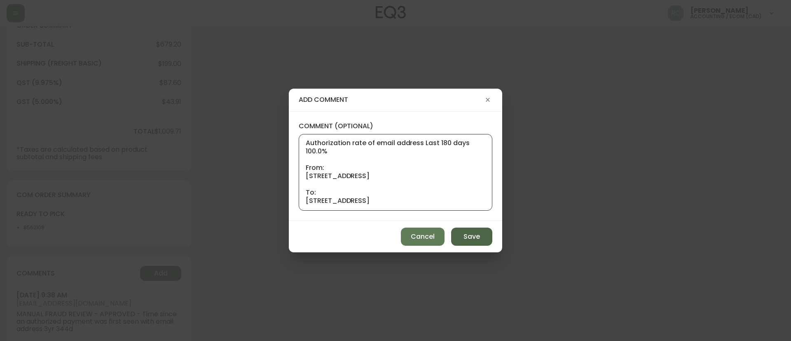
type textarea "MANUAL FRAUD REVIEW FOR ADDRESS CHANGE - APPROVED - Time since an authorized pa…"
click at [464, 236] on span "Save" at bounding box center [472, 236] width 16 height 9
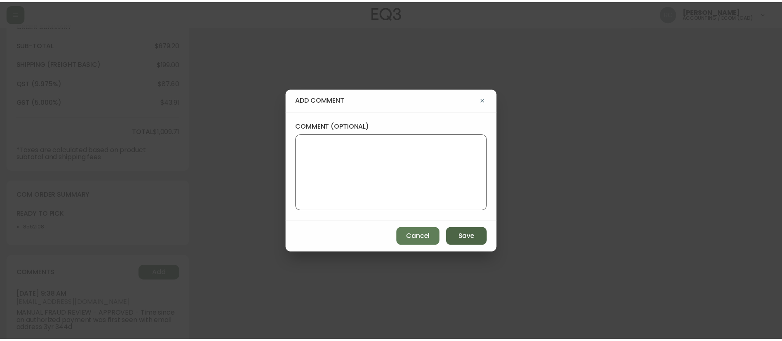
scroll to position [0, 0]
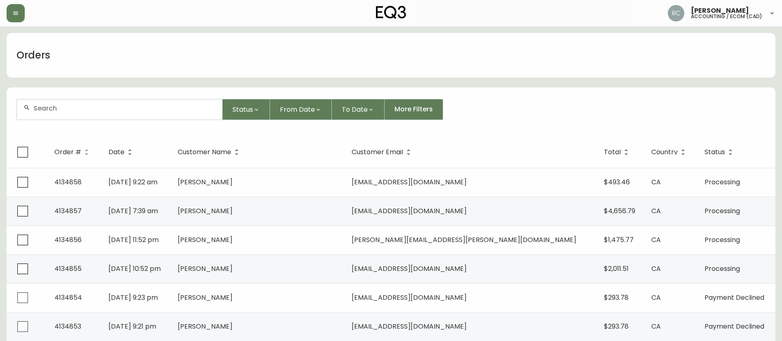
click at [66, 102] on div at bounding box center [119, 109] width 205 height 20
paste input "4134499"
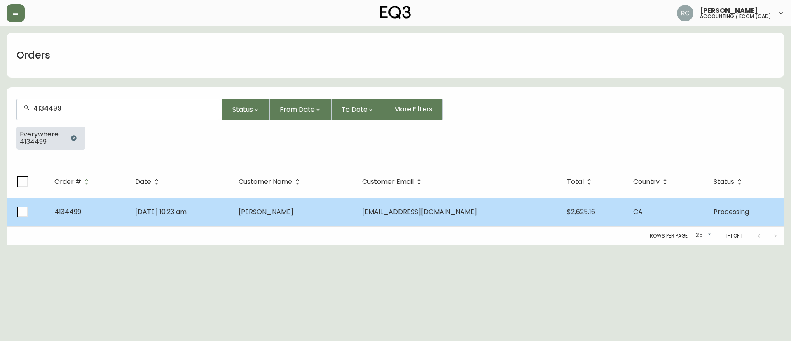
type input "4134499"
click at [341, 220] on td "Oliver Vukov" at bounding box center [294, 211] width 124 height 29
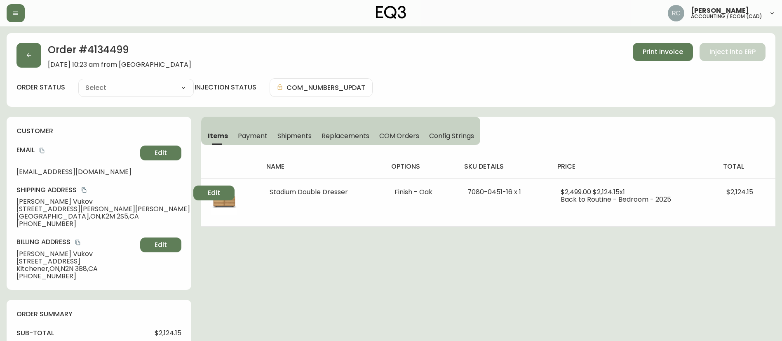
type input "Processing"
select select "PROCESSING"
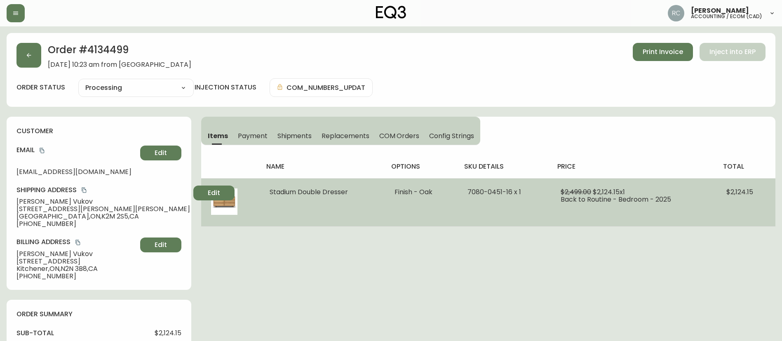
click at [305, 193] on span "Stadium Double Dresser" at bounding box center [309, 191] width 78 height 9
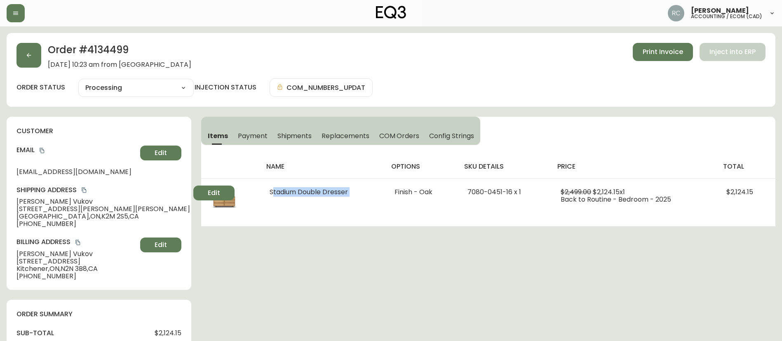
copy span "Stadium Double Dresser"
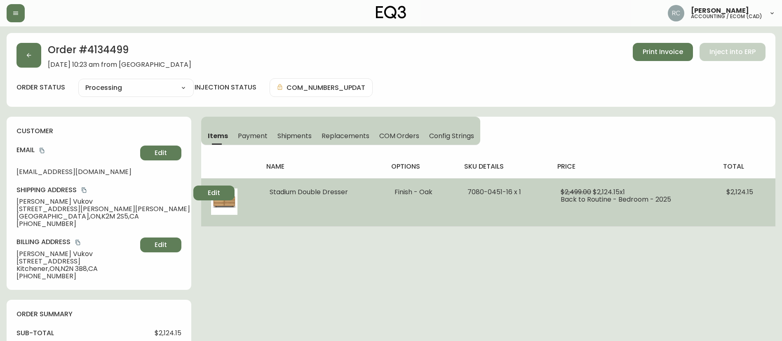
click at [577, 194] on span "$2,499.00" at bounding box center [575, 191] width 30 height 9
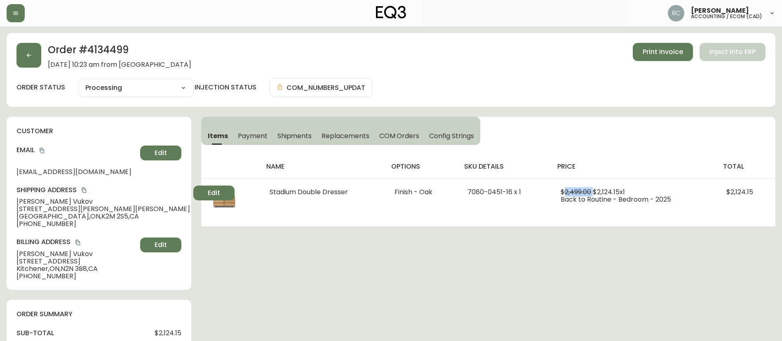
copy span "2,499.00"
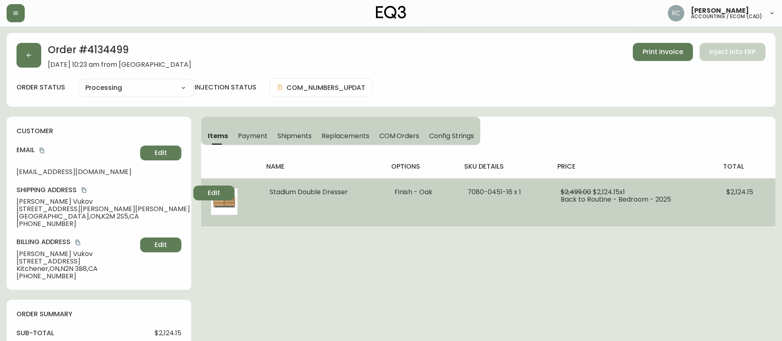
click at [307, 193] on span "Stadium Double Dresser" at bounding box center [309, 191] width 78 height 9
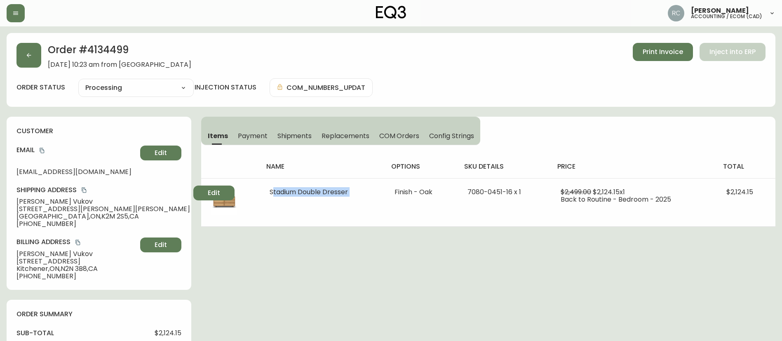
copy span "Stadium Double Dresser"
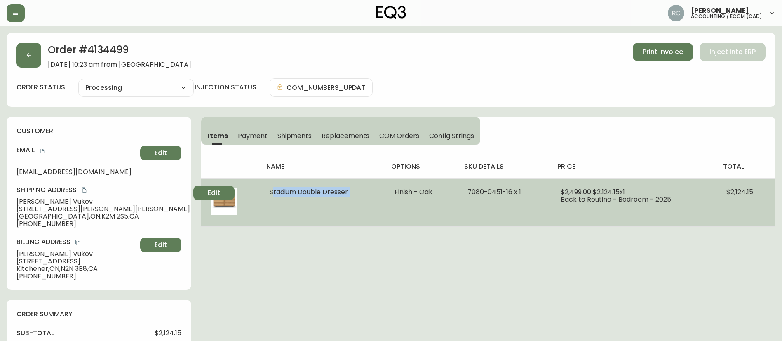
click at [272, 188] on span "Stadium Double Dresser" at bounding box center [309, 191] width 78 height 9
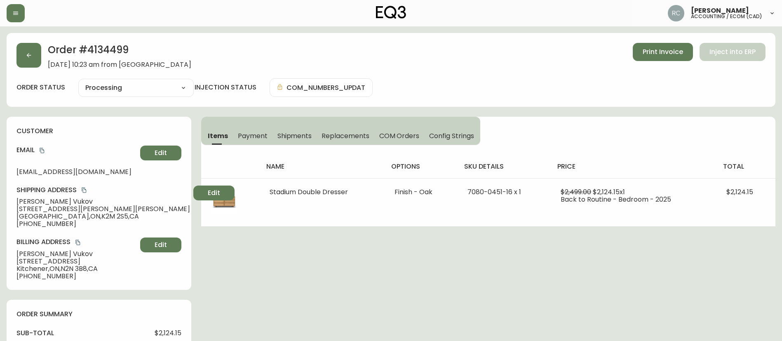
drag, startPoint x: 352, startPoint y: 251, endPoint x: 355, endPoint y: 246, distance: 5.4
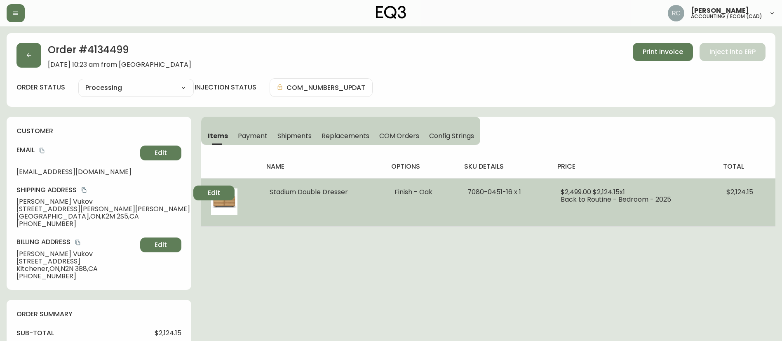
click at [613, 191] on span "$2,124.15 x 1" at bounding box center [609, 191] width 32 height 9
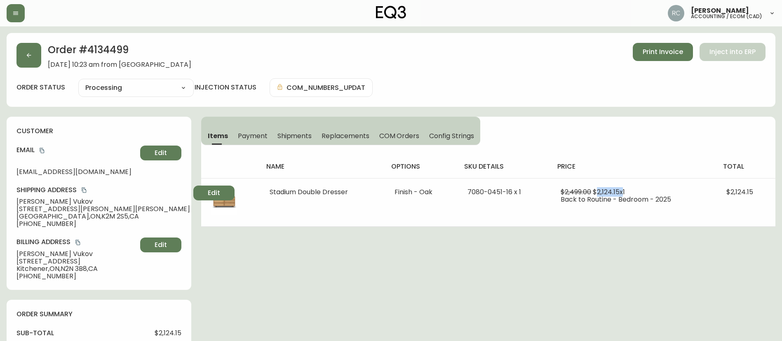
copy span "2,124.15"
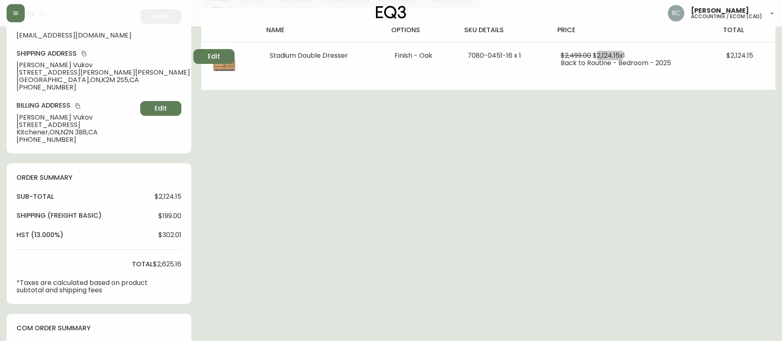
scroll to position [124, 0]
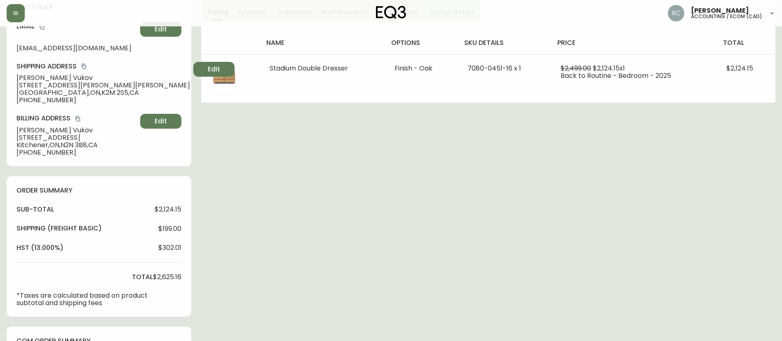
click at [474, 16] on div "Russel Joy Custodio accounting / ecom (cad)" at bounding box center [391, 13] width 769 height 26
click at [301, 250] on div "Order # 4134499 August 4, 2025 at 10:23 am from CA_EN Print Invoice Inject into…" at bounding box center [391, 235] width 769 height 653
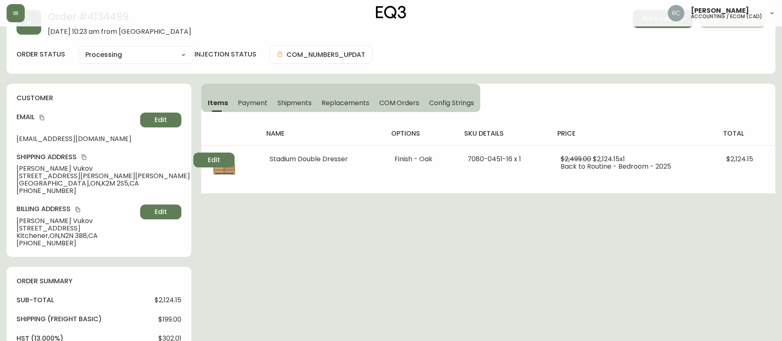
scroll to position [0, 0]
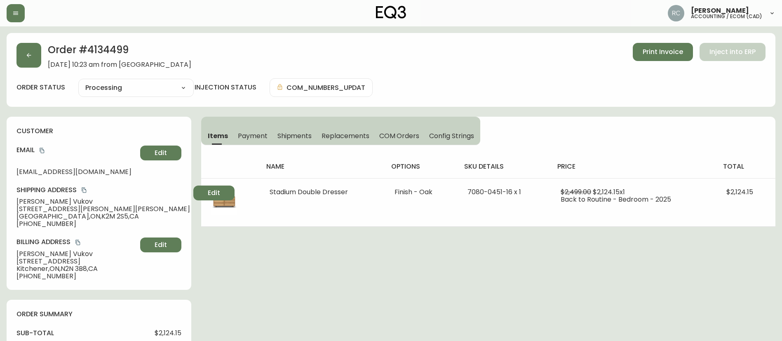
drag, startPoint x: 383, startPoint y: 284, endPoint x: 375, endPoint y: 283, distance: 7.5
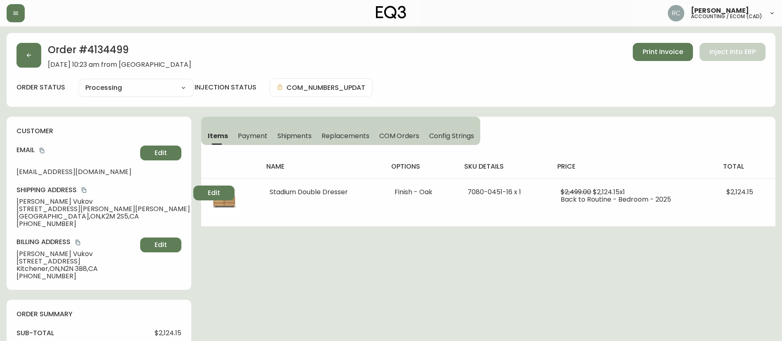
drag, startPoint x: 403, startPoint y: 263, endPoint x: 395, endPoint y: 261, distance: 8.0
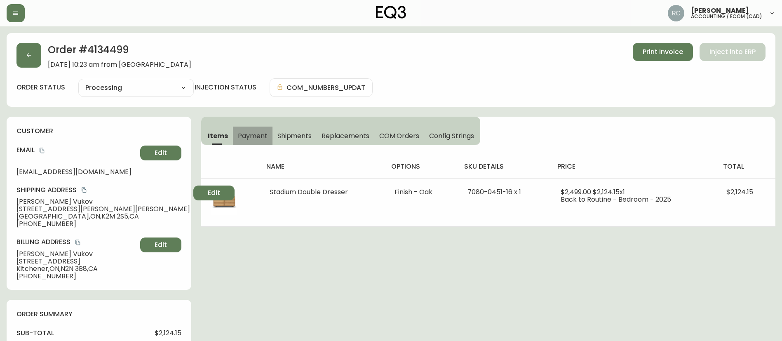
click at [250, 138] on span "Payment" at bounding box center [253, 135] width 30 height 9
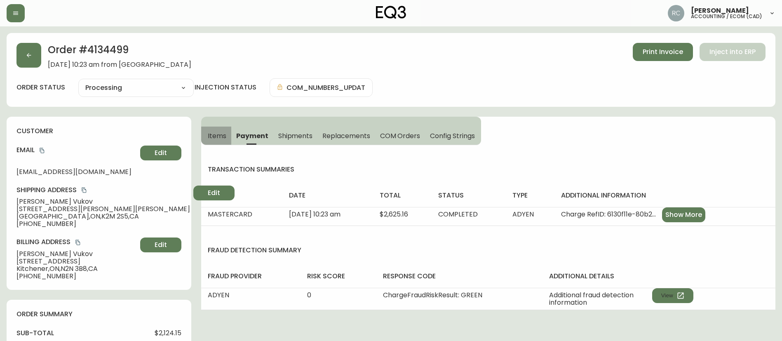
click at [214, 135] on span "Items" at bounding box center [217, 135] width 19 height 9
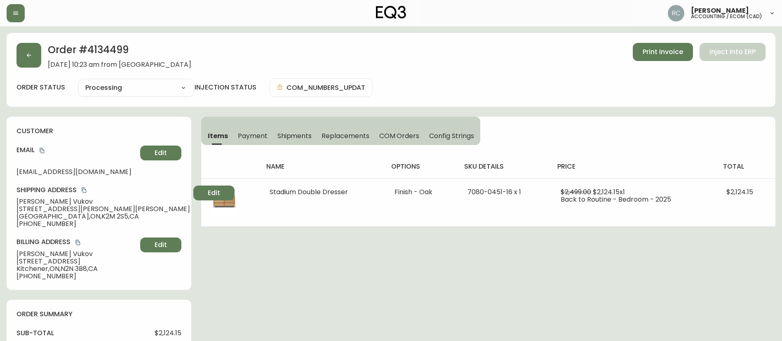
click at [570, 80] on div "order status Processing Cancelled Fully Shipped Processing Partially Shipped in…" at bounding box center [390, 87] width 749 height 19
drag, startPoint x: 434, startPoint y: 285, endPoint x: 426, endPoint y: 282, distance: 8.3
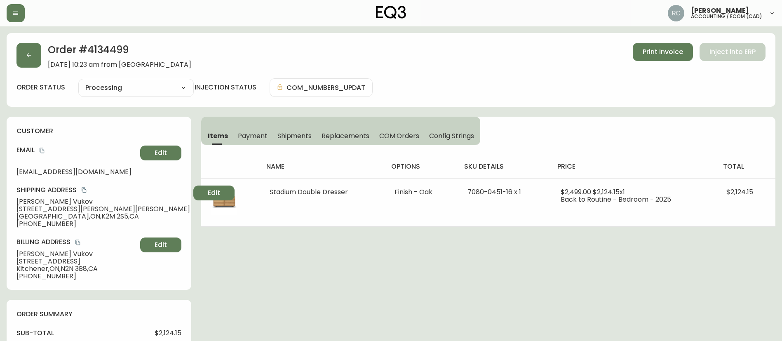
drag, startPoint x: 416, startPoint y: 280, endPoint x: 389, endPoint y: 271, distance: 28.4
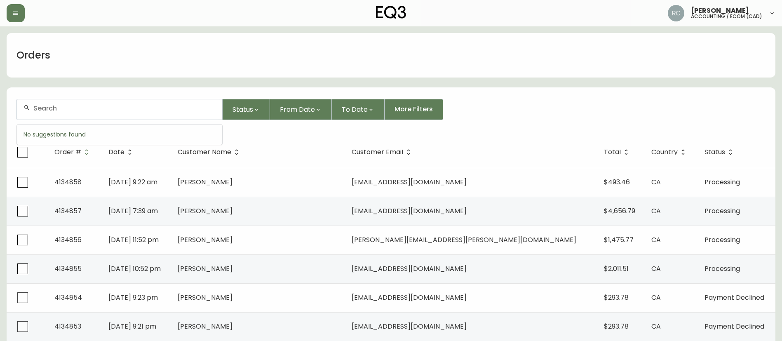
click at [110, 111] on input "text" at bounding box center [124, 108] width 182 height 8
paste input "4134394"
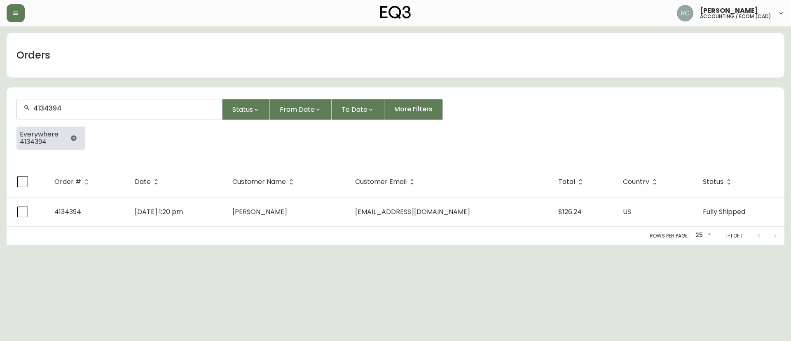
type input "4134394"
drag, startPoint x: 203, startPoint y: 215, endPoint x: 183, endPoint y: 212, distance: 20.3
click at [203, 215] on td "[DATE] 1:20 pm" at bounding box center [176, 211] width 97 height 29
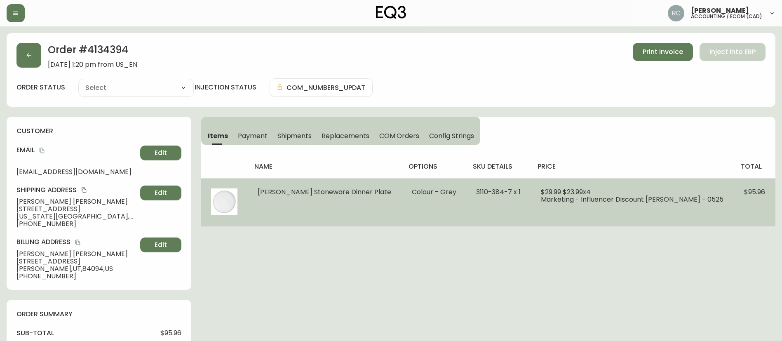
type input "Fully Shipped"
select select "FULLY_SHIPPED"
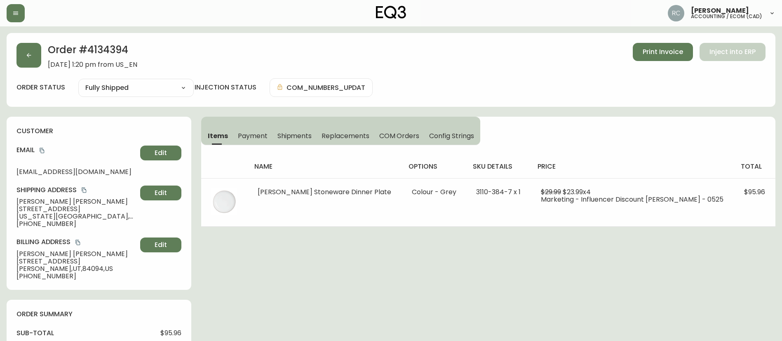
click at [169, 133] on h4 "customer" at bounding box center [98, 131] width 165 height 9
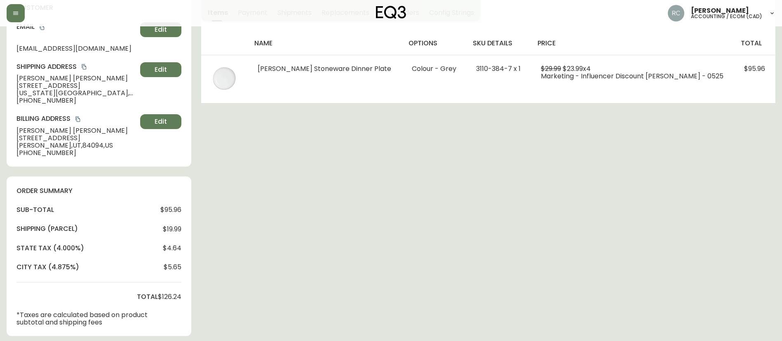
scroll to position [124, 0]
click at [253, 193] on div "Order # 4134394 July 29, 2025 at 1:20 pm from US_EN Print Invoice Inject into E…" at bounding box center [391, 294] width 769 height 771
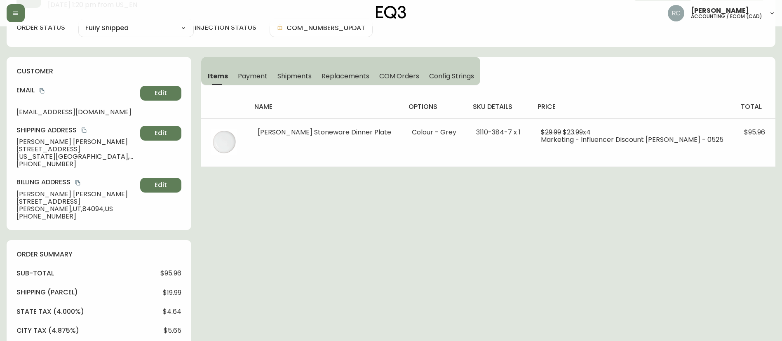
scroll to position [0, 0]
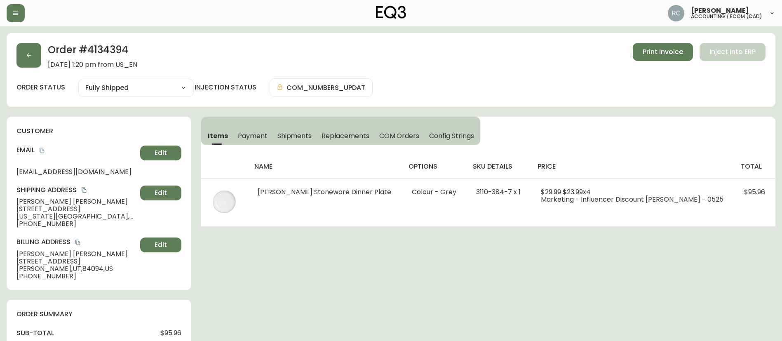
click at [102, 51] on h2 "Order # 4134394" at bounding box center [92, 52] width 89 height 18
copy h2 "4134394"
drag, startPoint x: 406, startPoint y: 265, endPoint x: 401, endPoint y: 268, distance: 5.9
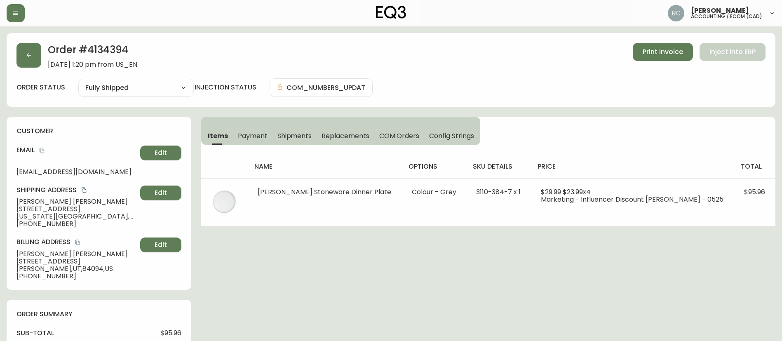
click at [99, 54] on h2 "Order # 4134394" at bounding box center [92, 52] width 89 height 18
click at [289, 61] on div "Order # 4134394 July 29, 2025 at 1:20 pm from US_EN Print Invoice Inject into E…" at bounding box center [390, 56] width 749 height 26
click at [398, 137] on span "COM Orders" at bounding box center [399, 135] width 40 height 9
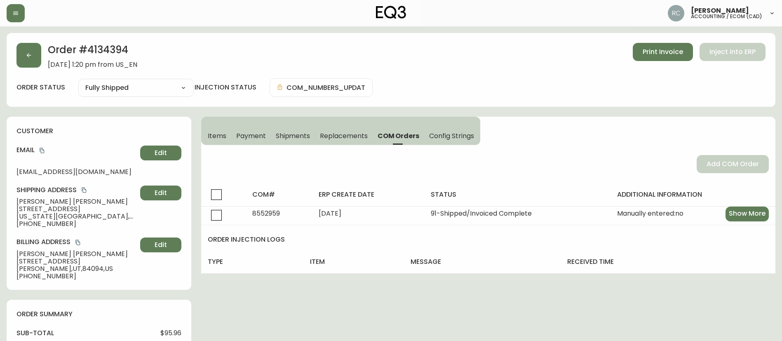
click at [329, 50] on div "Order # 4134394 July 29, 2025 at 1:20 pm from US_EN Print Invoice Inject into E…" at bounding box center [390, 56] width 749 height 26
click at [118, 48] on h2 "Order # 4134394" at bounding box center [92, 52] width 89 height 18
copy h2 "4134394"
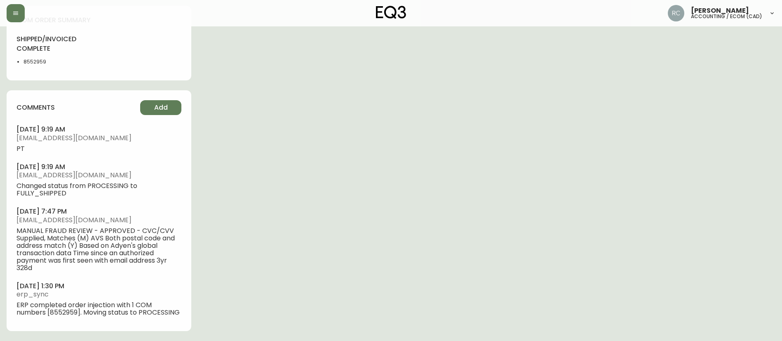
scroll to position [471, 0]
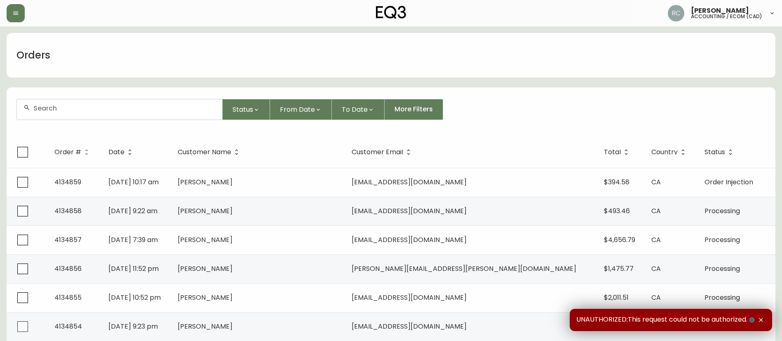
click at [109, 107] on input "text" at bounding box center [124, 108] width 182 height 8
paste input "4134798"
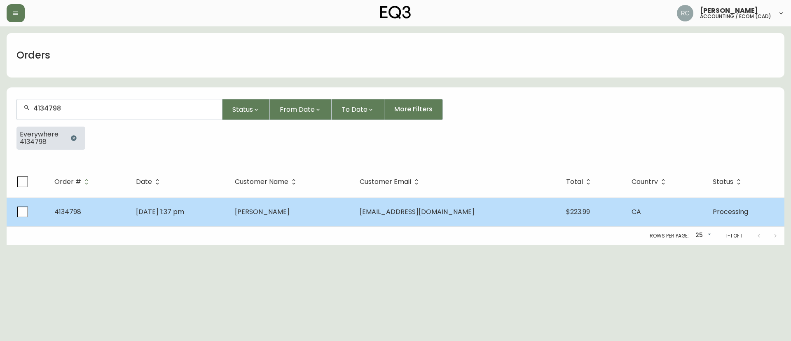
type input "4134798"
click at [290, 217] on td "[PERSON_NAME]" at bounding box center [290, 211] width 125 height 29
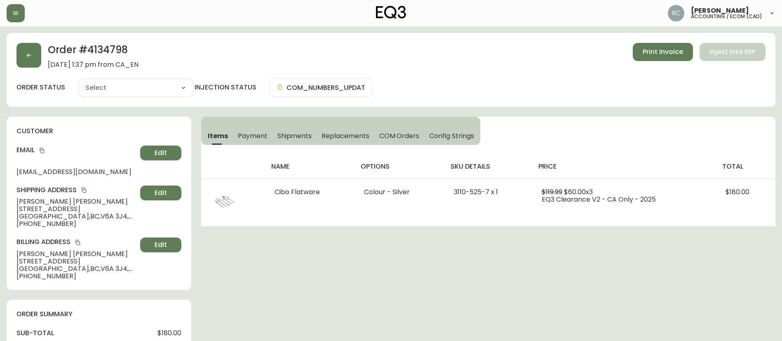
type input "Processing"
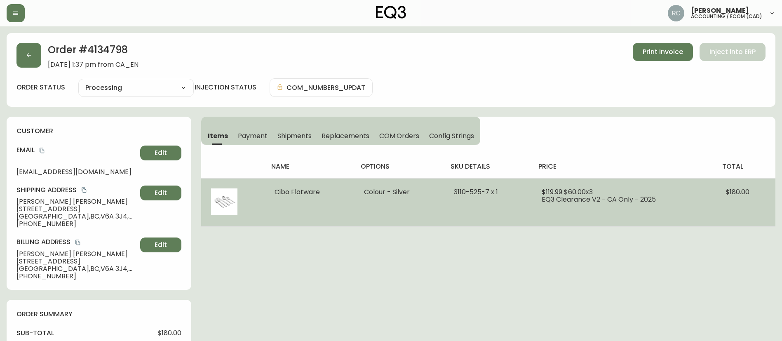
click at [469, 191] on span "3110-525-7 x 1" at bounding box center [476, 191] width 44 height 9
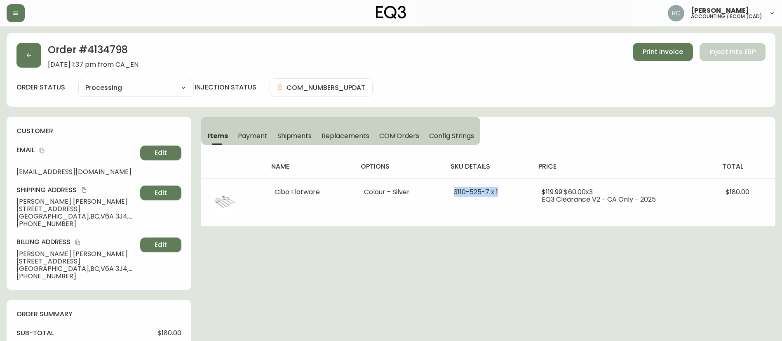
copy span "3110-525-7 x 1"
click at [113, 48] on h2 "Order # 4134798" at bounding box center [93, 52] width 91 height 18
copy h2 "4134798"
click at [126, 96] on div "Cancelled Fully Shipped Processing Partially Shipped" at bounding box center [135, 88] width 115 height 18
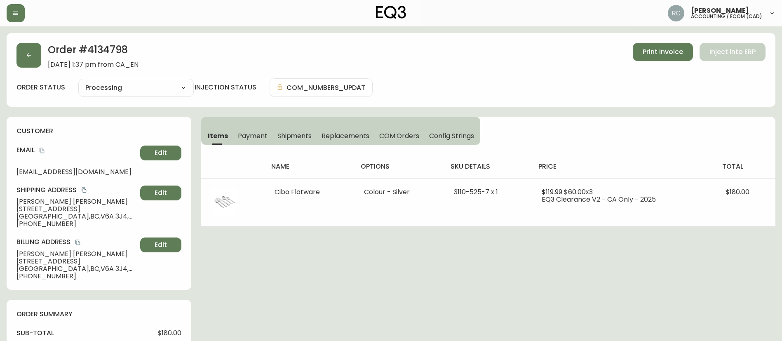
click at [121, 78] on div "order status Processing Cancelled Fully Shipped Processing Partially Shipped in…" at bounding box center [390, 87] width 749 height 19
drag, startPoint x: 117, startPoint y: 86, endPoint x: 124, endPoint y: 88, distance: 6.8
click at [117, 86] on select "Cancelled Fully Shipped Processing Partially Shipped" at bounding box center [135, 88] width 115 height 12
click at [129, 90] on select "Cancelled Fully Shipped Processing Partially Shipped" at bounding box center [135, 88] width 115 height 12
click at [78, 82] on select "Cancelled Fully Shipped Processing Partially Shipped" at bounding box center [135, 88] width 115 height 12
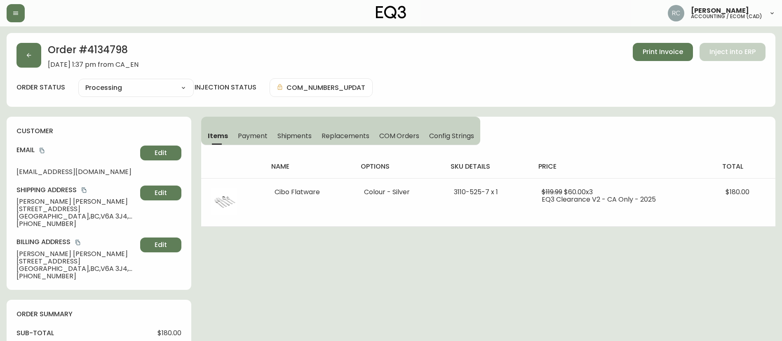
select select "PROCESSING"
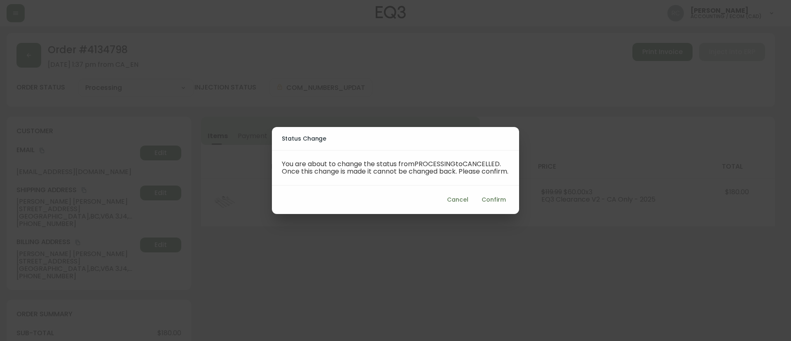
click at [491, 199] on span "Confirm" at bounding box center [494, 200] width 24 height 10
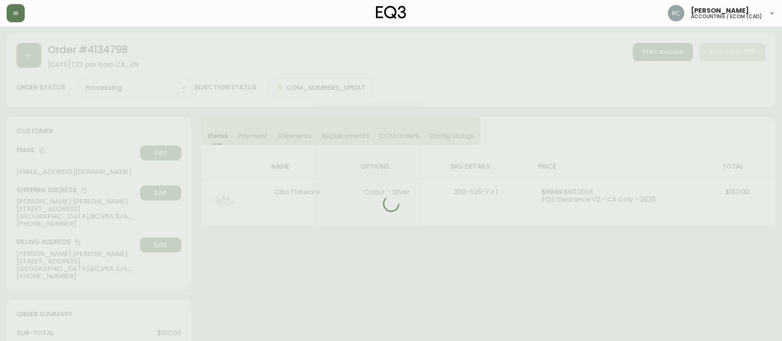
type input "Cancelled"
select select "CANCELLED"
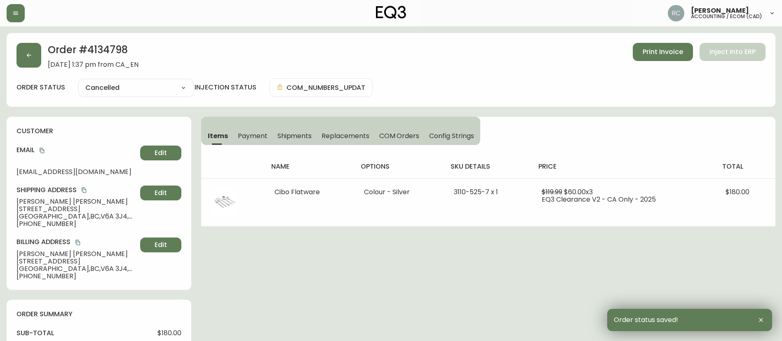
click at [252, 134] on span "Payment" at bounding box center [253, 135] width 30 height 9
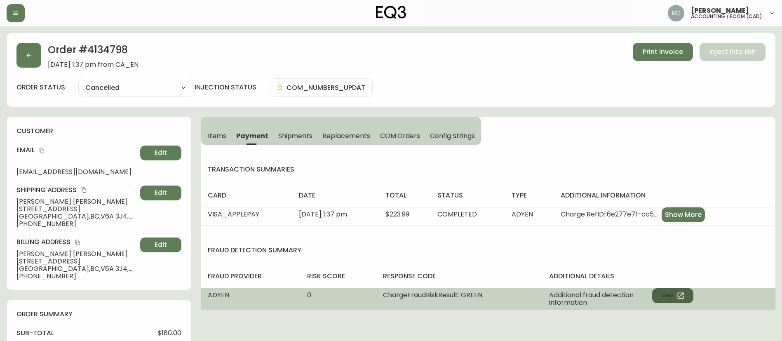
click at [660, 295] on button "View" at bounding box center [672, 295] width 41 height 15
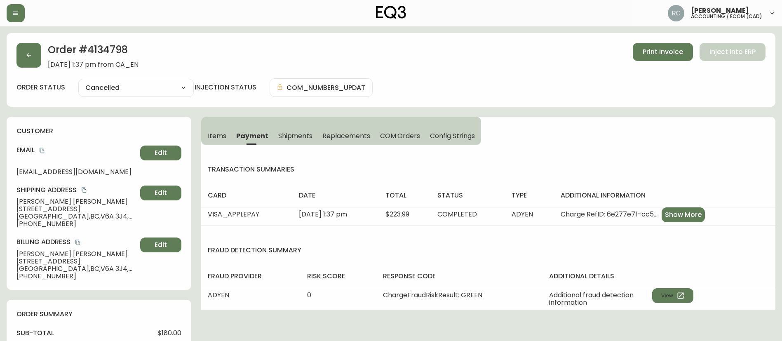
click at [164, 330] on span "$180.00" at bounding box center [169, 332] width 24 height 7
drag, startPoint x: 164, startPoint y: 330, endPoint x: 220, endPoint y: 121, distance: 216.3
click at [164, 331] on span "$180.00" at bounding box center [169, 332] width 24 height 7
copy span "180.00"
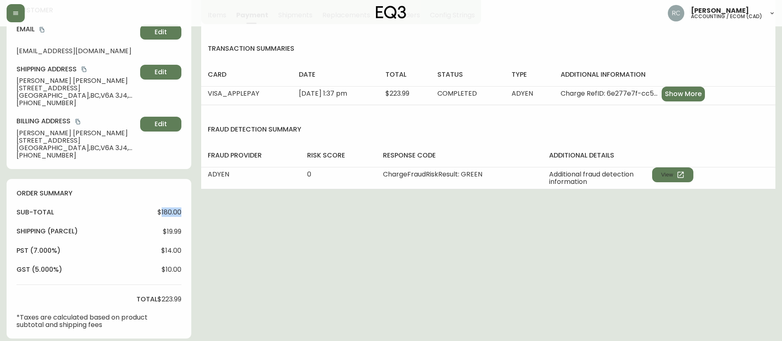
scroll to position [124, 0]
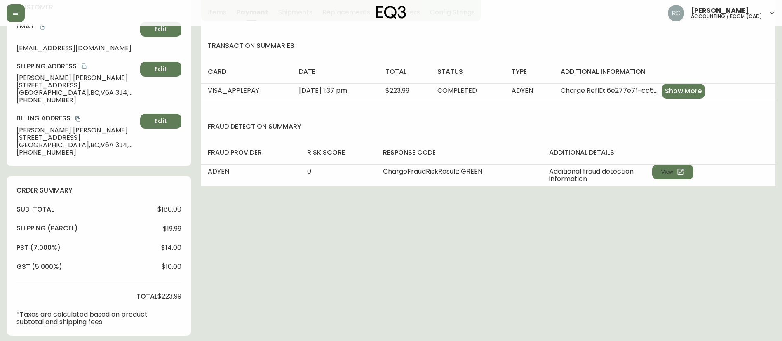
click at [172, 297] on span "$223.99" at bounding box center [169, 296] width 24 height 7
copy span "223.99"
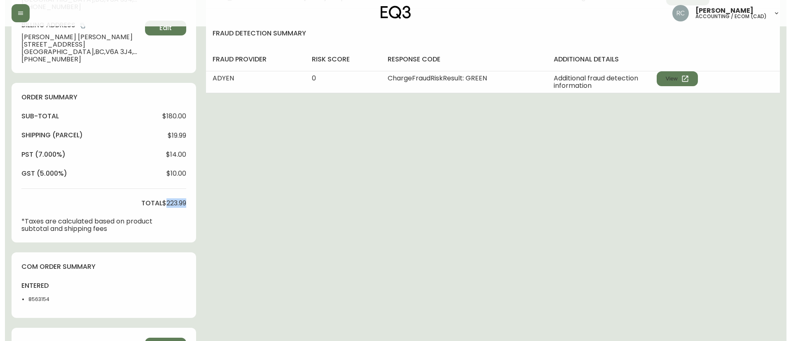
scroll to position [335, 0]
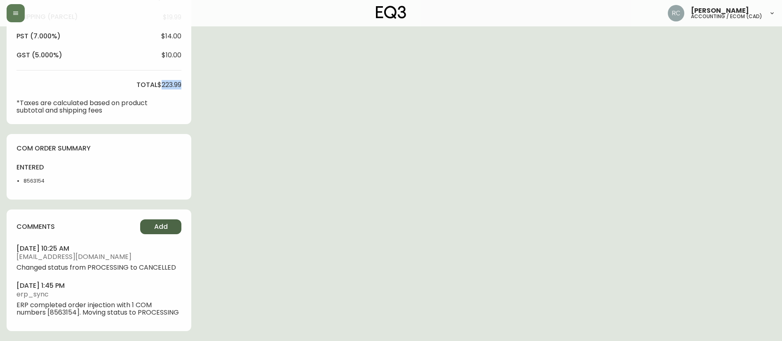
click at [157, 223] on span "Add" at bounding box center [161, 226] width 14 height 9
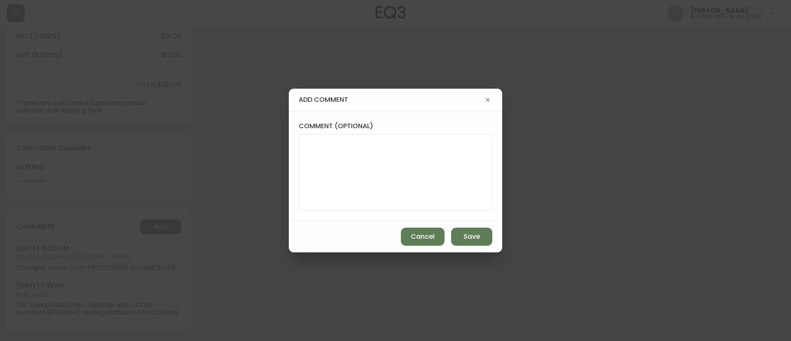
click at [315, 156] on textarea "comment (optional)" at bounding box center [396, 172] width 180 height 66
paste textarea "CANCELLATION - OUT OF STOCK TICKET# 823184 ORD# 4134798 - status in AS400: 00 -…"
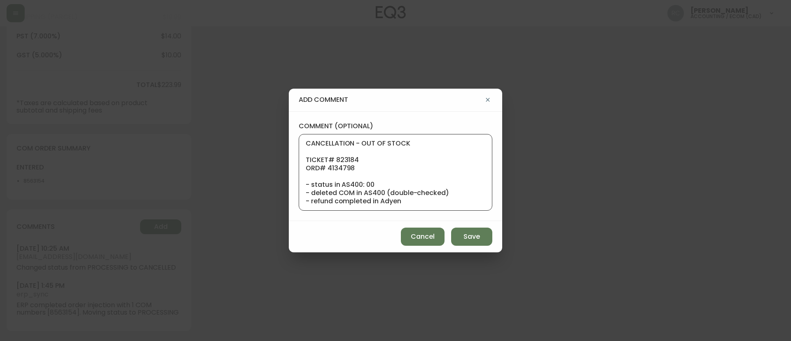
scroll to position [82, 0]
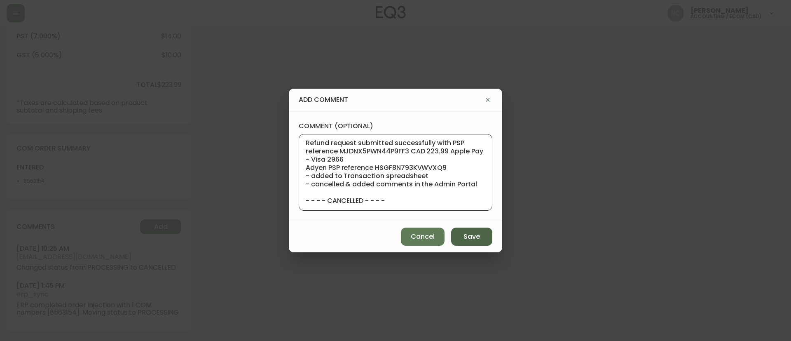
type textarea "CANCELLATION - OUT OF STOCK TICKET# 823184 ORD# 4134798 - status in AS400: 00 -…"
click at [467, 236] on span "Save" at bounding box center [472, 236] width 16 height 9
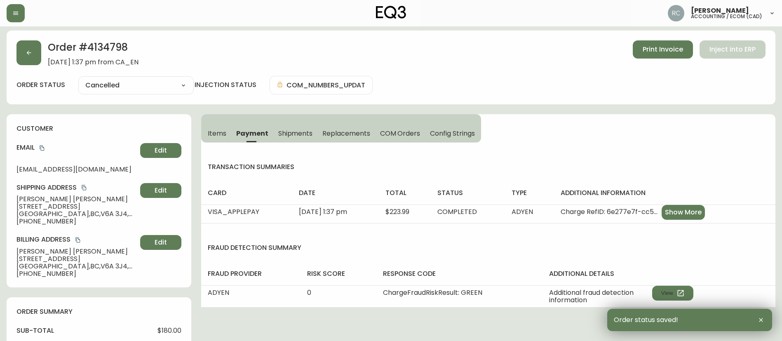
scroll to position [0, 0]
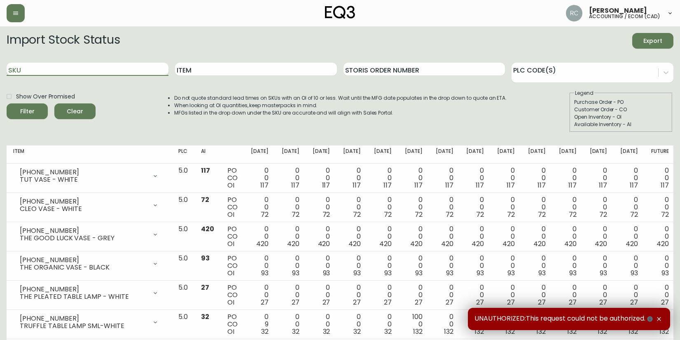
click at [101, 70] on input "SKU" at bounding box center [88, 69] width 162 height 13
paste input "3110-525-7 x 1"
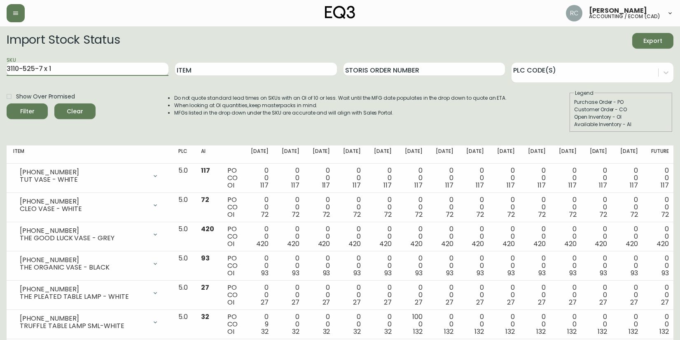
click at [7, 103] on button "Filter" at bounding box center [27, 111] width 41 height 16
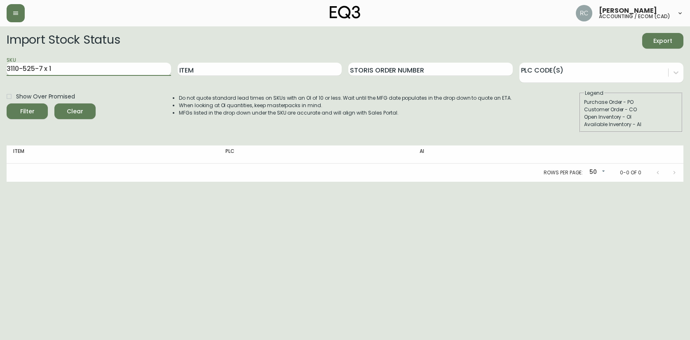
drag, startPoint x: 39, startPoint y: 69, endPoint x: 146, endPoint y: 62, distance: 106.9
click at [146, 63] on input "3110-525-7 x 1" at bounding box center [89, 69] width 164 height 13
type input "[PHONE_NUMBER]"
click at [7, 103] on button "Filter" at bounding box center [27, 111] width 41 height 16
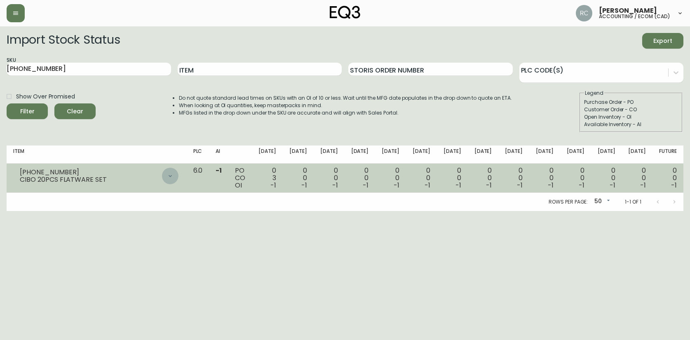
drag, startPoint x: 197, startPoint y: 177, endPoint x: 189, endPoint y: 175, distance: 8.5
click at [173, 177] on icon at bounding box center [170, 176] width 7 height 7
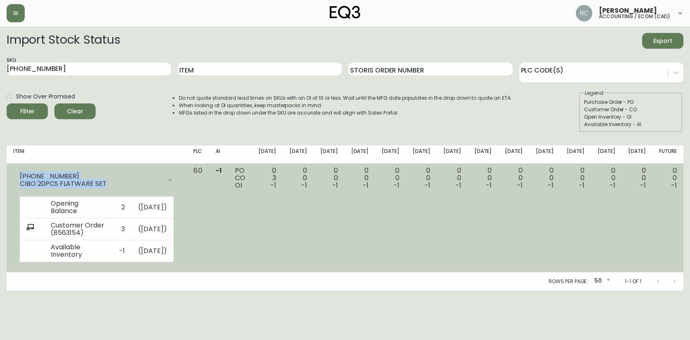
drag, startPoint x: 31, startPoint y: 176, endPoint x: 2, endPoint y: 157, distance: 34.6
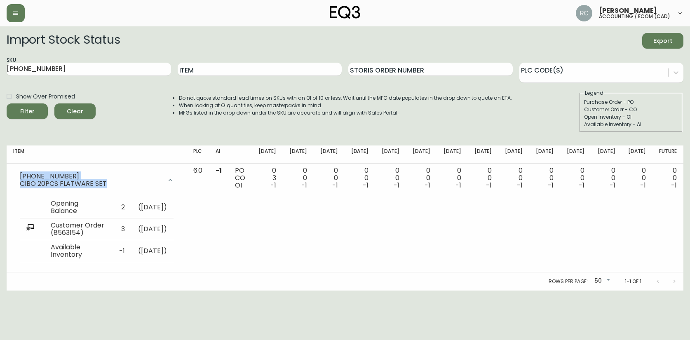
click at [12, 168] on td "[PHONE_NUMBER] CIBO 20PCS FLATWARE SET Opening Balance 2 ( [DATE] ) Customer Or…" at bounding box center [97, 218] width 180 height 109
copy div "[PHONE_NUMBER] CIBO 20PCS FLATWARE SET"
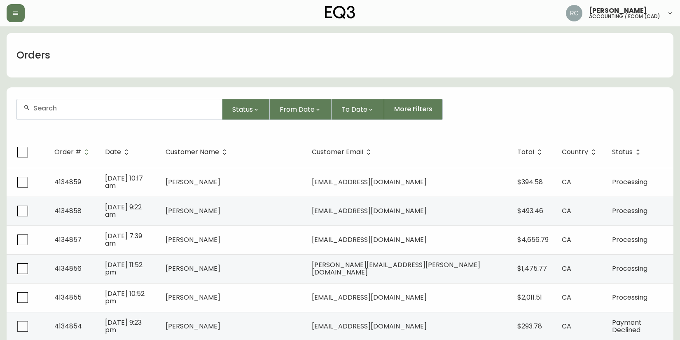
click at [263, 46] on div "Orders" at bounding box center [340, 55] width 667 height 45
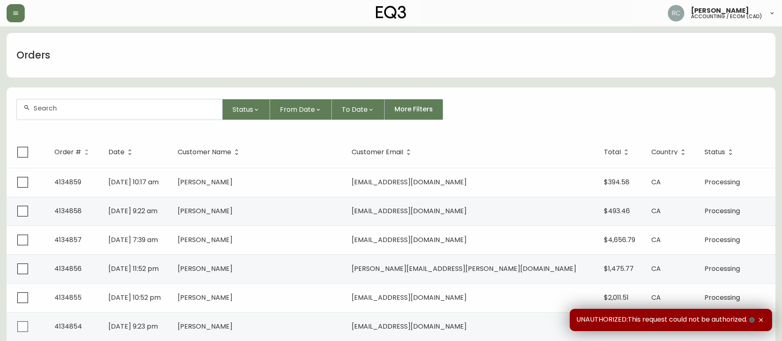
click at [134, 110] on input "text" at bounding box center [124, 108] width 182 height 8
paste input "4131853"
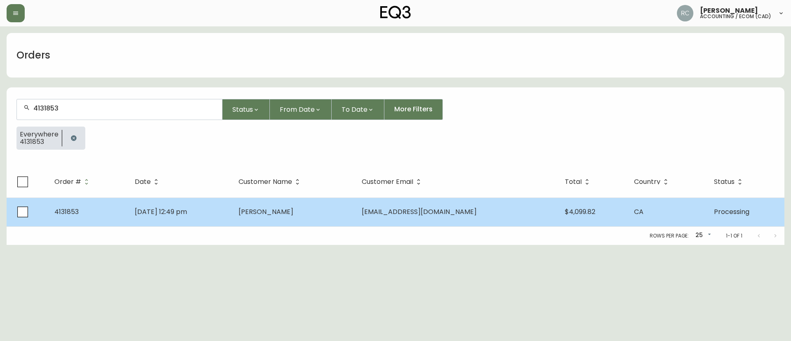
type input "4131853"
click at [285, 203] on td "[PERSON_NAME]" at bounding box center [293, 211] width 123 height 29
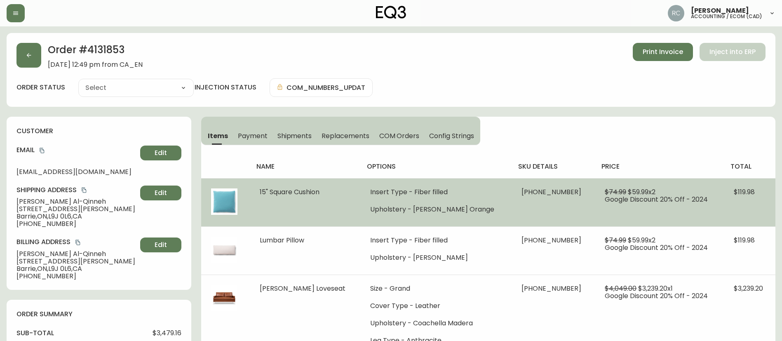
type input "Processing"
select select "PROCESSING"
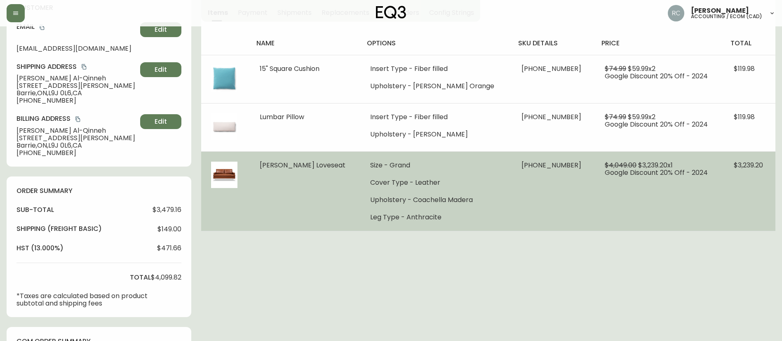
scroll to position [124, 0]
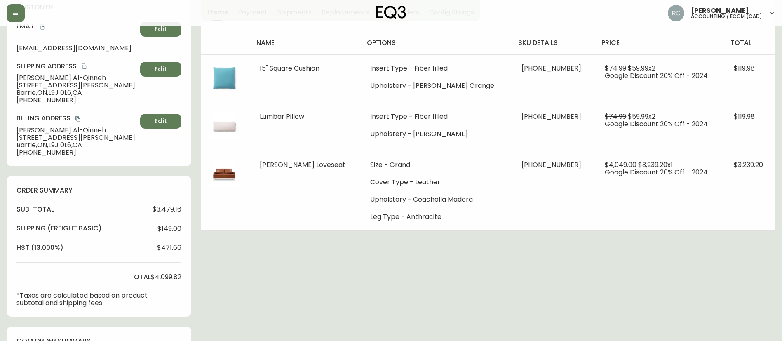
click at [278, 259] on div "Order # 4131853 [DATE] 12:49 pm from CA_EN Print Invoice Inject into ERP order …" at bounding box center [391, 262] width 769 height 706
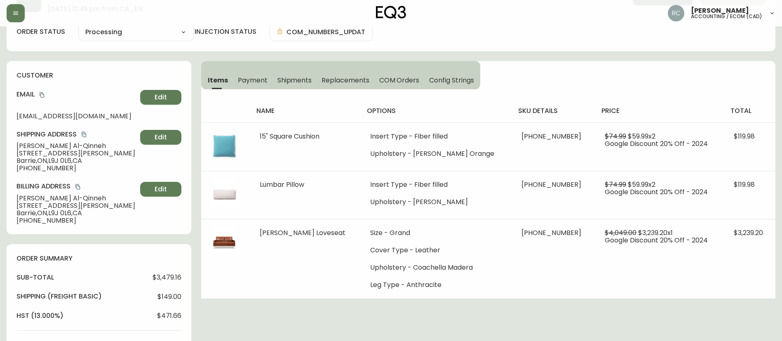
scroll to position [0, 0]
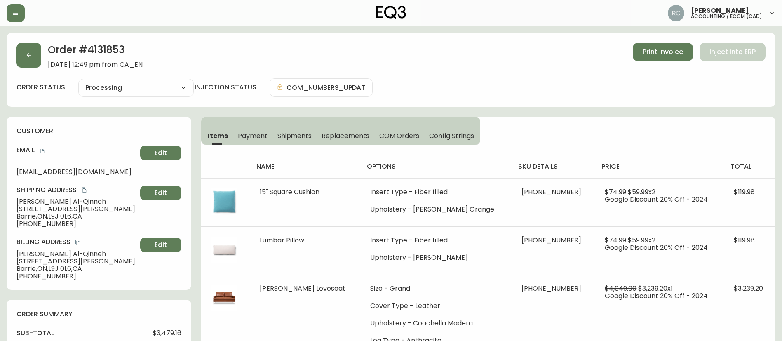
drag, startPoint x: 252, startPoint y: 4, endPoint x: 534, endPoint y: 83, distance: 293.2
click at [534, 83] on div "order status Processing Cancelled Fully Shipped Processing Partially Shipped in…" at bounding box center [390, 87] width 749 height 19
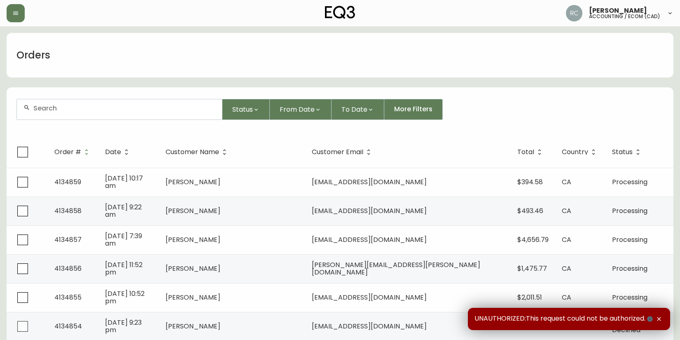
drag, startPoint x: 0, startPoint y: 0, endPoint x: 124, endPoint y: 45, distance: 131.4
click at [124, 45] on div "Orders" at bounding box center [340, 55] width 667 height 45
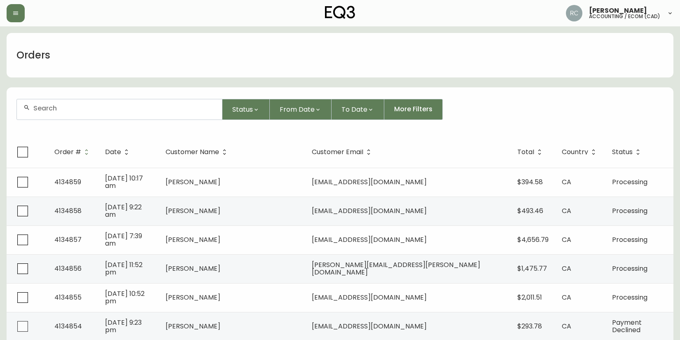
click at [124, 52] on div "Orders" at bounding box center [340, 55] width 667 height 45
click at [142, 58] on div "Orders" at bounding box center [340, 55] width 667 height 45
click at [94, 114] on div at bounding box center [119, 109] width 205 height 20
click at [237, 65] on div "Orders" at bounding box center [340, 55] width 667 height 45
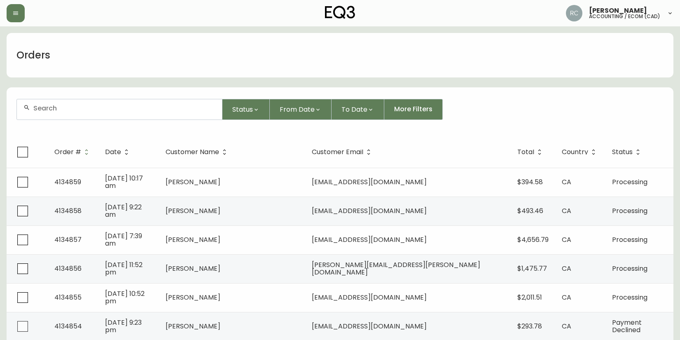
click at [113, 60] on div "Orders" at bounding box center [340, 55] width 667 height 45
click at [117, 63] on div "Orders" at bounding box center [340, 55] width 667 height 45
click at [123, 63] on div "Orders" at bounding box center [340, 55] width 667 height 45
click at [131, 64] on div "Orders" at bounding box center [340, 55] width 667 height 45
click at [144, 61] on div "Orders" at bounding box center [340, 55] width 667 height 45
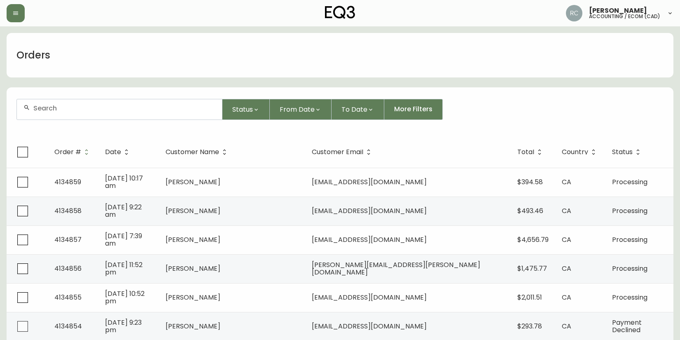
drag, startPoint x: 153, startPoint y: 55, endPoint x: 148, endPoint y: 29, distance: 27.0
click at [153, 49] on div "Orders" at bounding box center [340, 55] width 667 height 45
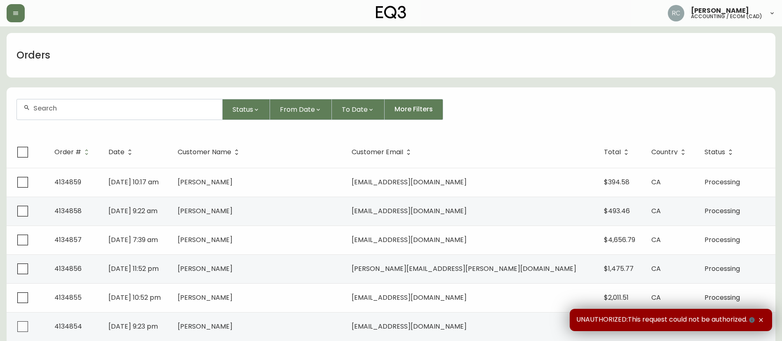
click at [173, 111] on input "text" at bounding box center [124, 108] width 182 height 8
paste input "4131853"
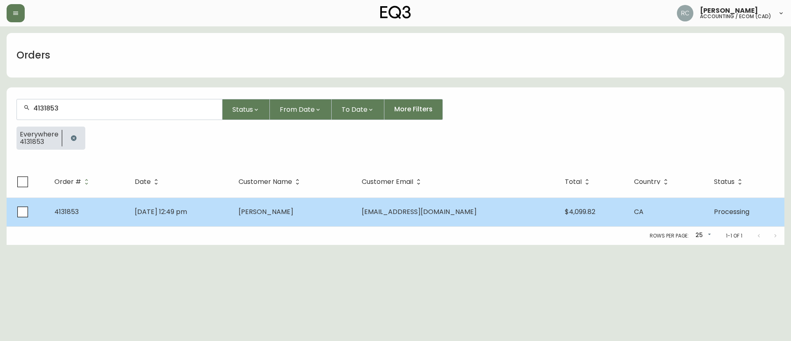
type input "4131853"
click at [293, 213] on span "[PERSON_NAME]" at bounding box center [266, 211] width 55 height 9
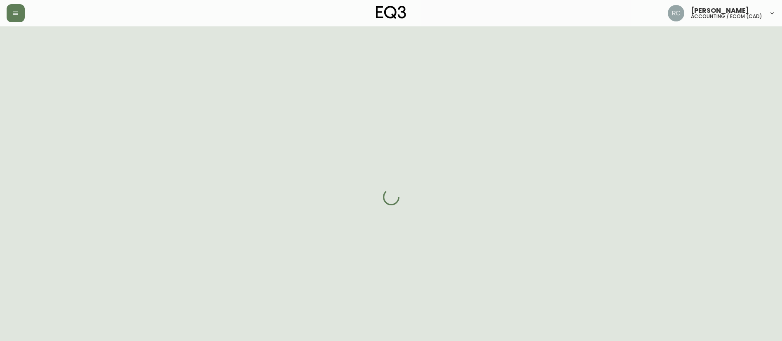
select select "PROCESSING"
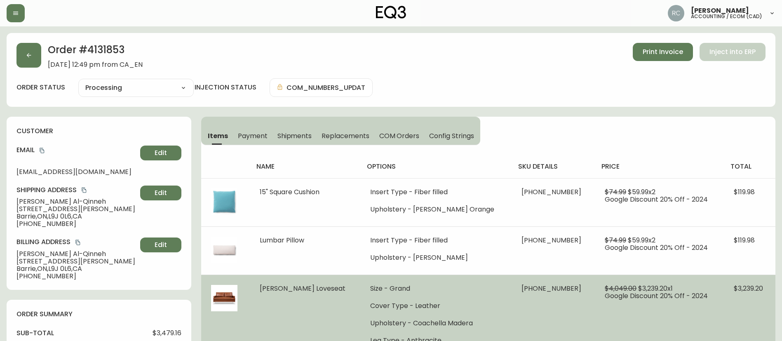
click at [286, 284] on span "[PERSON_NAME] Loveseat" at bounding box center [303, 288] width 86 height 9
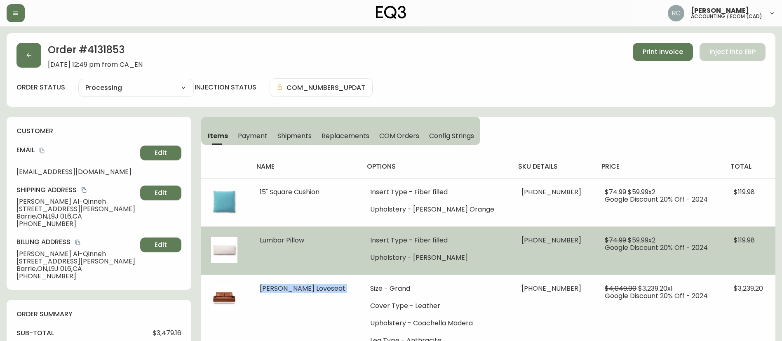
copy span "[PERSON_NAME] Loveseat"
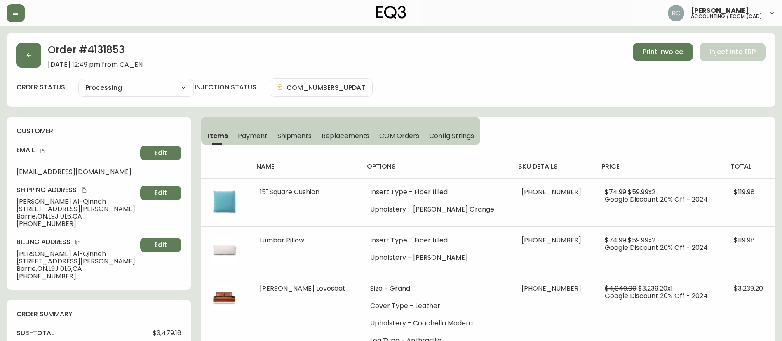
click at [90, 52] on h2 "Order # 4131853" at bounding box center [95, 52] width 95 height 18
copy h2 "4131853"
